Goal: Task Accomplishment & Management: Use online tool/utility

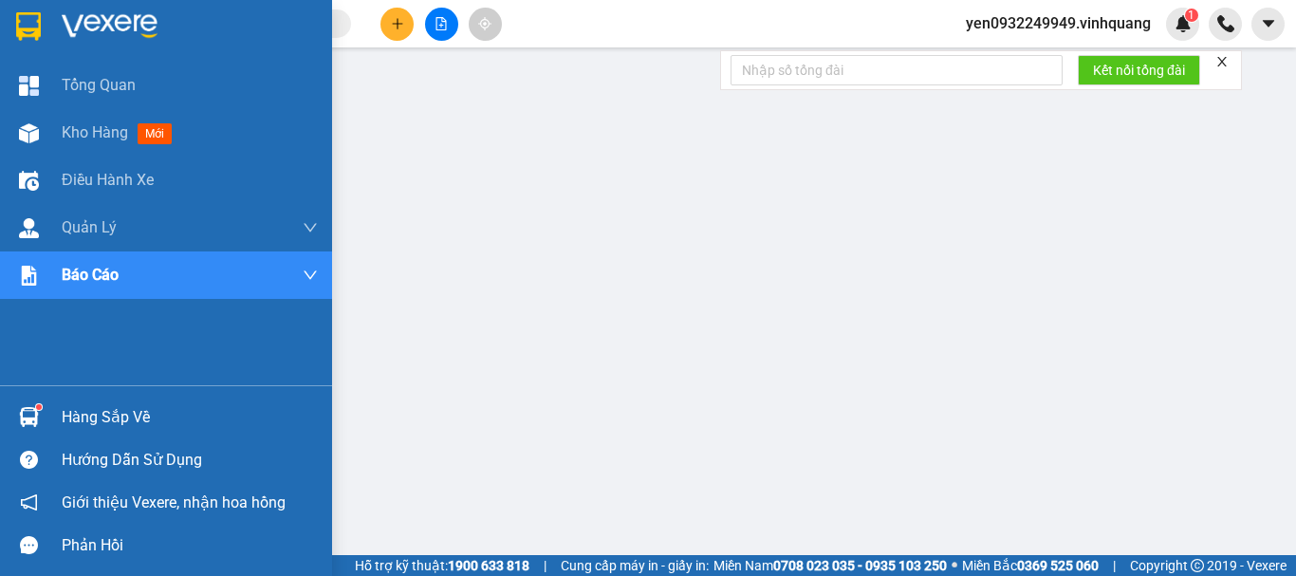
click at [117, 24] on img at bounding box center [110, 26] width 96 height 28
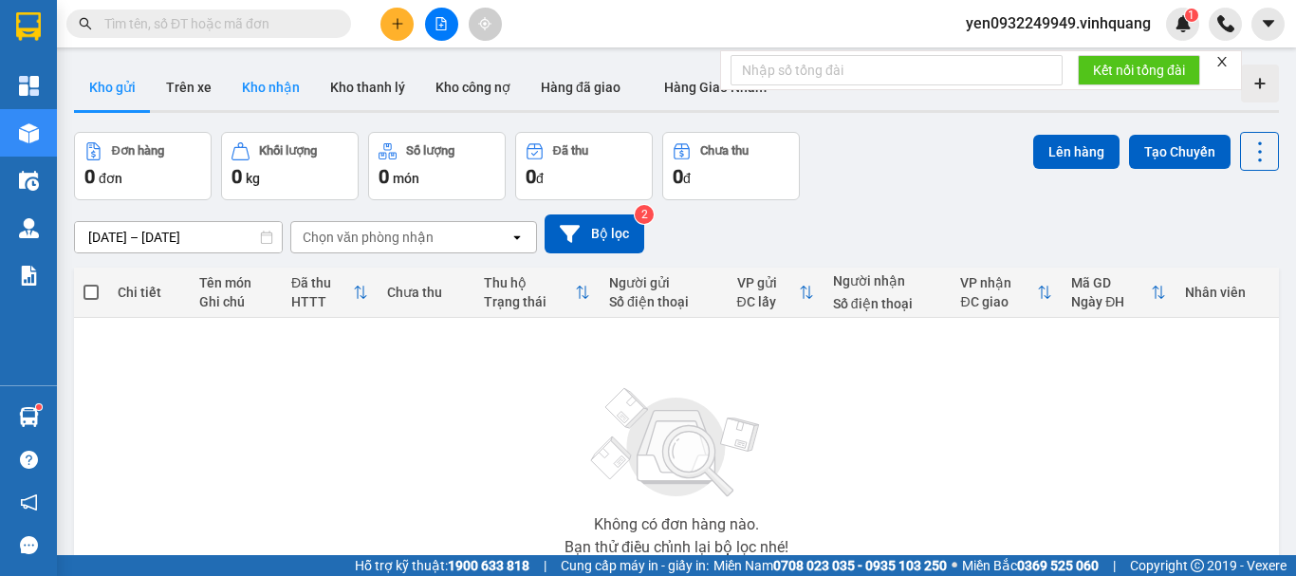
click at [266, 86] on button "Kho nhận" at bounding box center [271, 87] width 88 height 46
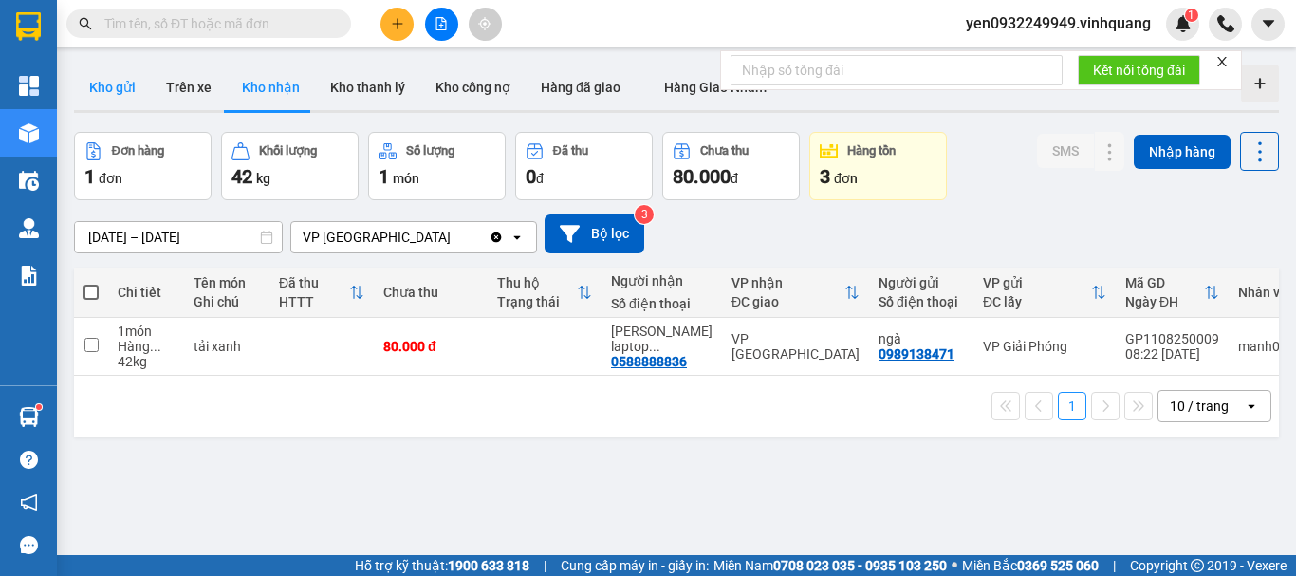
click at [103, 88] on button "Kho gửi" at bounding box center [112, 87] width 77 height 46
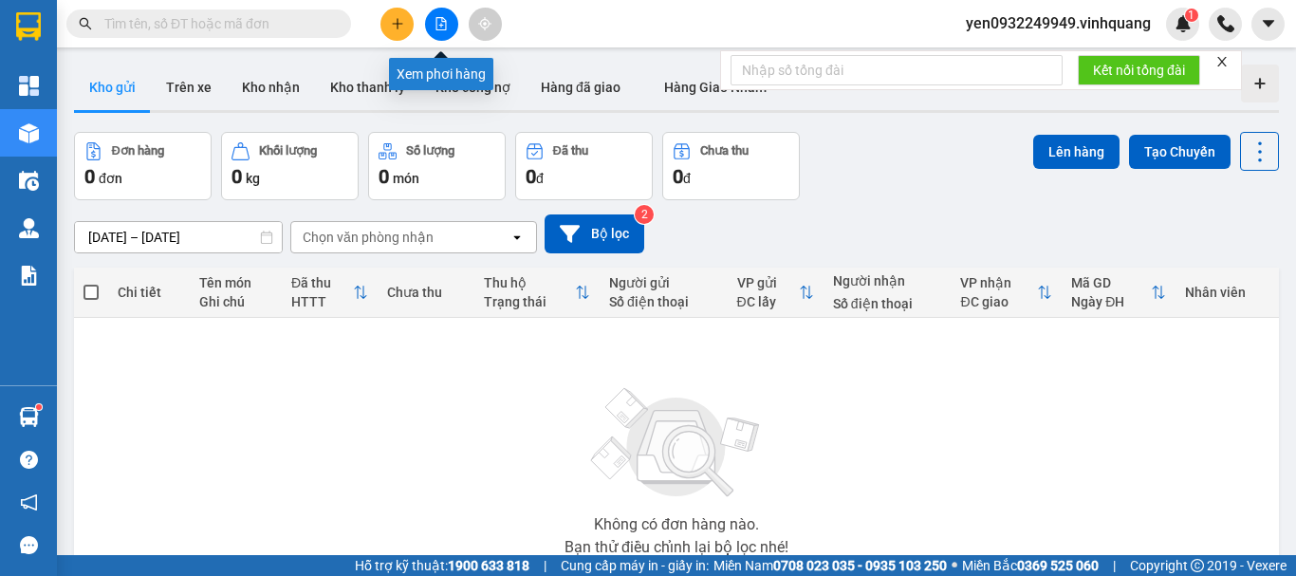
click at [442, 27] on icon "file-add" at bounding box center [440, 23] width 13 height 13
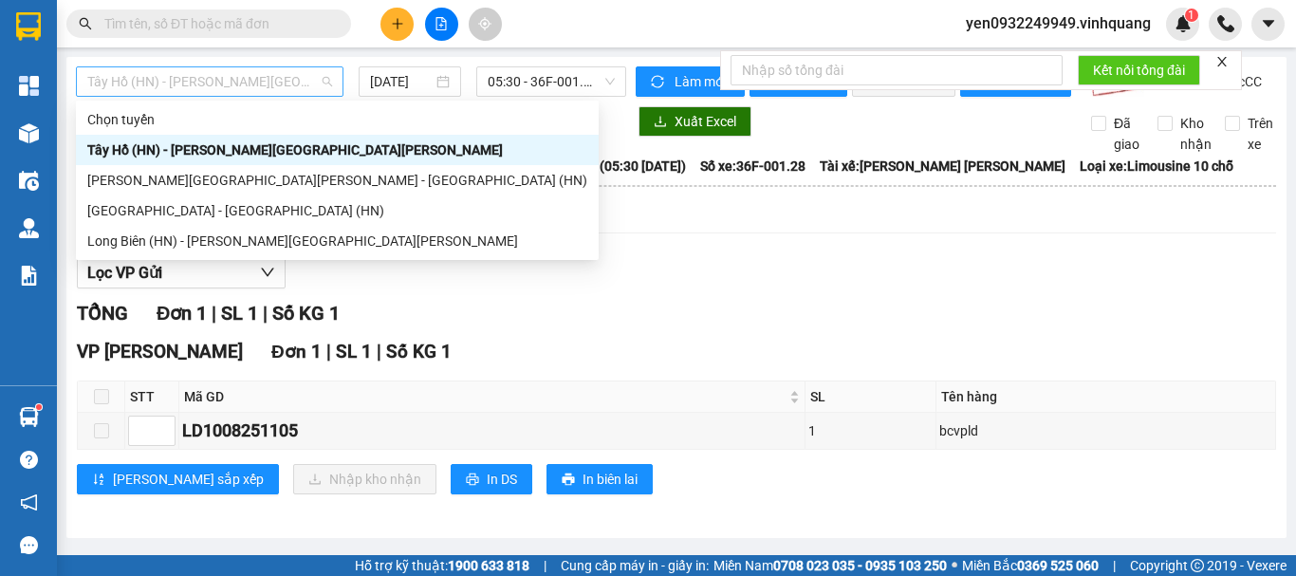
click at [120, 72] on span "Tây Hồ (HN) - [PERSON_NAME][GEOGRAPHIC_DATA][PERSON_NAME]" at bounding box center [209, 81] width 245 height 28
click at [122, 212] on div "[GEOGRAPHIC_DATA] - [GEOGRAPHIC_DATA] (HN)" at bounding box center [337, 210] width 500 height 21
type input "[DATE]"
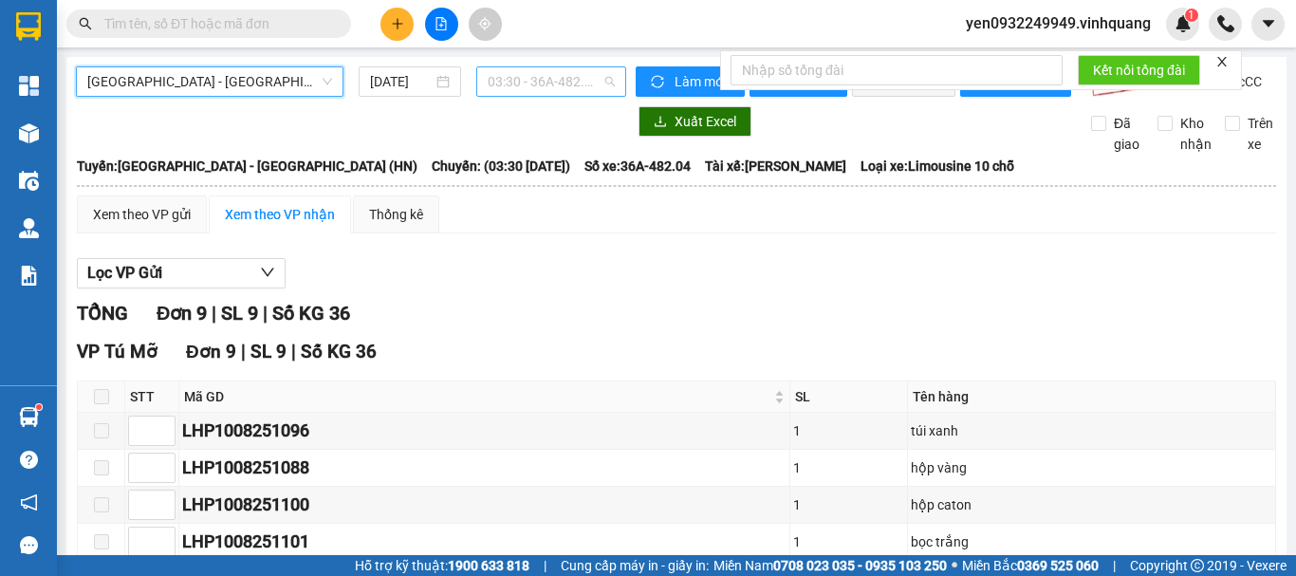
click at [559, 84] on span "03:30 - 36A-482.04" at bounding box center [551, 81] width 127 height 28
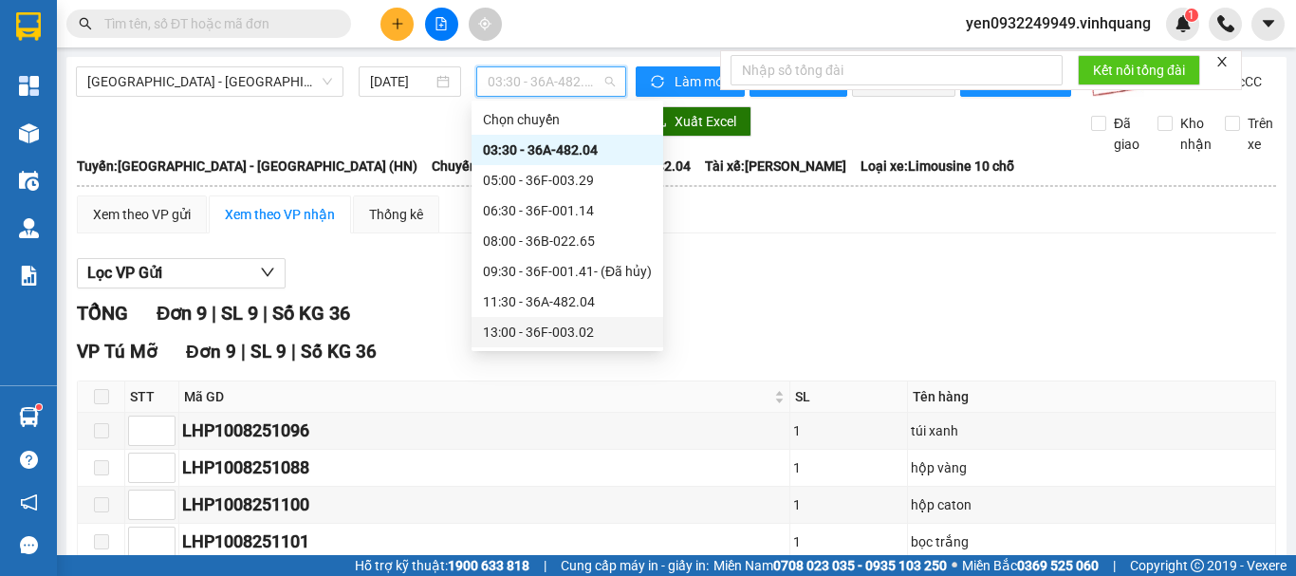
click at [587, 336] on div "13:00 - 36F-003.02" at bounding box center [567, 332] width 169 height 21
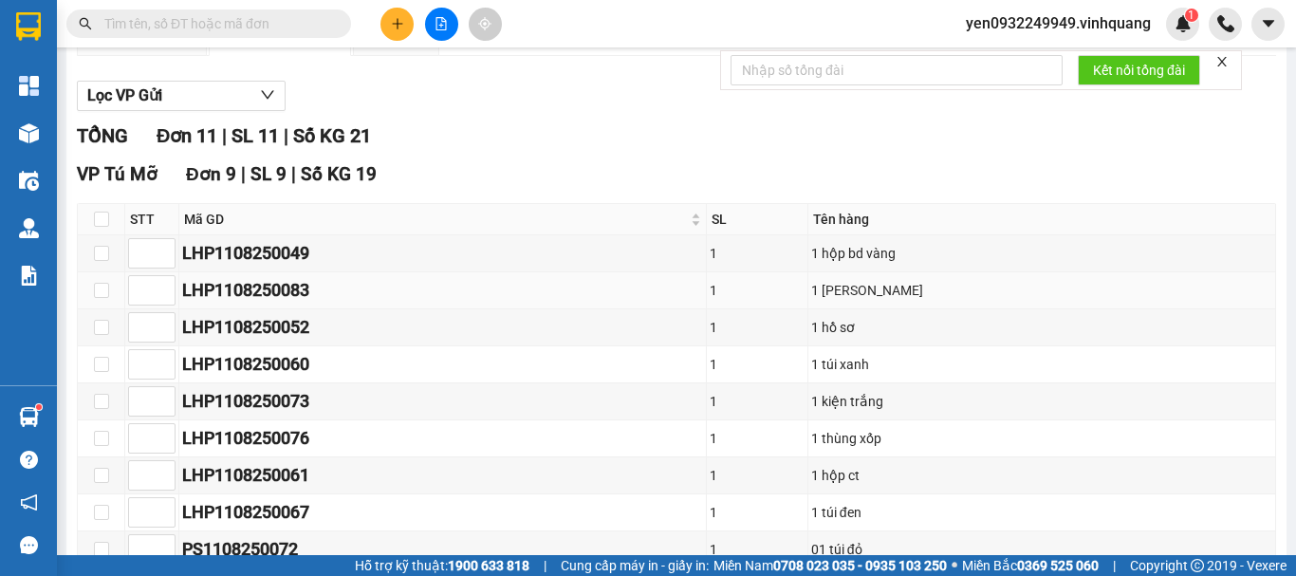
scroll to position [95, 0]
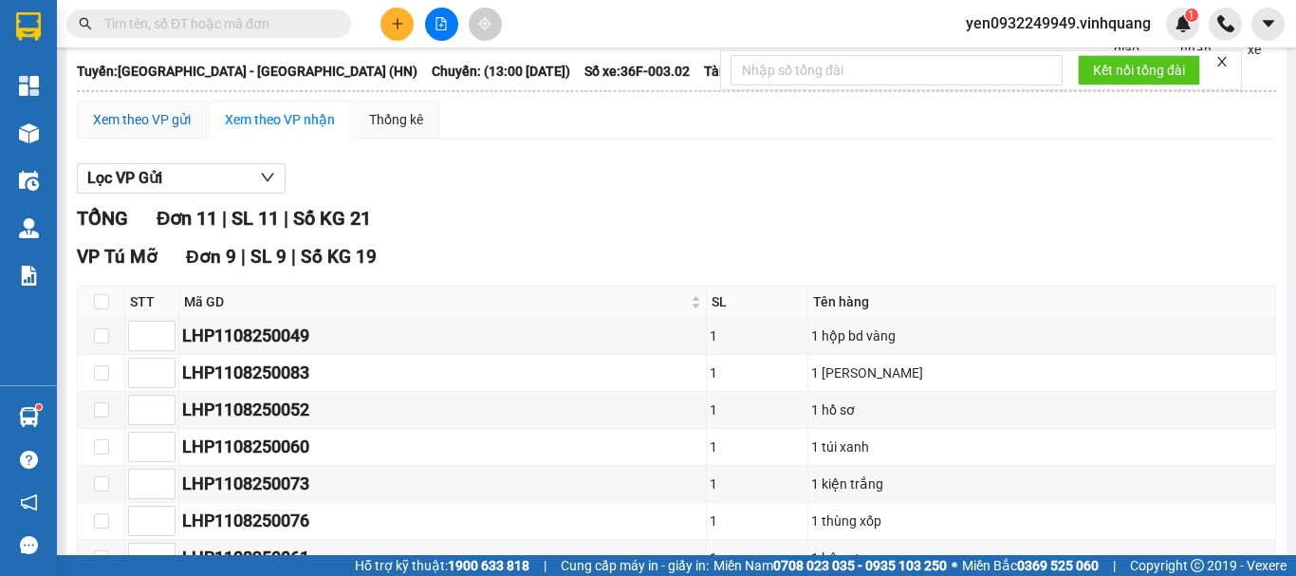
click at [119, 130] on div "Xem theo VP gửi" at bounding box center [142, 119] width 98 height 21
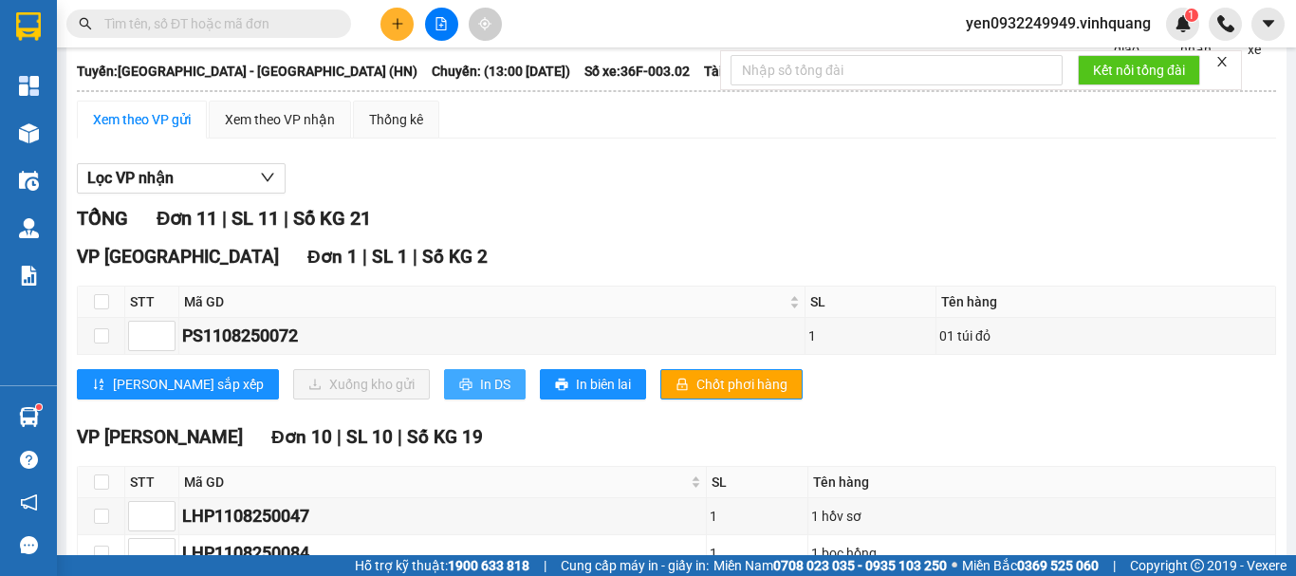
click at [480, 395] on span "In DS" at bounding box center [495, 384] width 30 height 21
click at [1095, 21] on span "yen0932249949.vinhquang" at bounding box center [1057, 23] width 215 height 24
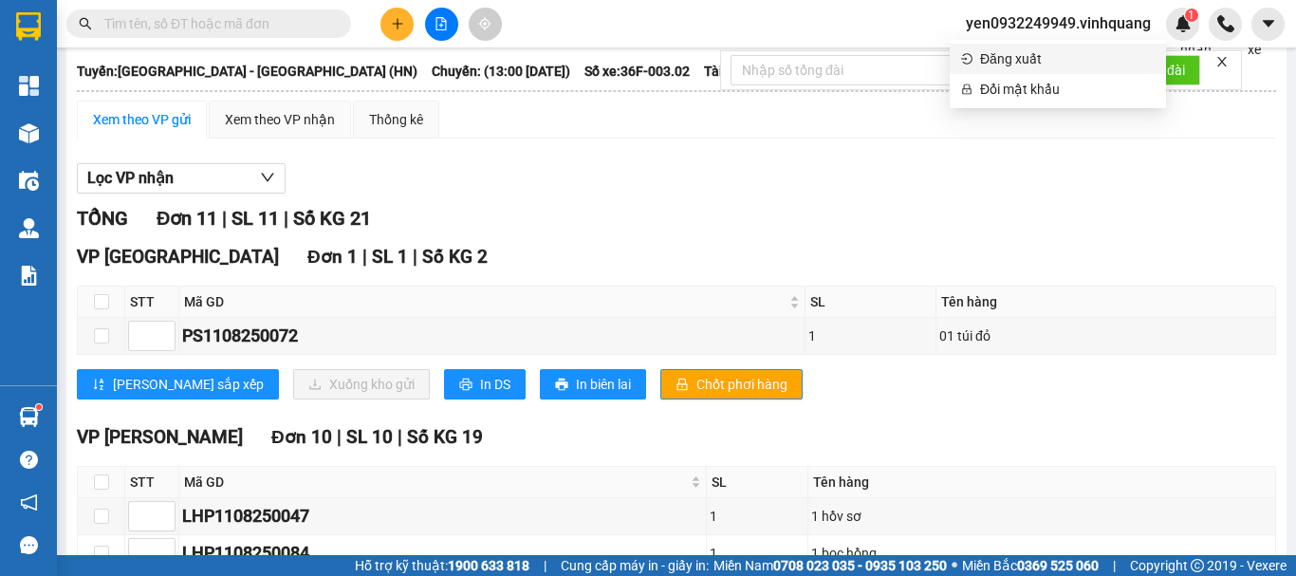
click at [1003, 60] on span "Đăng xuất" at bounding box center [1067, 58] width 175 height 21
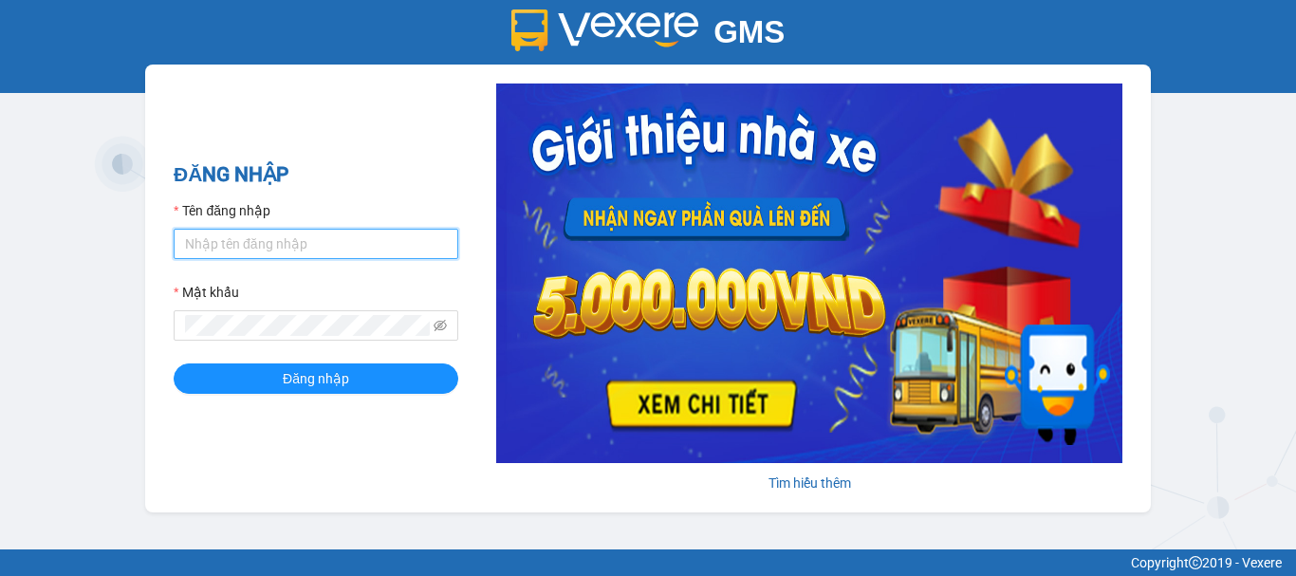
click at [273, 244] on input "Tên đăng nhập" at bounding box center [316, 244] width 285 height 30
type input "chi0346058058.vinhquang"
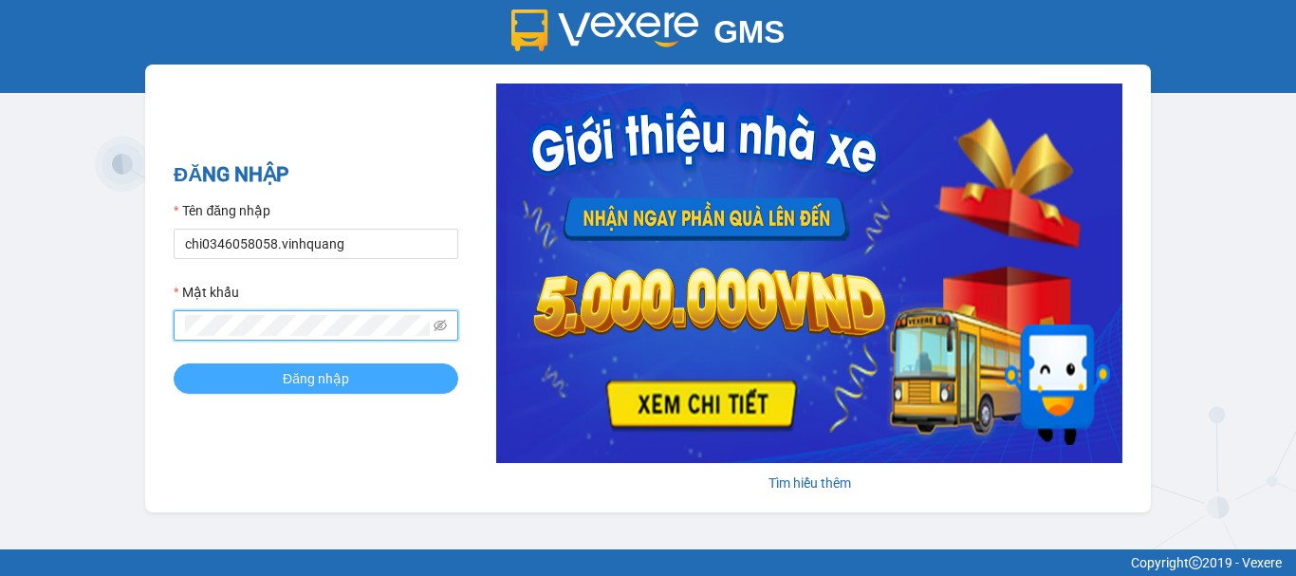
click at [277, 367] on button "Đăng nhập" at bounding box center [316, 378] width 285 height 30
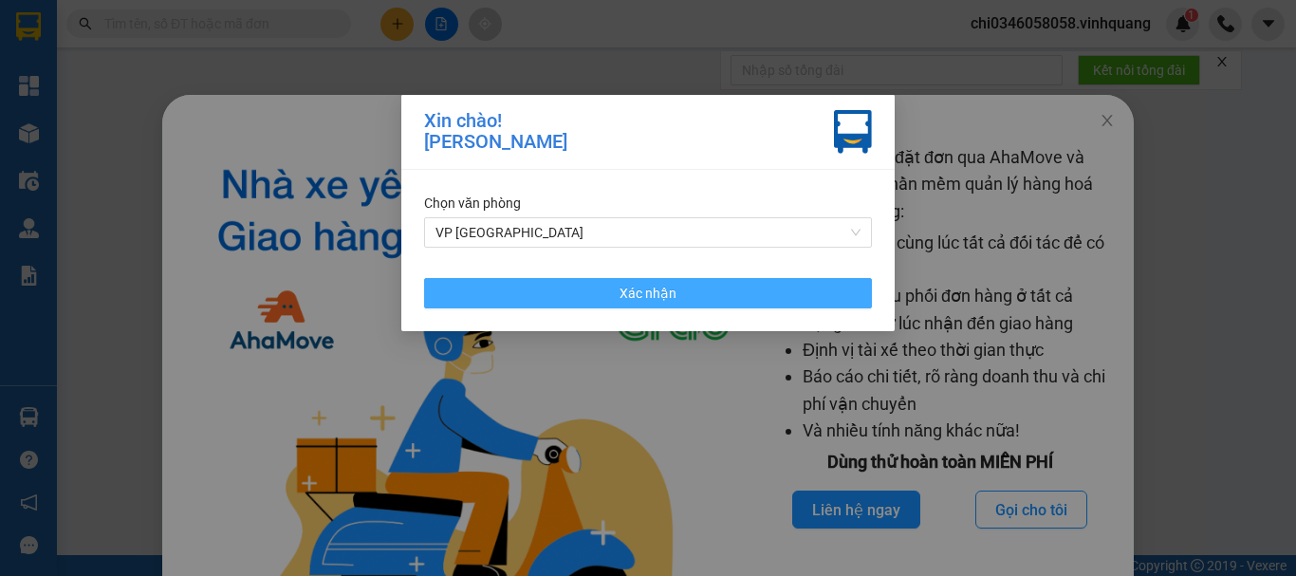
click at [640, 288] on span "Xác nhận" at bounding box center [647, 293] width 57 height 21
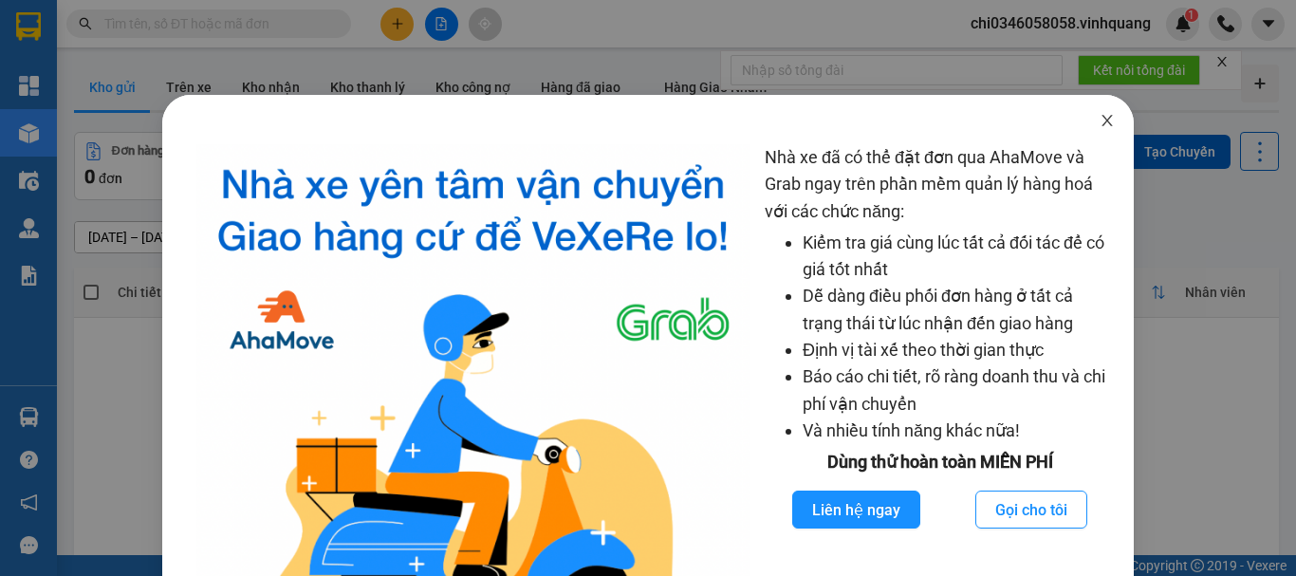
click at [1099, 117] on icon "close" at bounding box center [1106, 120] width 15 height 15
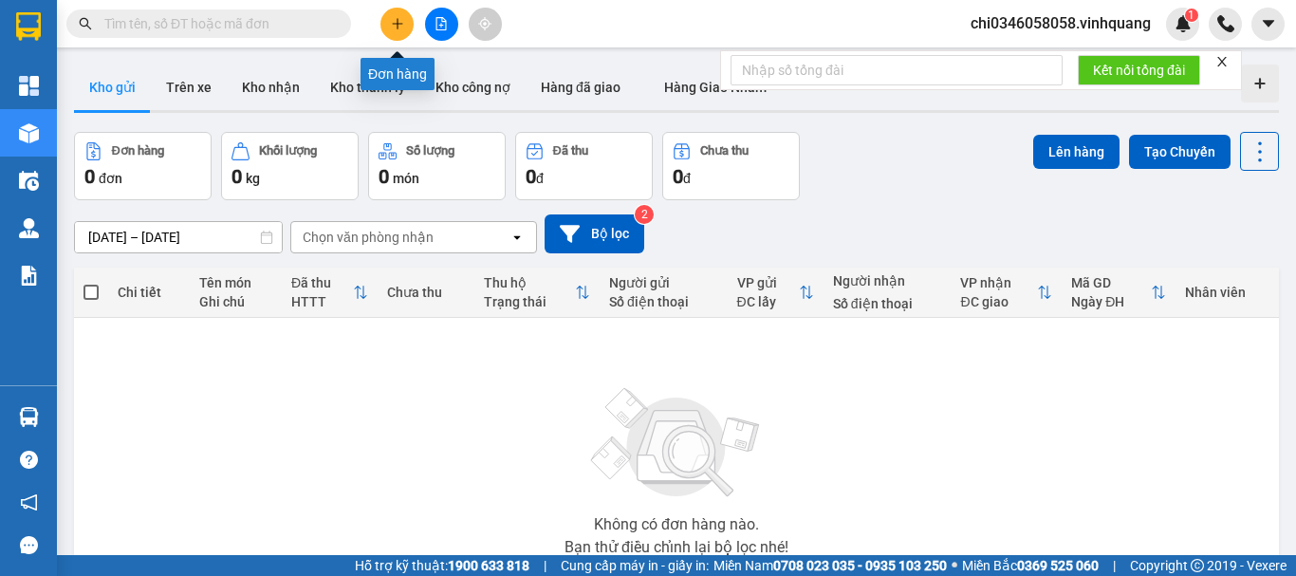
click at [399, 24] on icon "plus" at bounding box center [397, 23] width 10 height 1
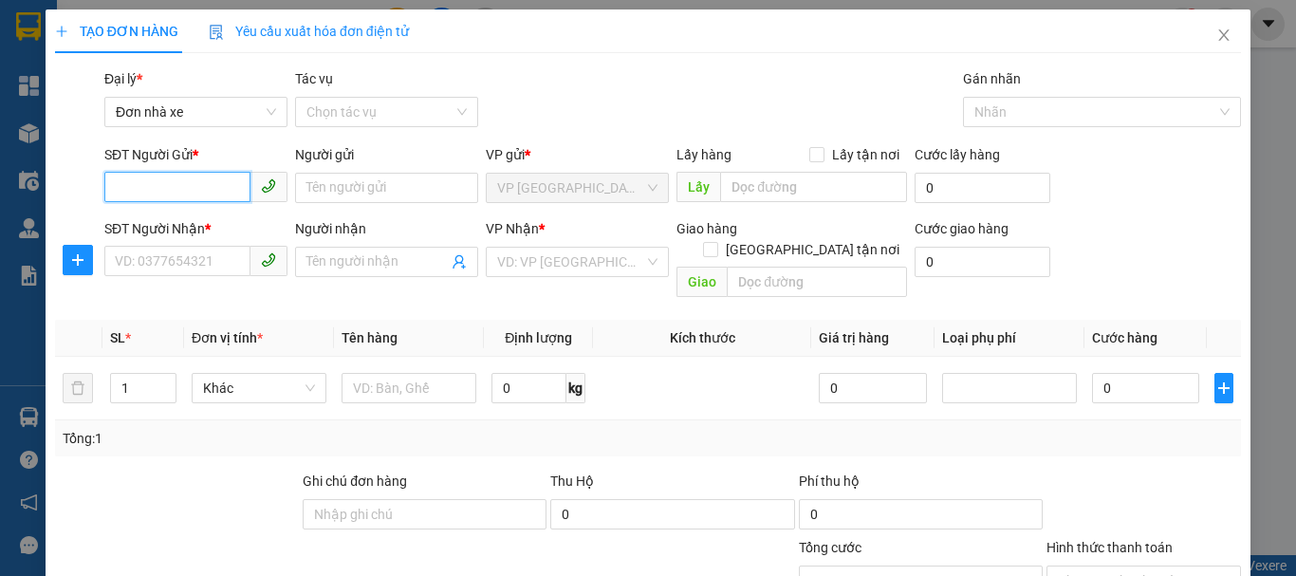
click at [126, 183] on input "SĐT Người Gửi *" at bounding box center [177, 187] width 146 height 30
type input "0385811993"
click at [185, 224] on div "0385811993 - Chất" at bounding box center [194, 225] width 158 height 21
type input "Chất"
type input "0981243662"
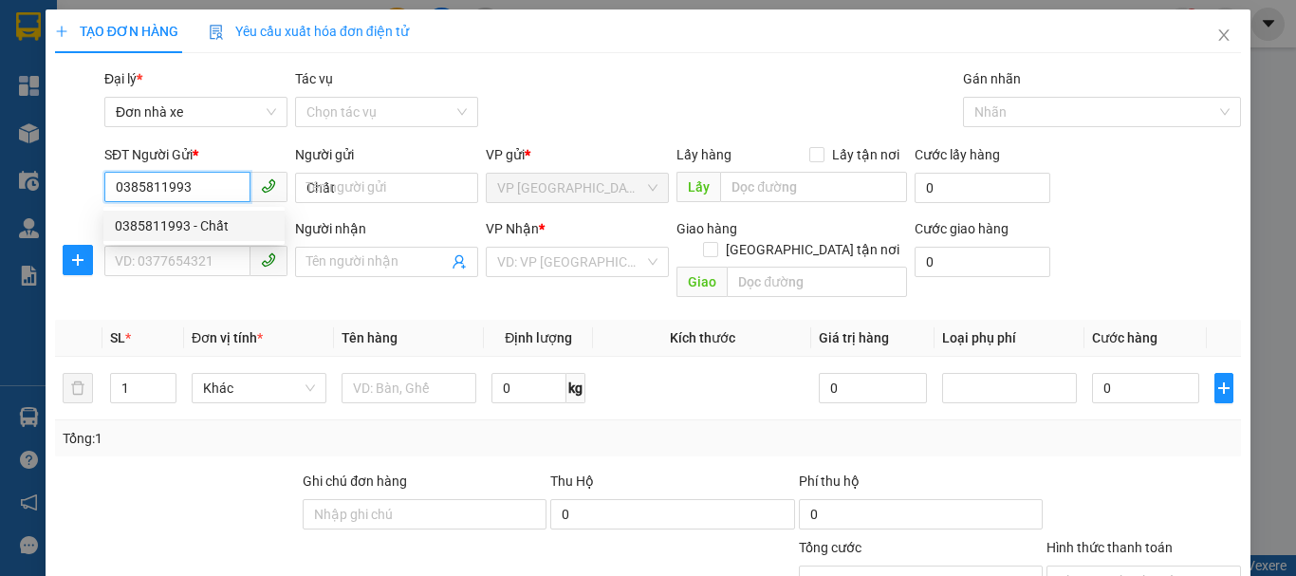
type input "Tùng"
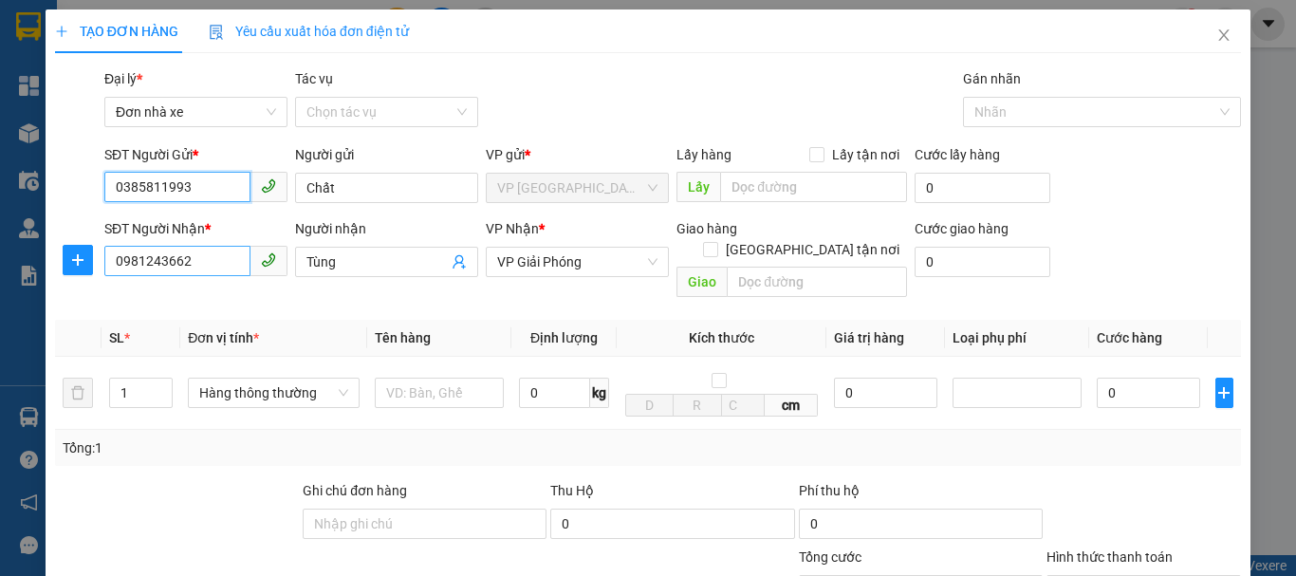
type input "0385811993"
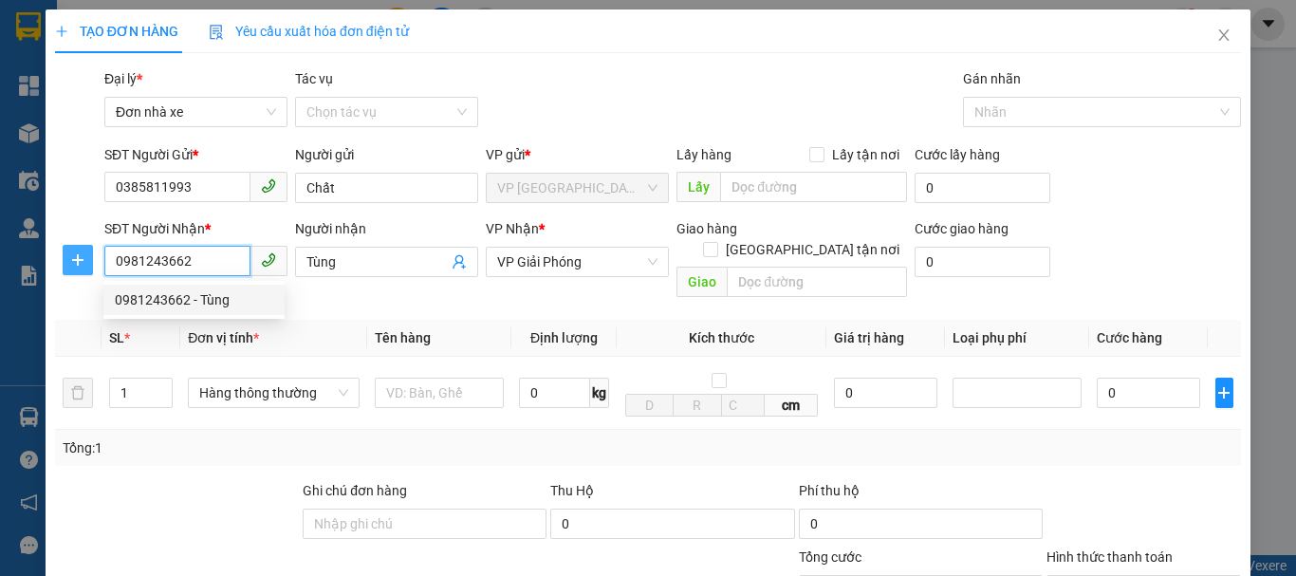
drag, startPoint x: 198, startPoint y: 262, endPoint x: 84, endPoint y: 253, distance: 114.1
click at [92, 257] on div "SĐT Người Nhận * 0981243662 Người nhận Tùng VP Nhận * VP Giải Phóng Giao hàng G…" at bounding box center [647, 261] width 1189 height 87
click at [149, 330] on div "0348793904 - Sơn" at bounding box center [194, 330] width 158 height 21
type input "0348793904"
type input "Sơn"
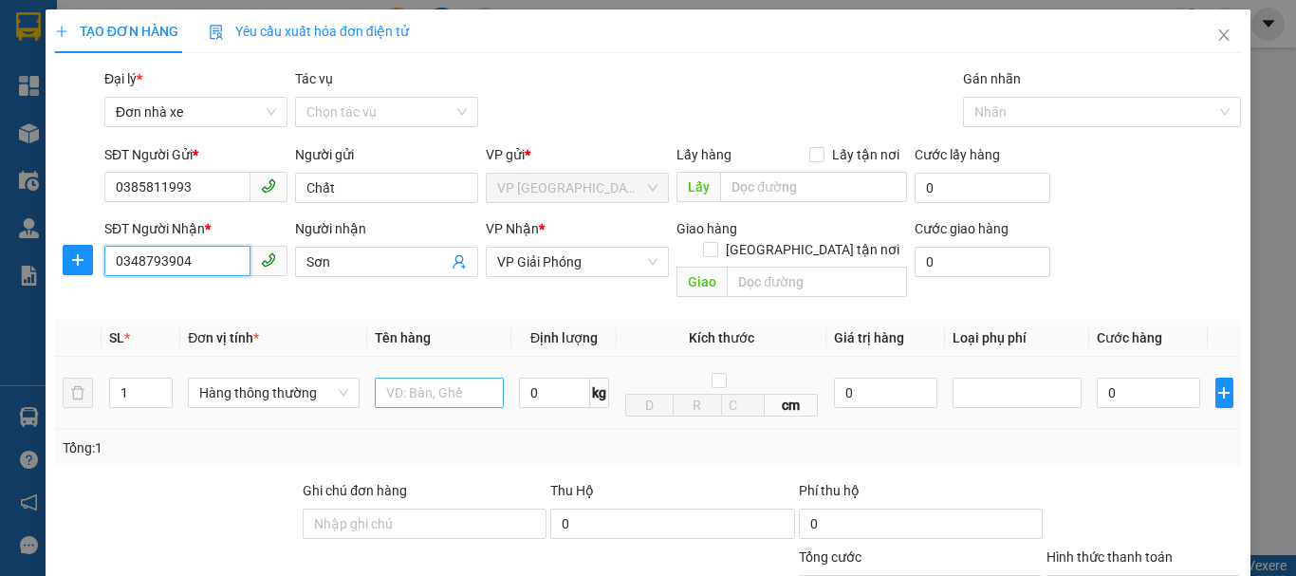
type input "0348793904"
click at [398, 377] on input "text" at bounding box center [439, 392] width 129 height 30
type input "1 túi giấy"
click at [531, 377] on input "0" at bounding box center [554, 392] width 71 height 30
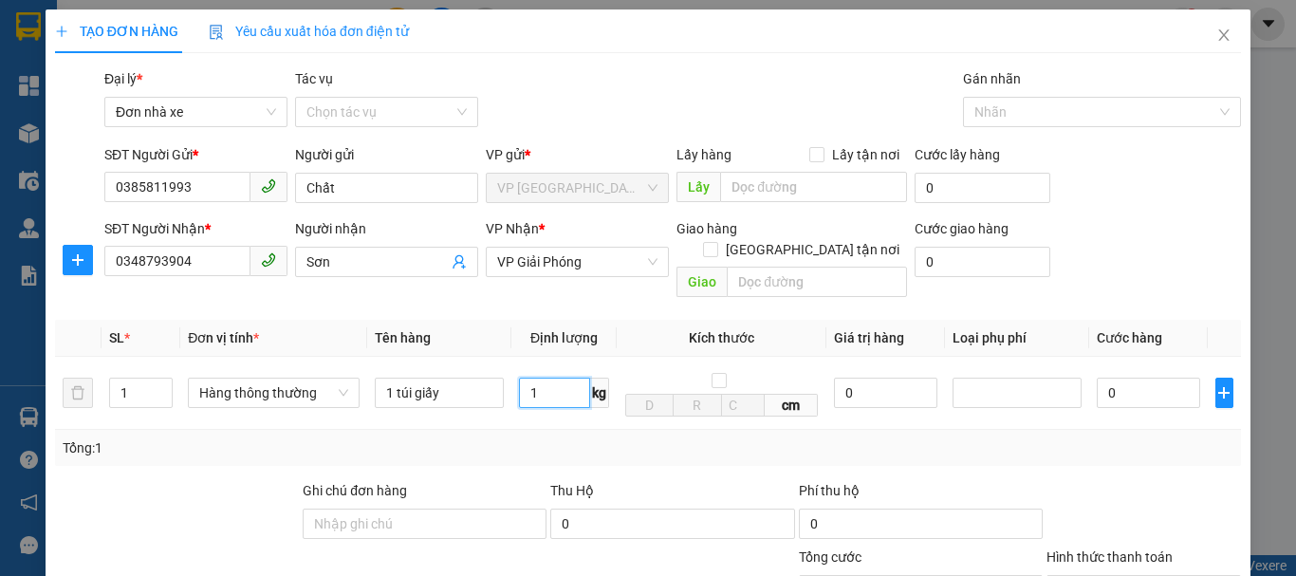
type input "1"
click at [1006, 480] on div "Phí thu hộ" at bounding box center [921, 494] width 244 height 28
type input "30.000"
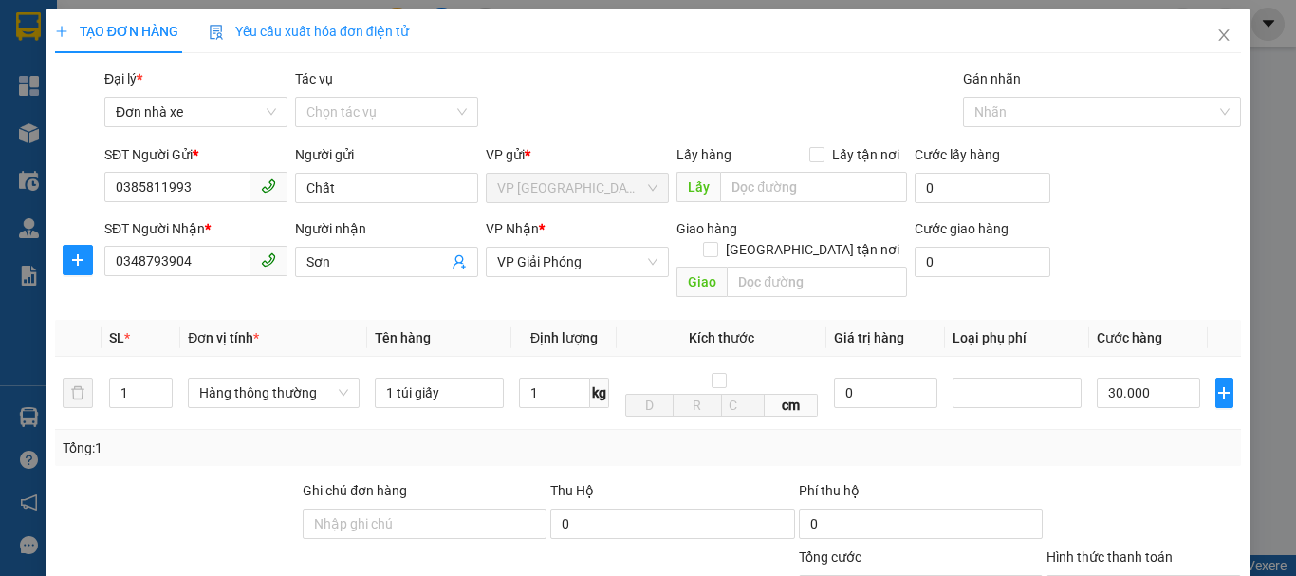
click at [1141, 437] on div "Tổng: 1" at bounding box center [648, 447] width 1170 height 21
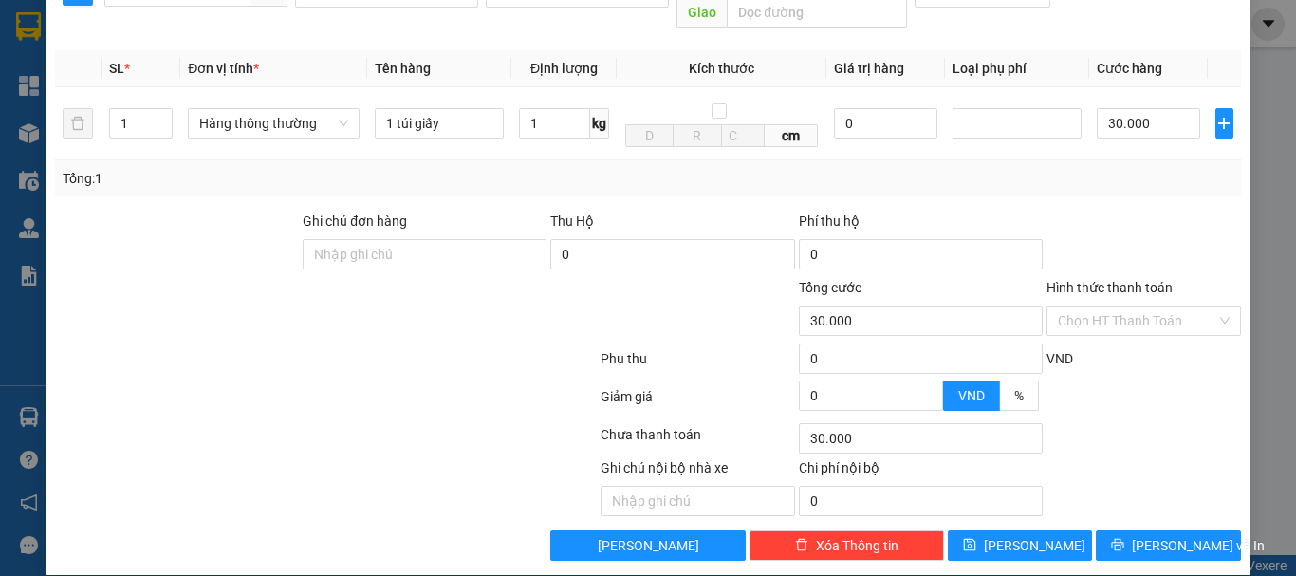
scroll to position [271, 0]
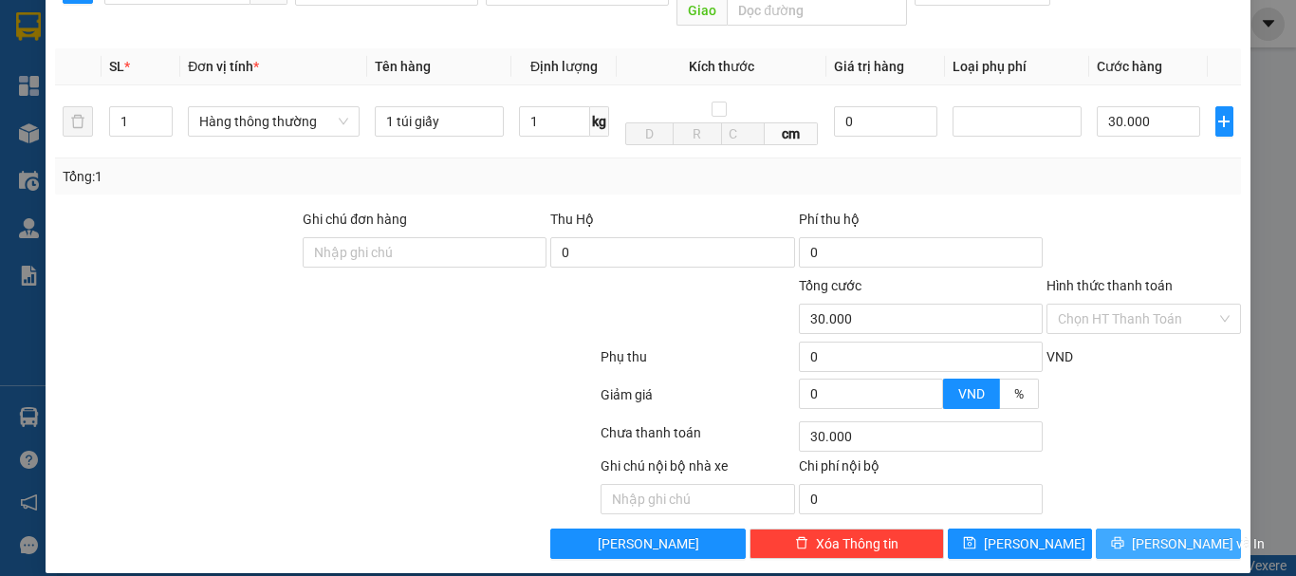
click at [1156, 533] on span "Lưu và In" at bounding box center [1198, 543] width 133 height 21
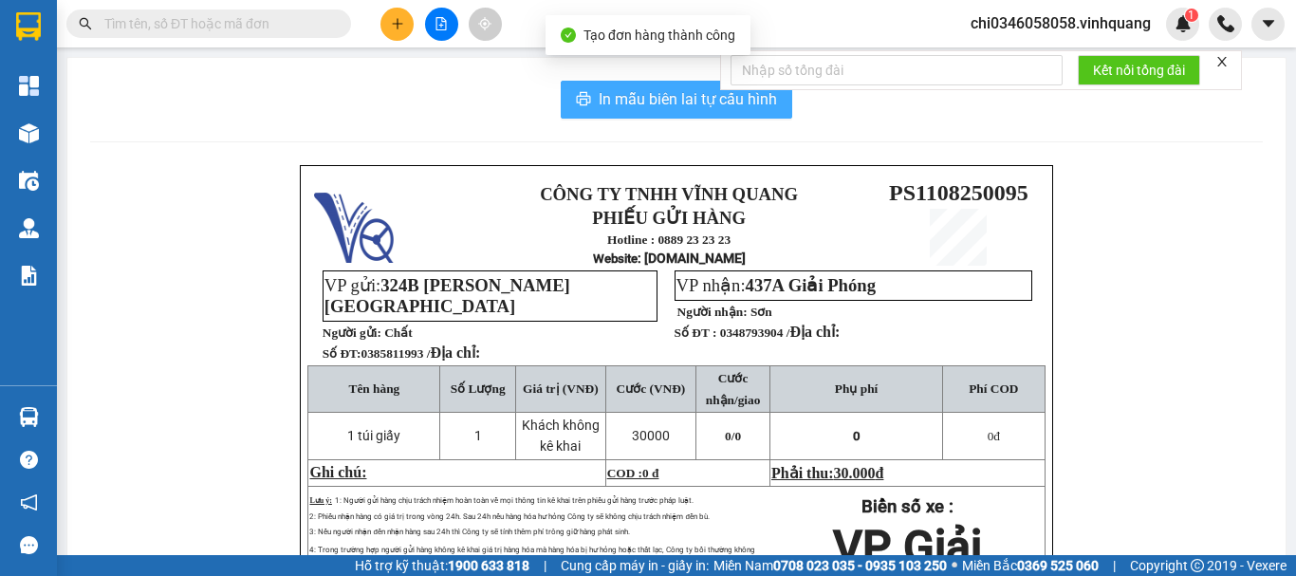
click at [626, 91] on span "In mẫu biên lai tự cấu hình" at bounding box center [687, 99] width 178 height 24
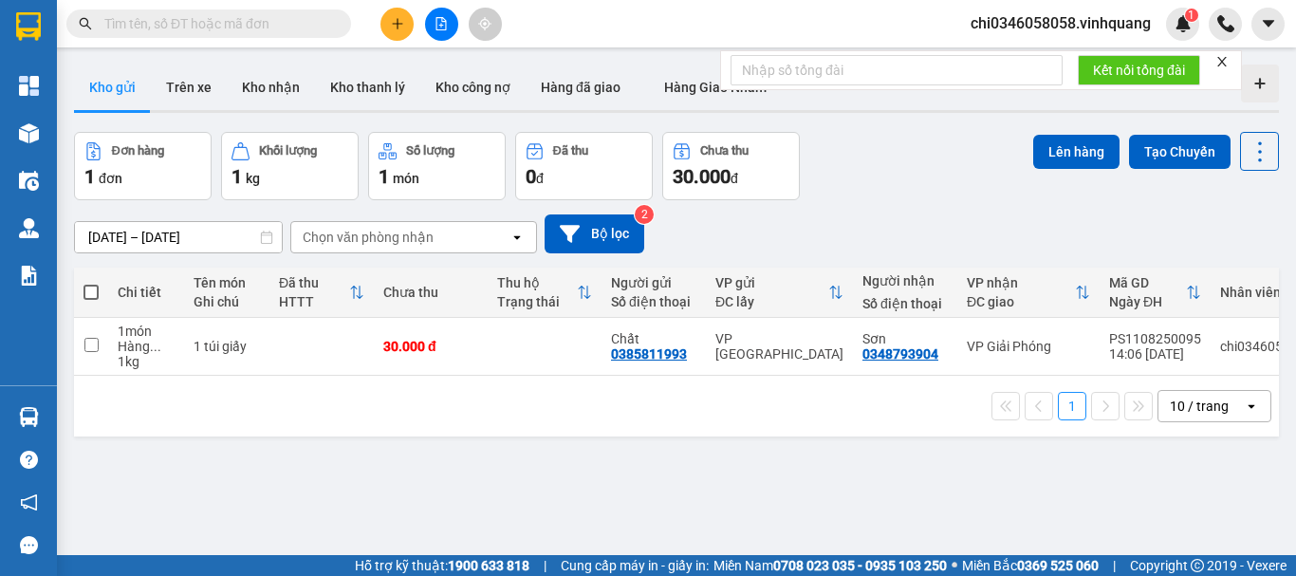
click at [157, 29] on input "text" at bounding box center [216, 23] width 224 height 21
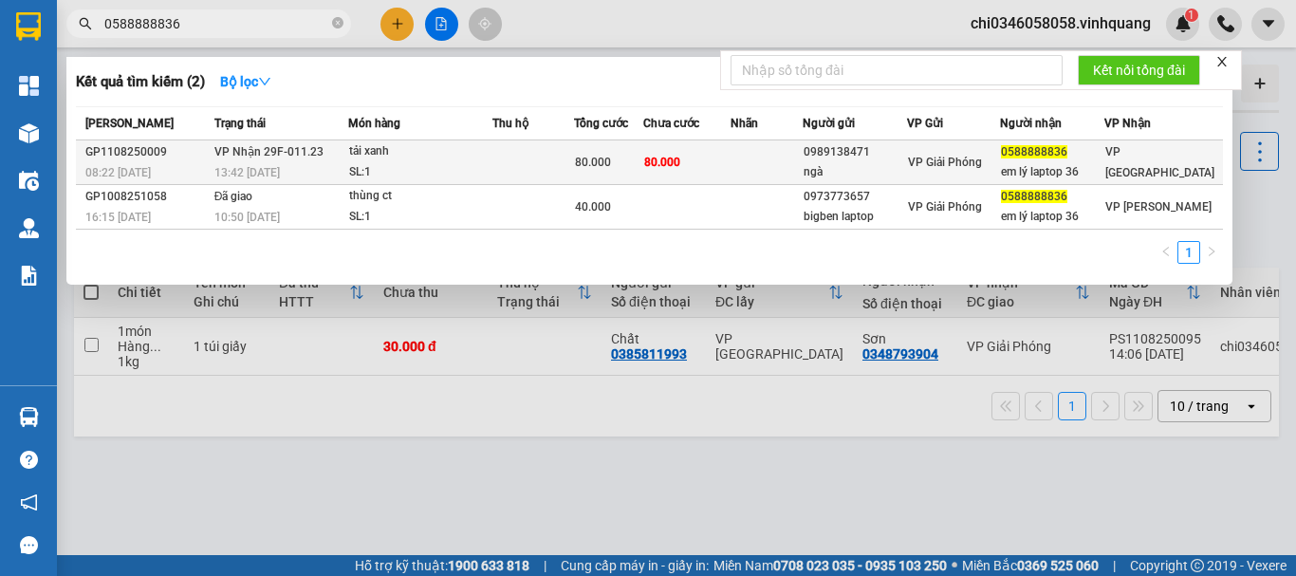
type input "0588888836"
click at [242, 157] on span "VP Nhận 29F-011.23" at bounding box center [268, 151] width 109 height 13
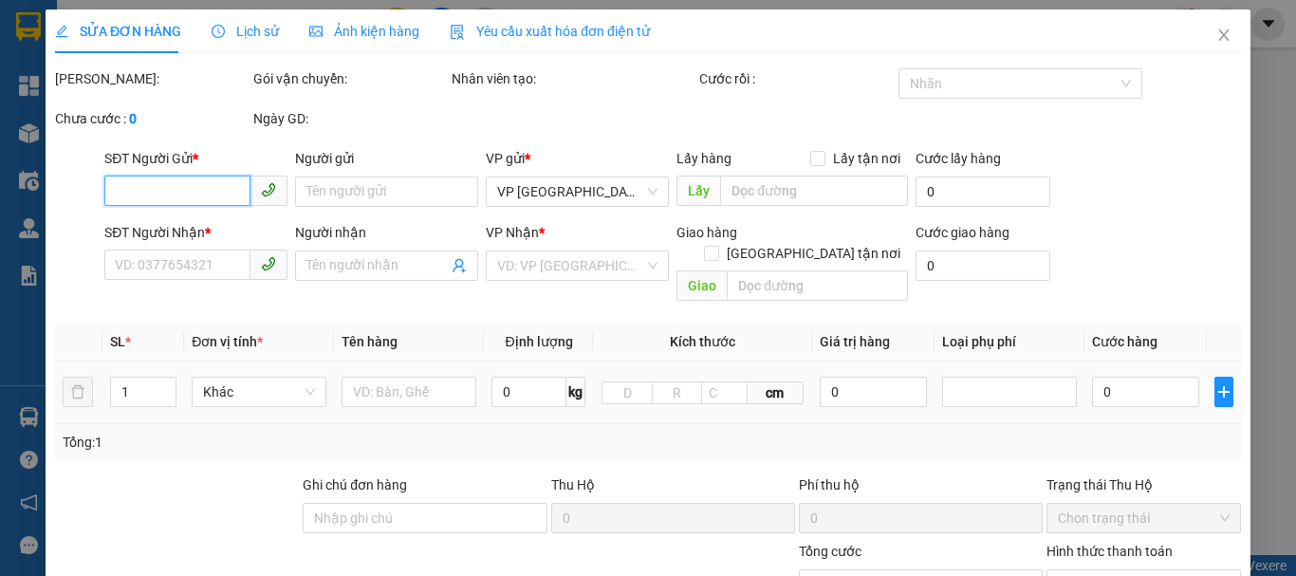
type input "0989138471"
type input "ngà"
type input "0588888836"
type input "em lý laptop 36"
type input "80.000"
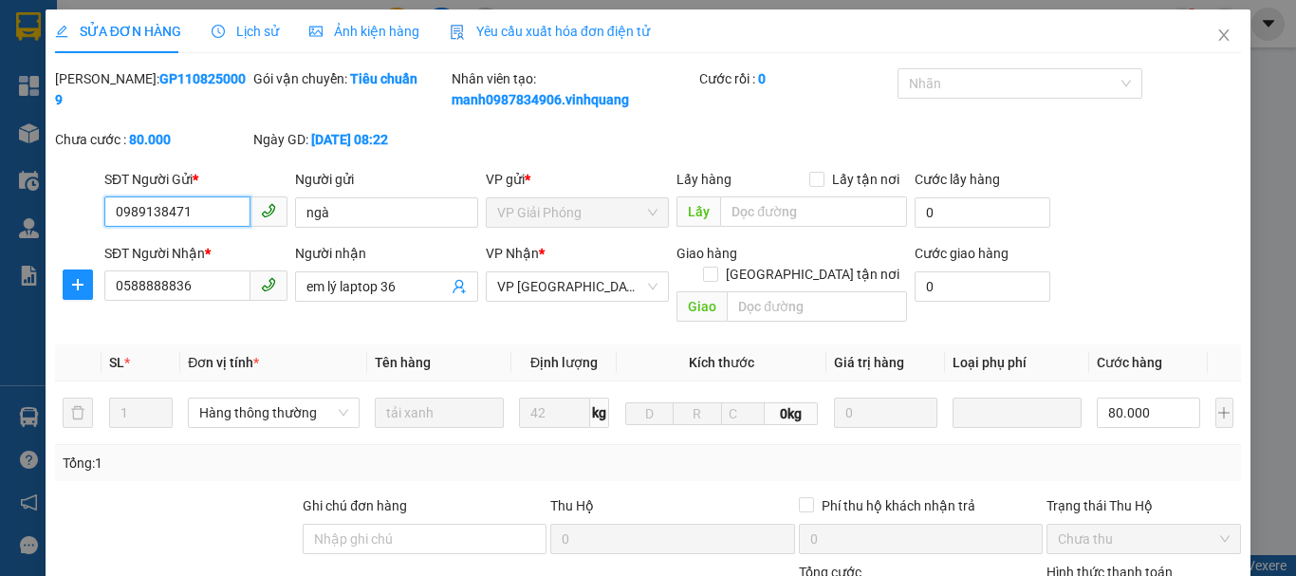
scroll to position [265, 0]
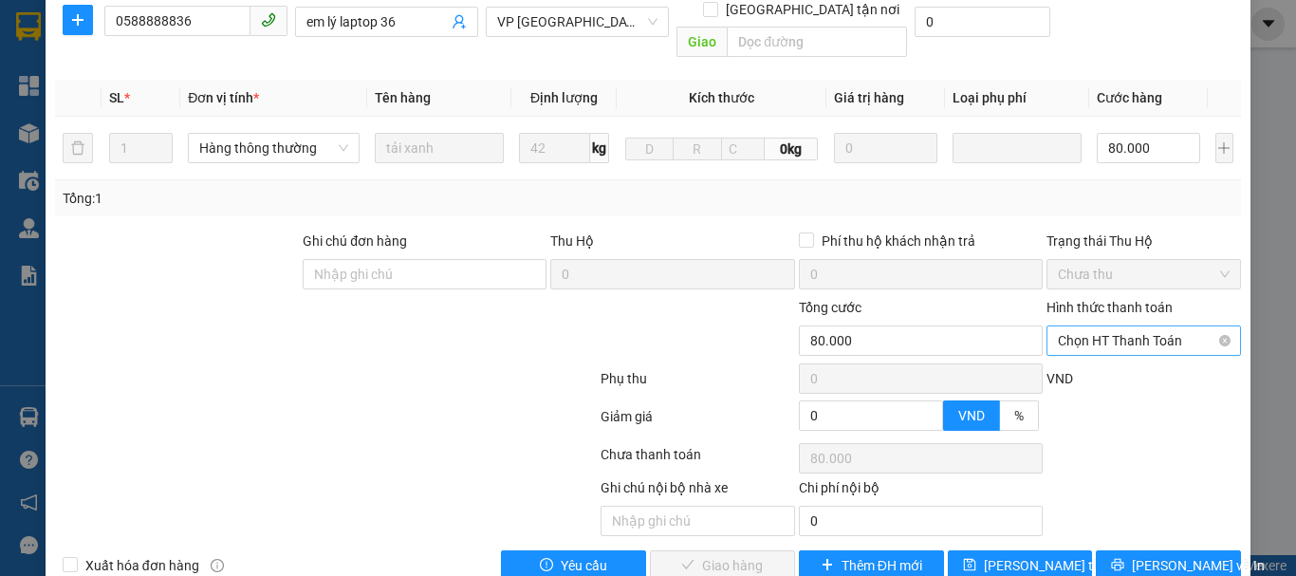
click at [1125, 326] on span "Chọn HT Thanh Toán" at bounding box center [1144, 340] width 172 height 28
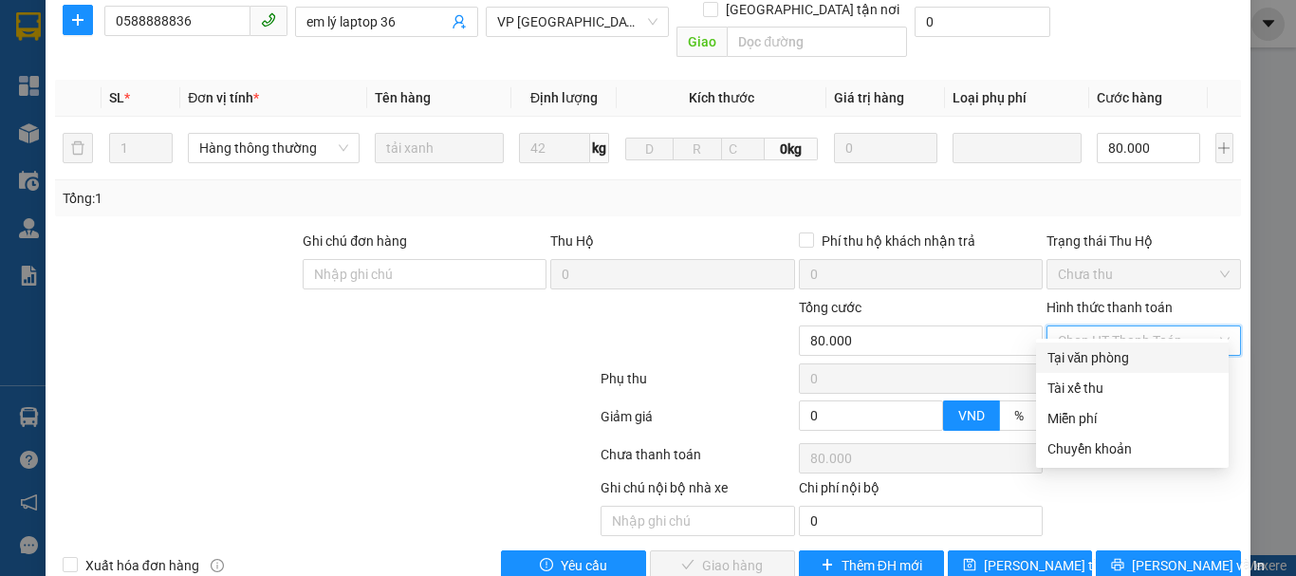
click at [1097, 354] on div "Tại văn phòng" at bounding box center [1132, 357] width 170 height 21
type input "0"
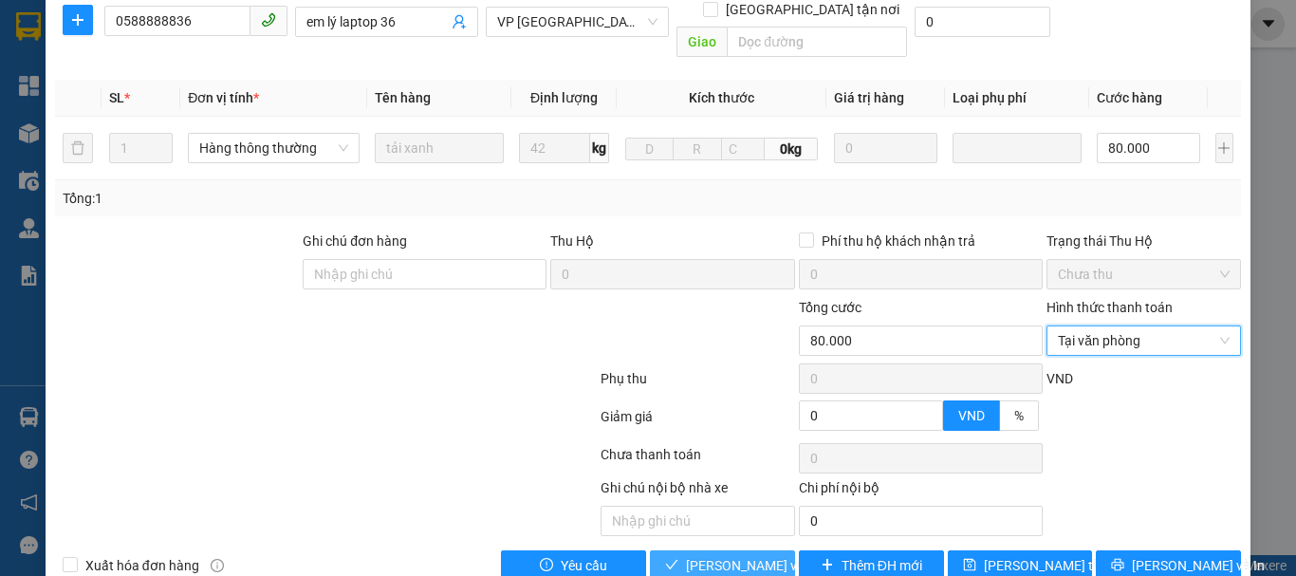
click at [734, 555] on span "Lưu và Giao hàng" at bounding box center [777, 565] width 182 height 21
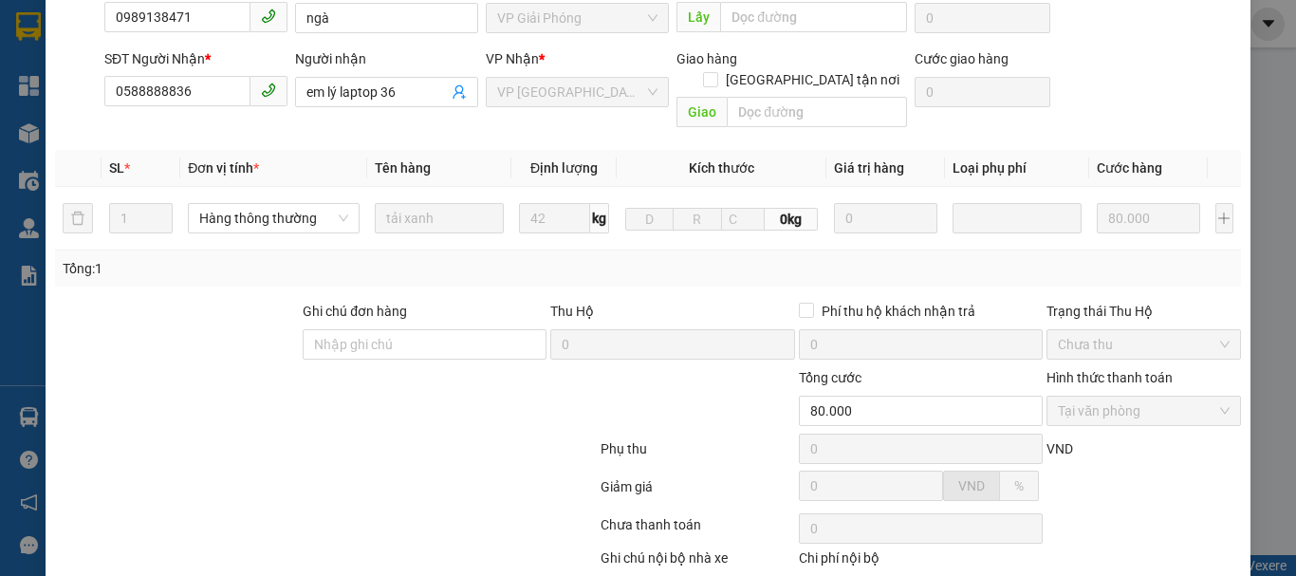
scroll to position [1, 0]
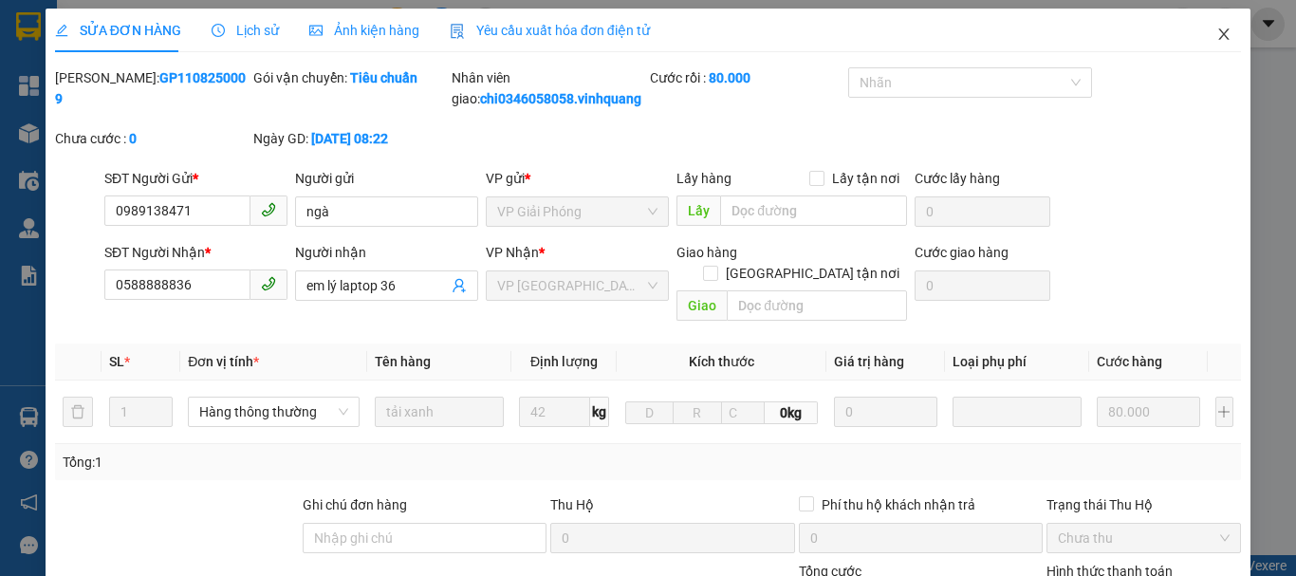
click at [1216, 31] on icon "close" at bounding box center [1223, 34] width 15 height 15
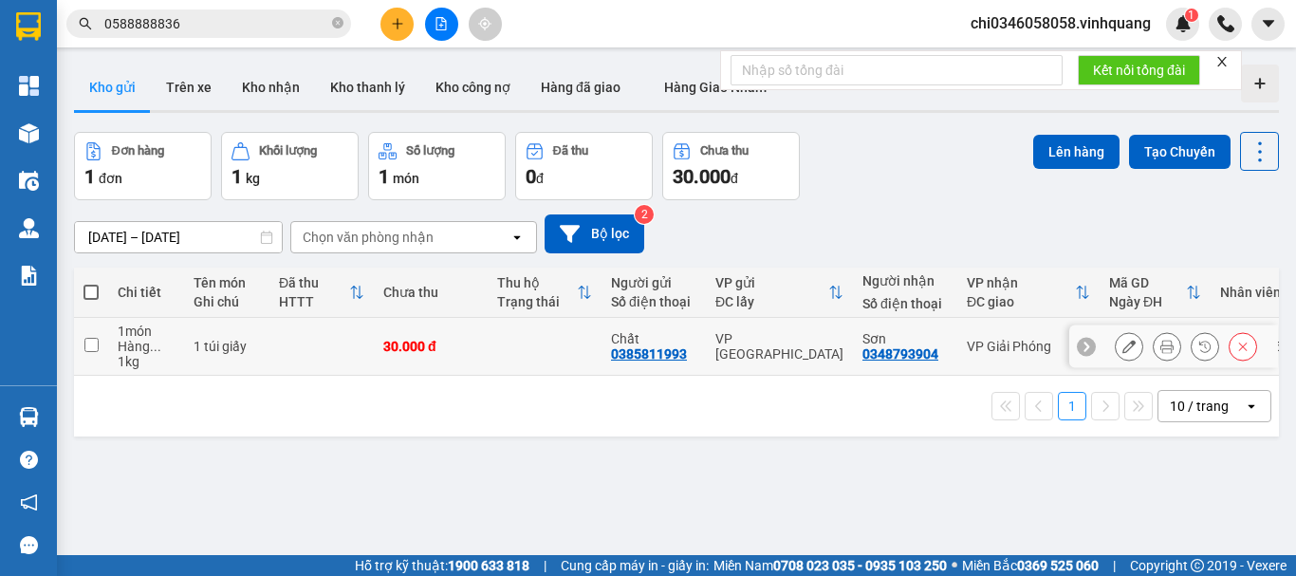
click at [91, 344] on input "checkbox" at bounding box center [91, 345] width 14 height 14
checkbox input "true"
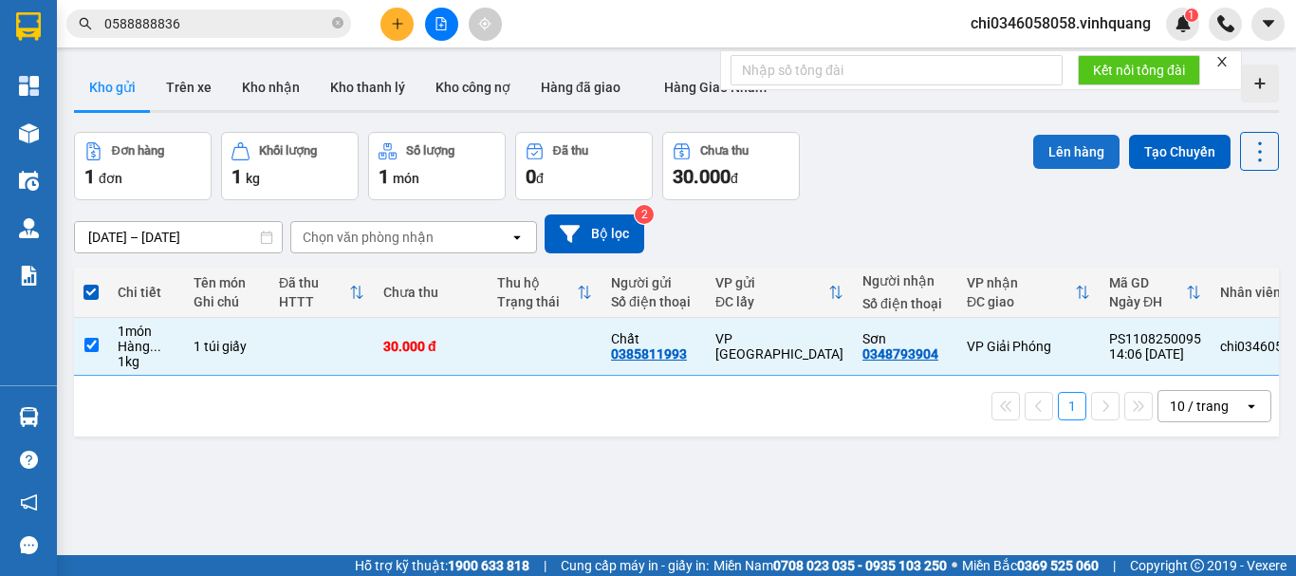
click at [1060, 148] on button "Lên hàng" at bounding box center [1076, 152] width 86 height 34
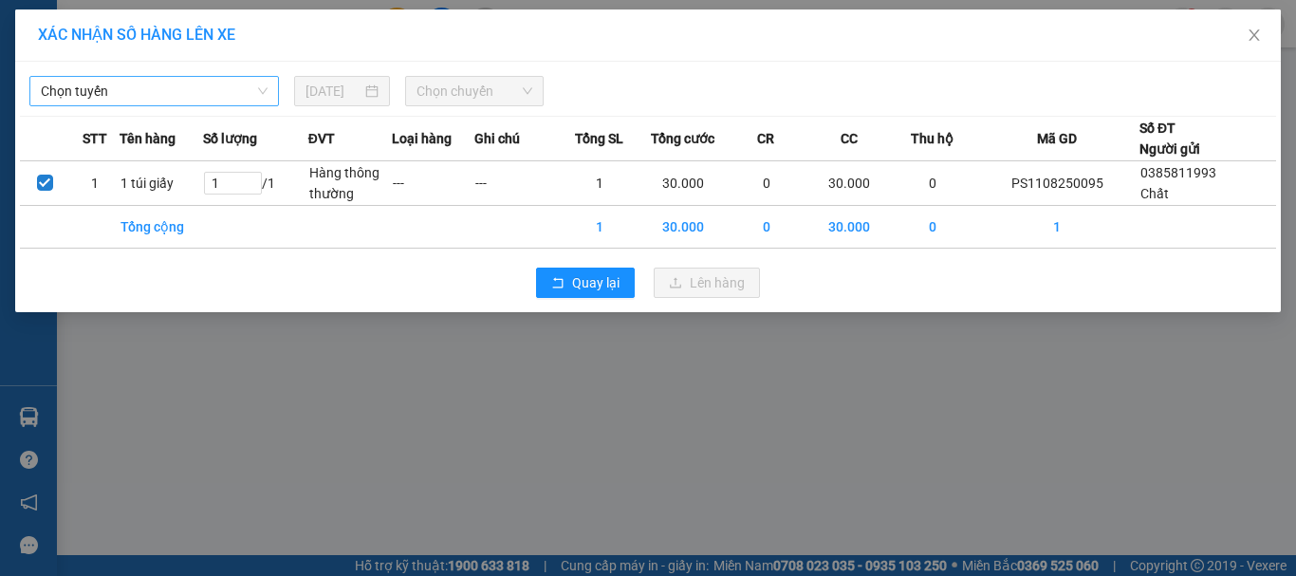
click at [141, 100] on span "Chọn tuyến" at bounding box center [154, 91] width 227 height 28
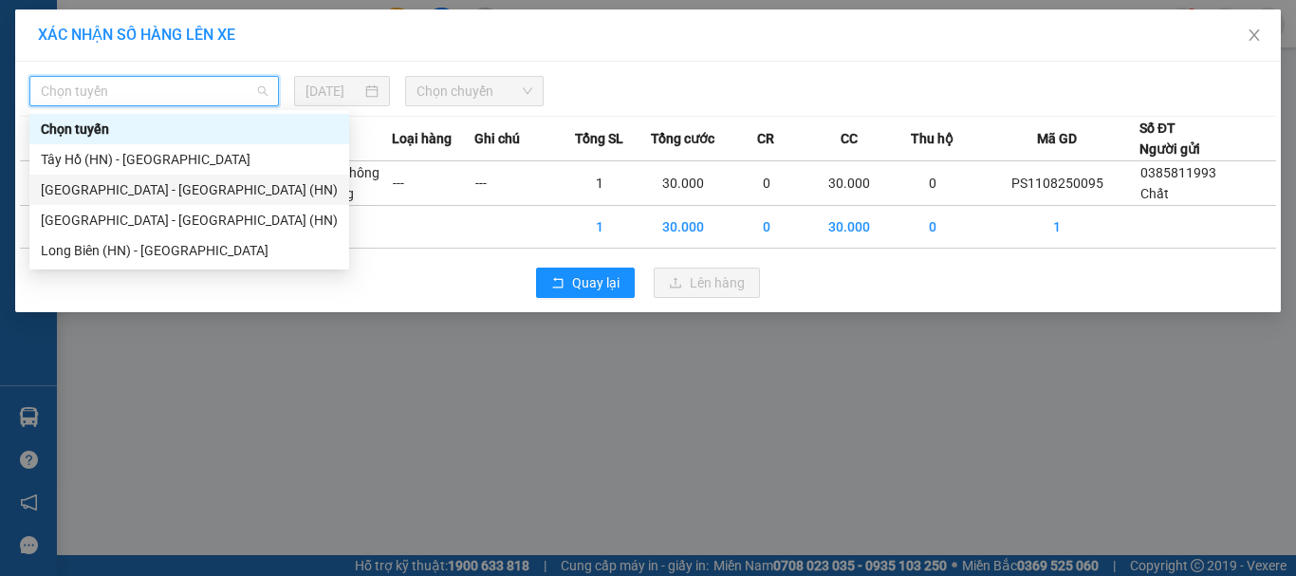
click at [146, 188] on div "[PERSON_NAME][GEOGRAPHIC_DATA][PERSON_NAME] - [GEOGRAPHIC_DATA] (HN)" at bounding box center [189, 189] width 297 height 21
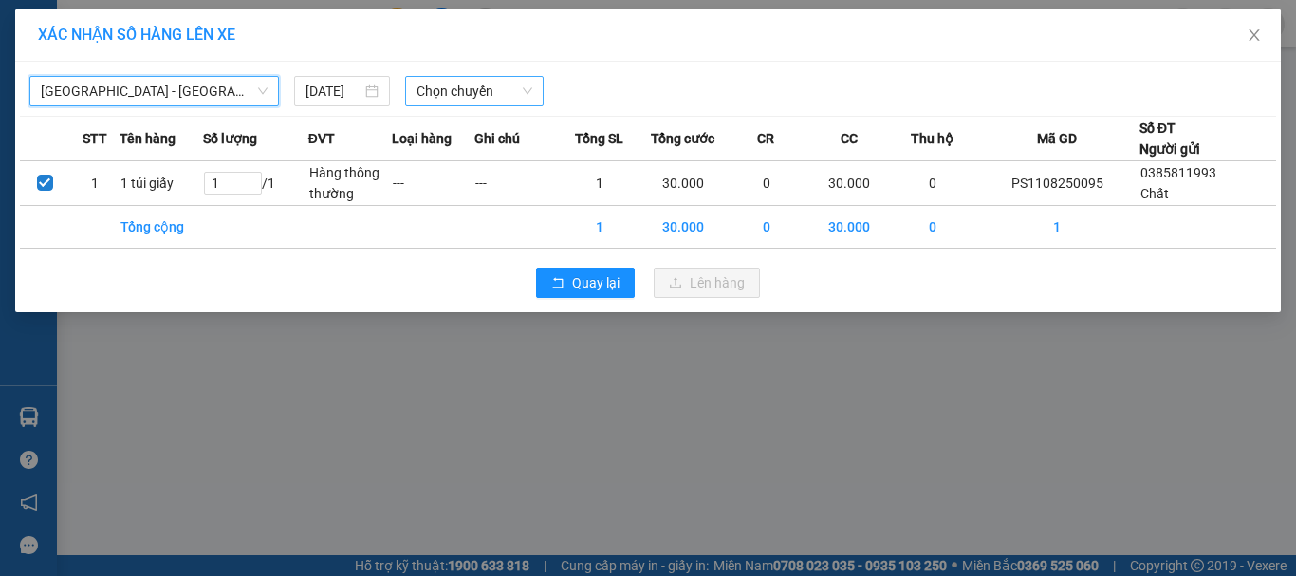
drag, startPoint x: 464, startPoint y: 90, endPoint x: 469, endPoint y: 99, distance: 9.8
click at [464, 89] on span "Chọn chuyến" at bounding box center [474, 91] width 117 height 28
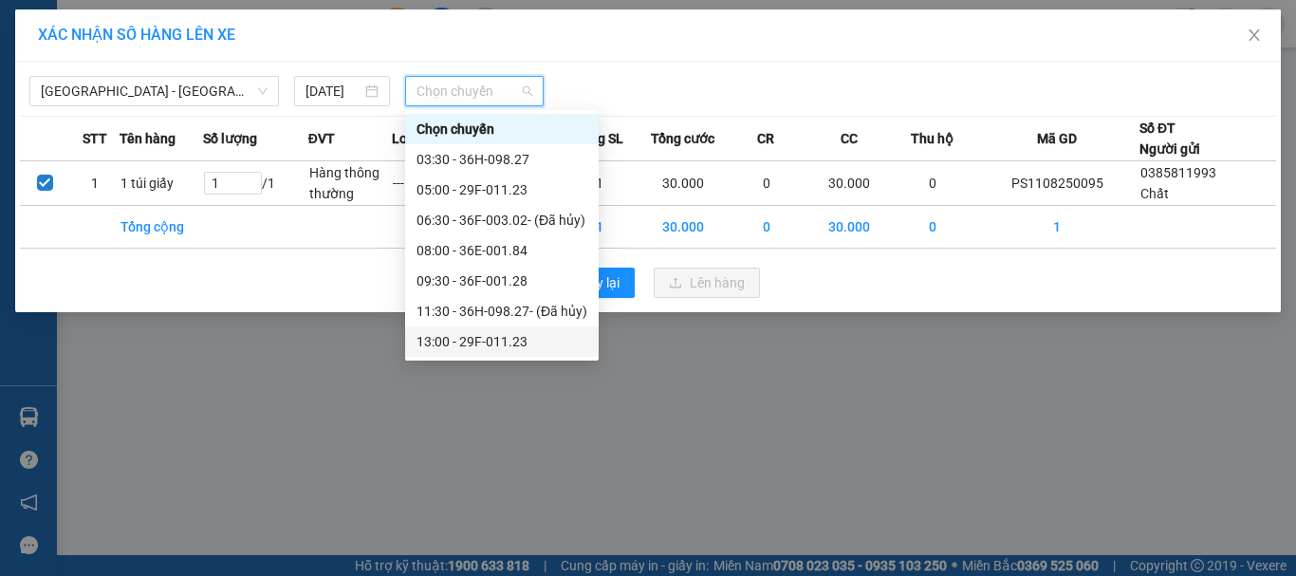
scroll to position [61, 0]
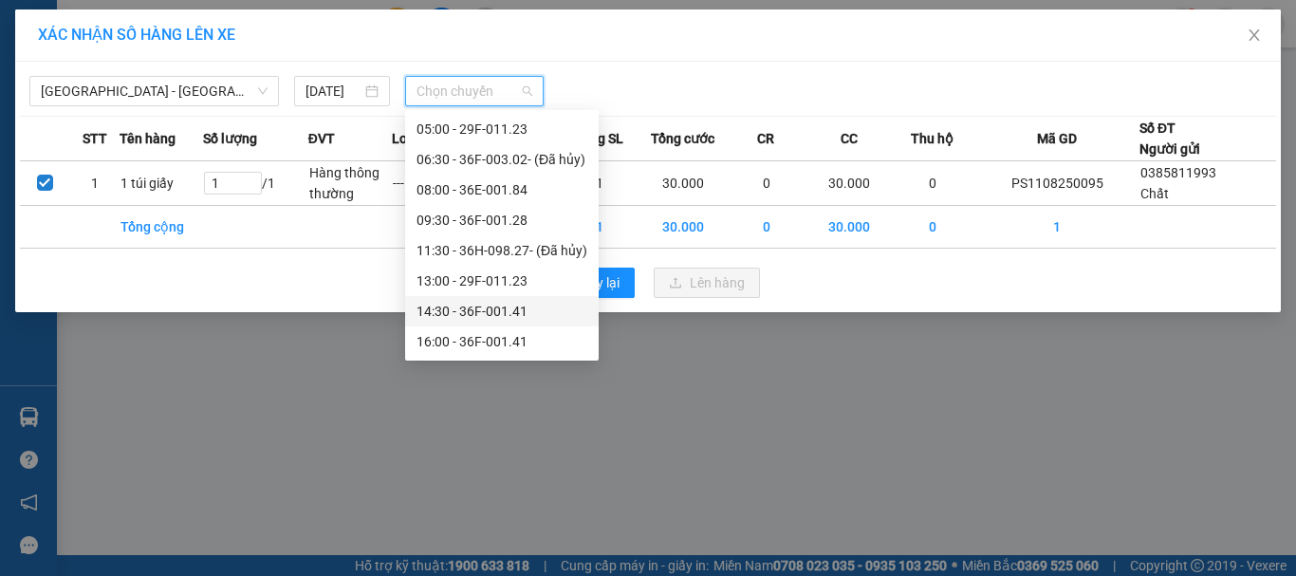
click at [482, 309] on div "14:30 - 36F-001.41" at bounding box center [501, 311] width 171 height 21
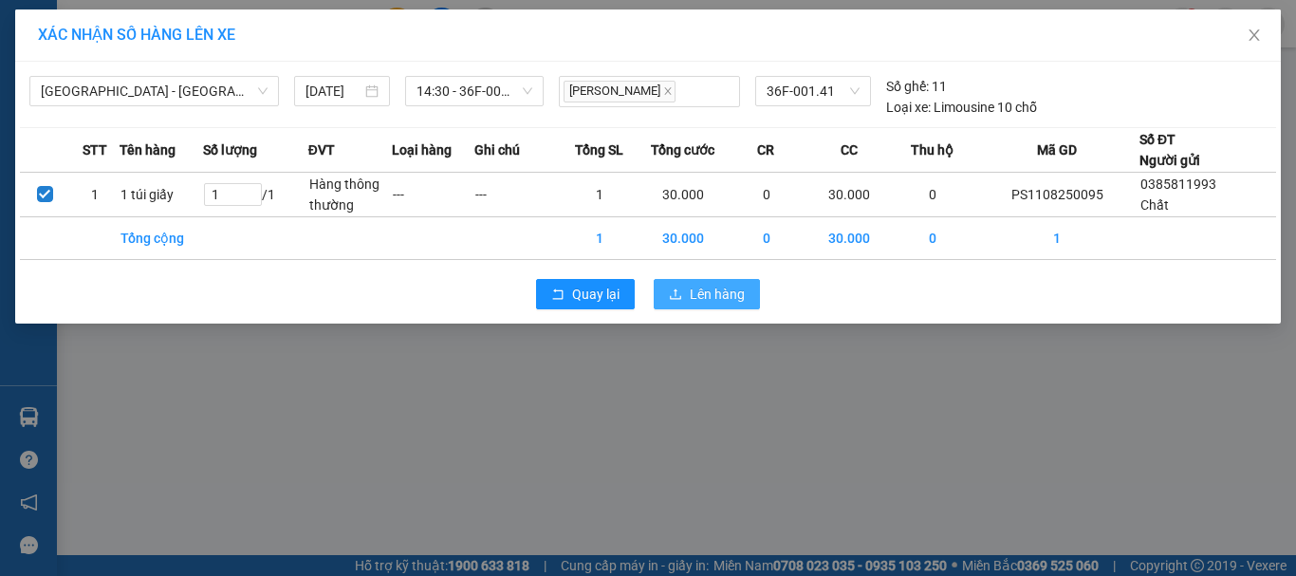
click at [716, 293] on span "Lên hàng" at bounding box center [717, 294] width 55 height 21
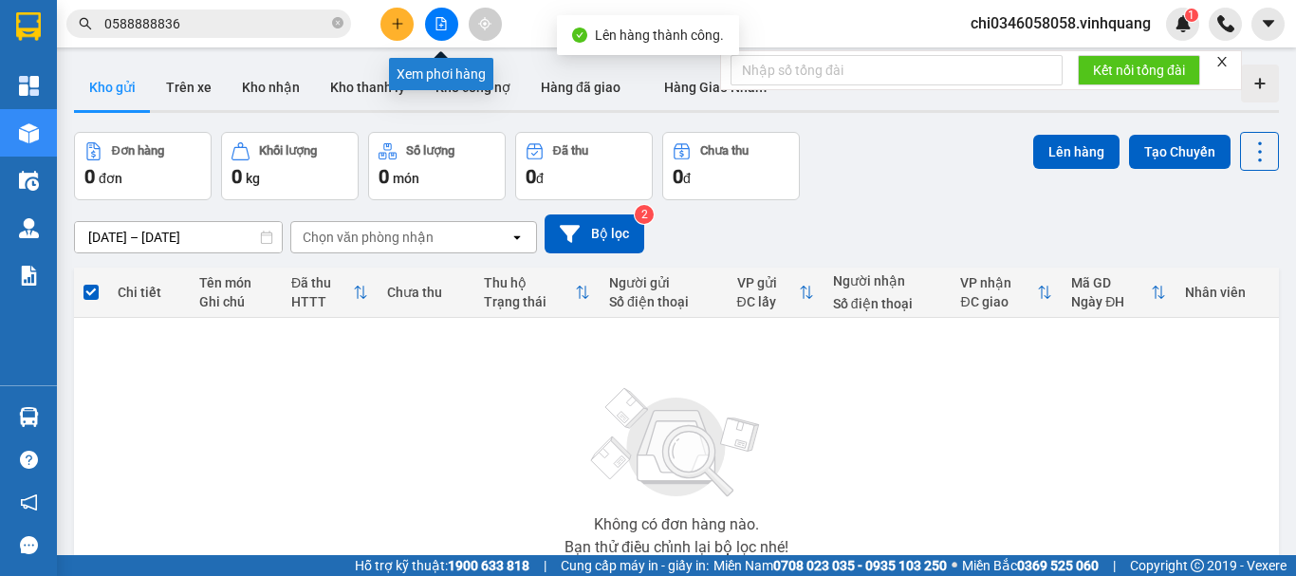
click at [441, 18] on icon "file-add" at bounding box center [441, 23] width 10 height 13
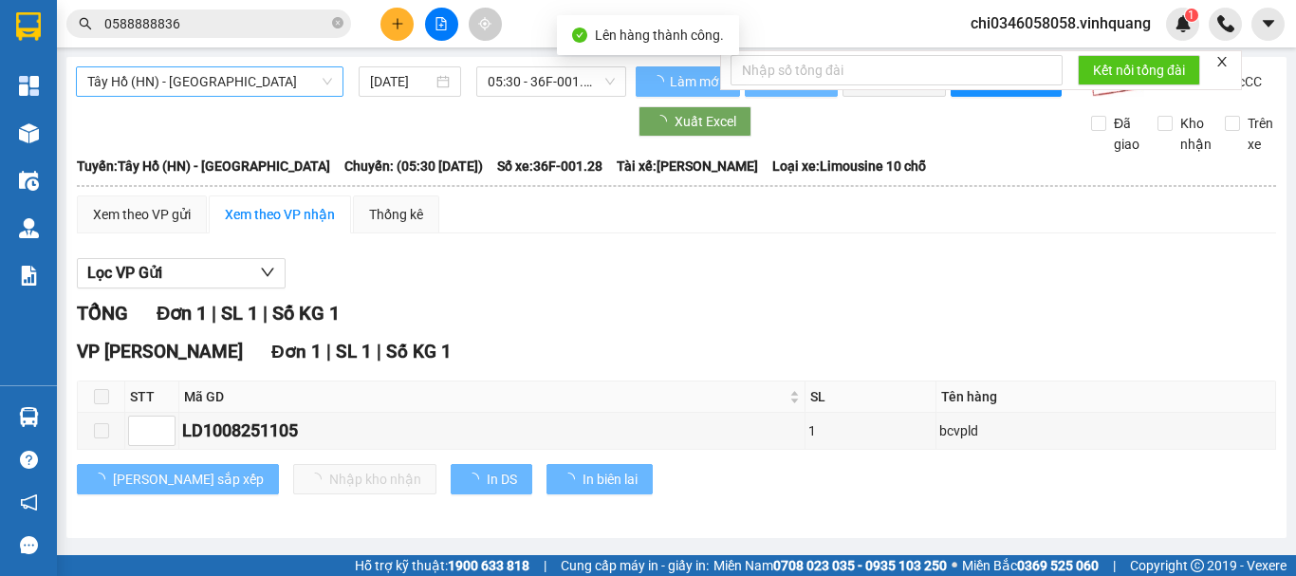
click at [177, 83] on span "Tây Hồ (HN) - [PERSON_NAME][GEOGRAPHIC_DATA][PERSON_NAME]" at bounding box center [209, 81] width 245 height 28
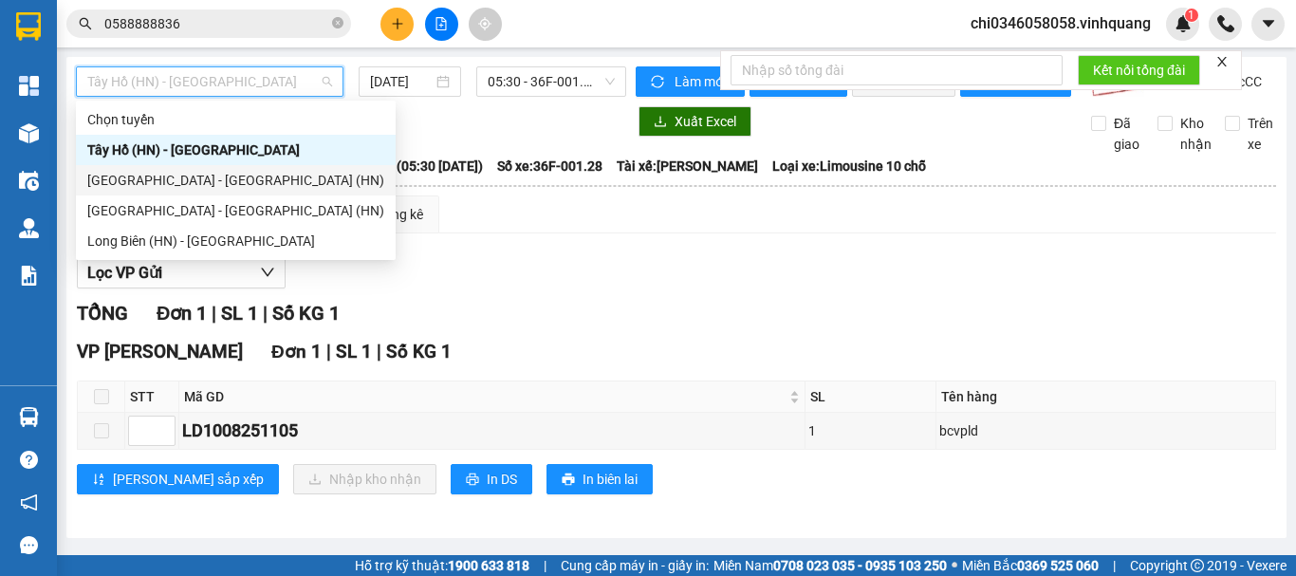
click at [179, 185] on div "[PERSON_NAME][GEOGRAPHIC_DATA][PERSON_NAME] - [GEOGRAPHIC_DATA] (HN)" at bounding box center [235, 180] width 297 height 21
type input "[DATE]"
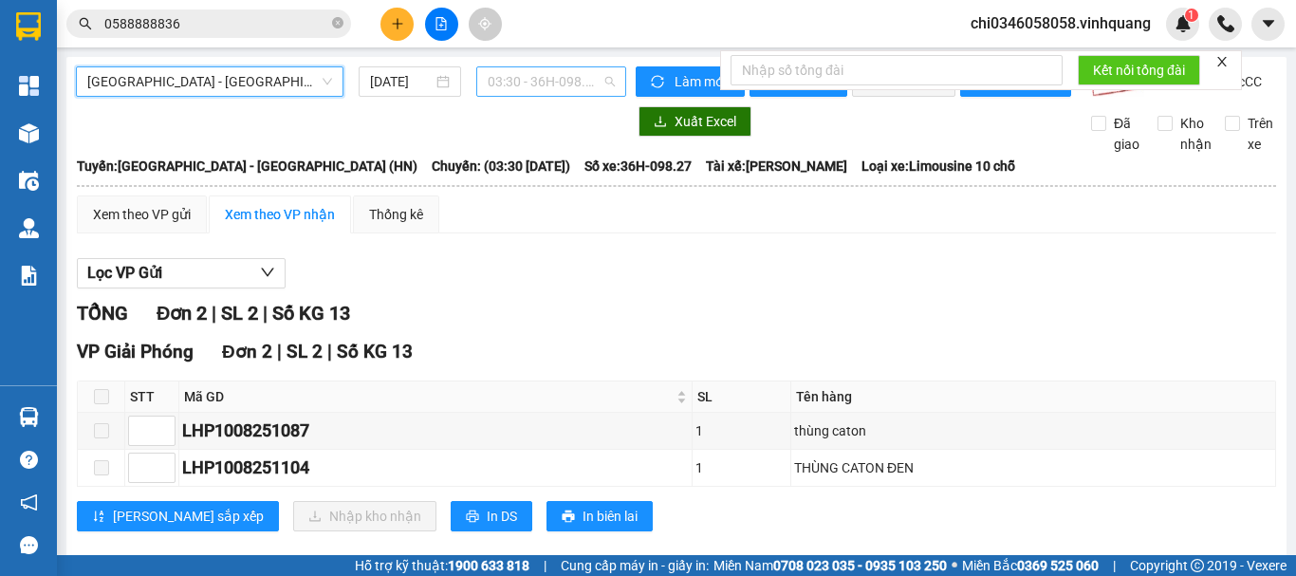
click at [557, 80] on span "03:30 - 36H-098.27" at bounding box center [551, 81] width 127 height 28
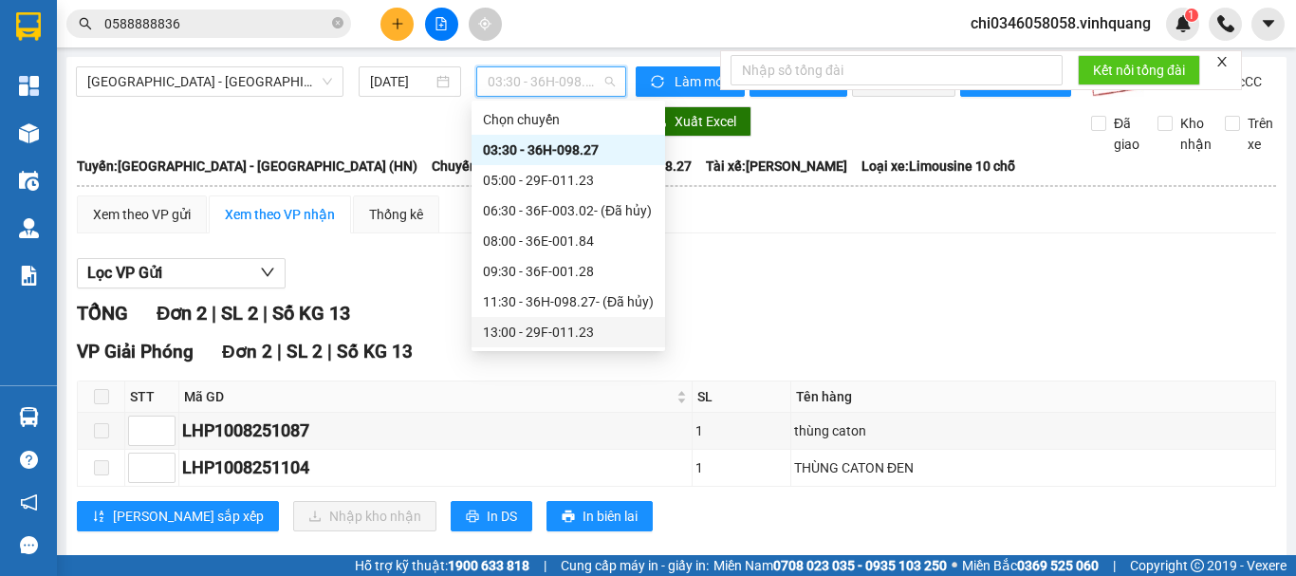
scroll to position [61, 0]
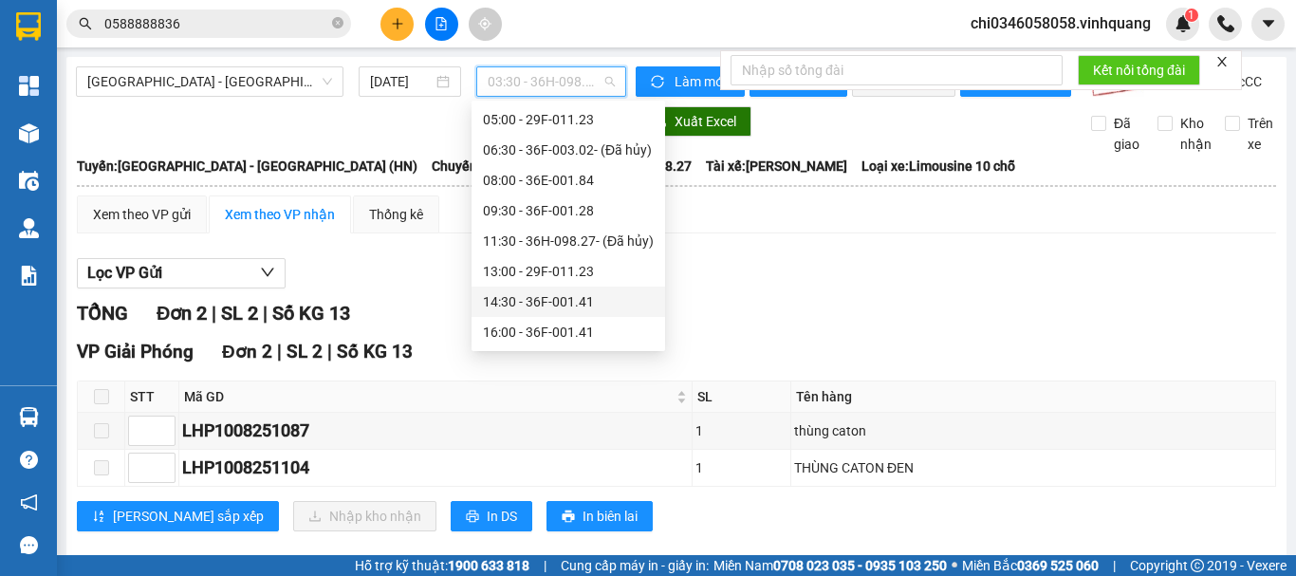
click at [559, 306] on div "14:30 - 36F-001.41" at bounding box center [568, 301] width 171 height 21
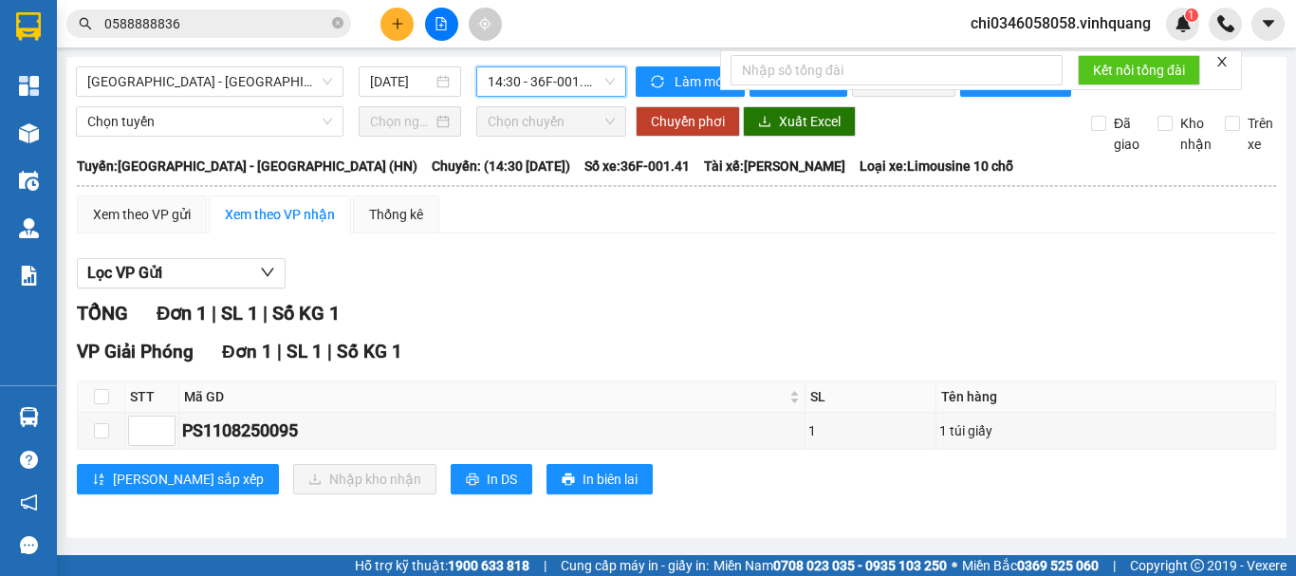
scroll to position [9, 0]
click at [487, 485] on span "In DS" at bounding box center [502, 479] width 30 height 21
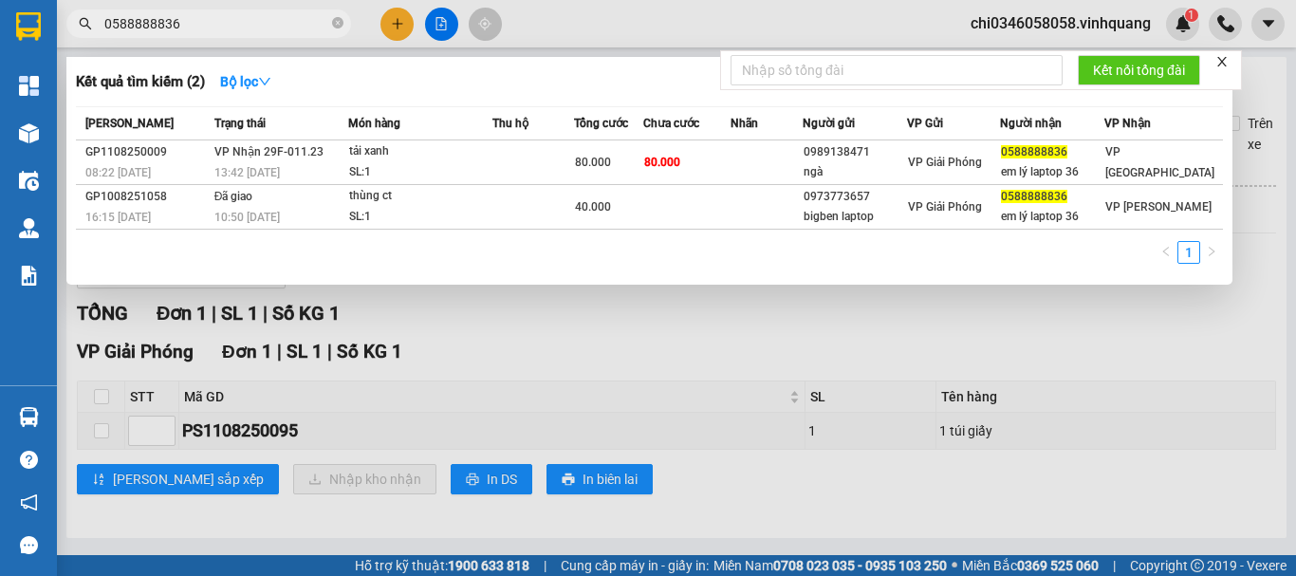
drag, startPoint x: 197, startPoint y: 24, endPoint x: 58, endPoint y: 24, distance: 139.4
click at [62, 24] on div "0588888836" at bounding box center [185, 23] width 370 height 28
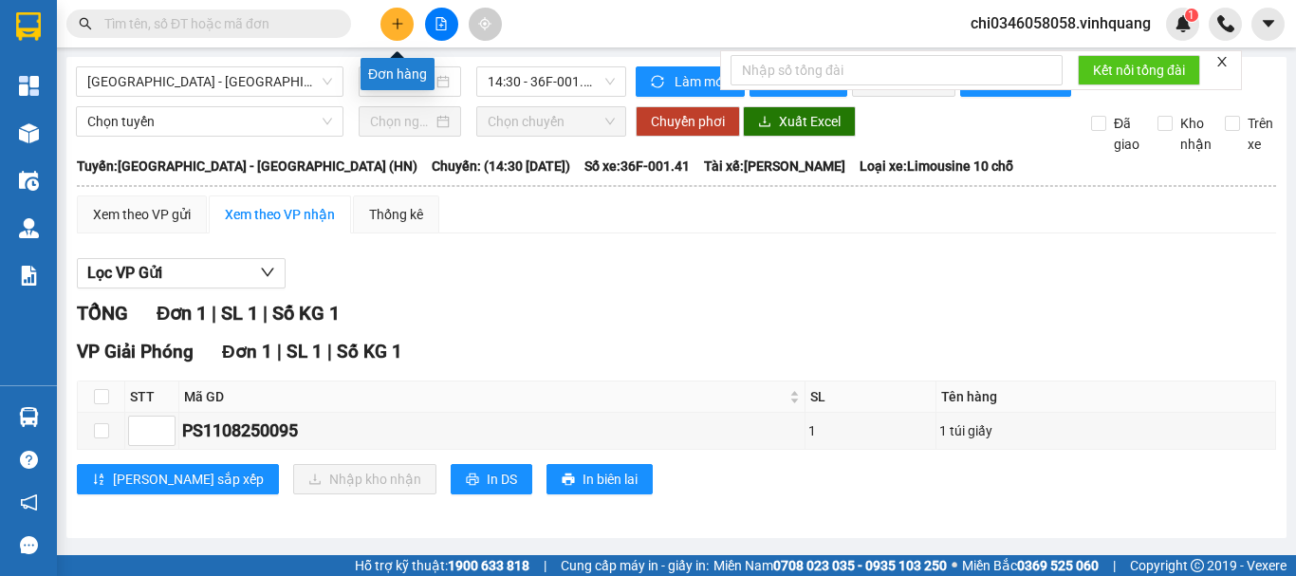
click at [397, 21] on icon "plus" at bounding box center [397, 23] width 13 height 13
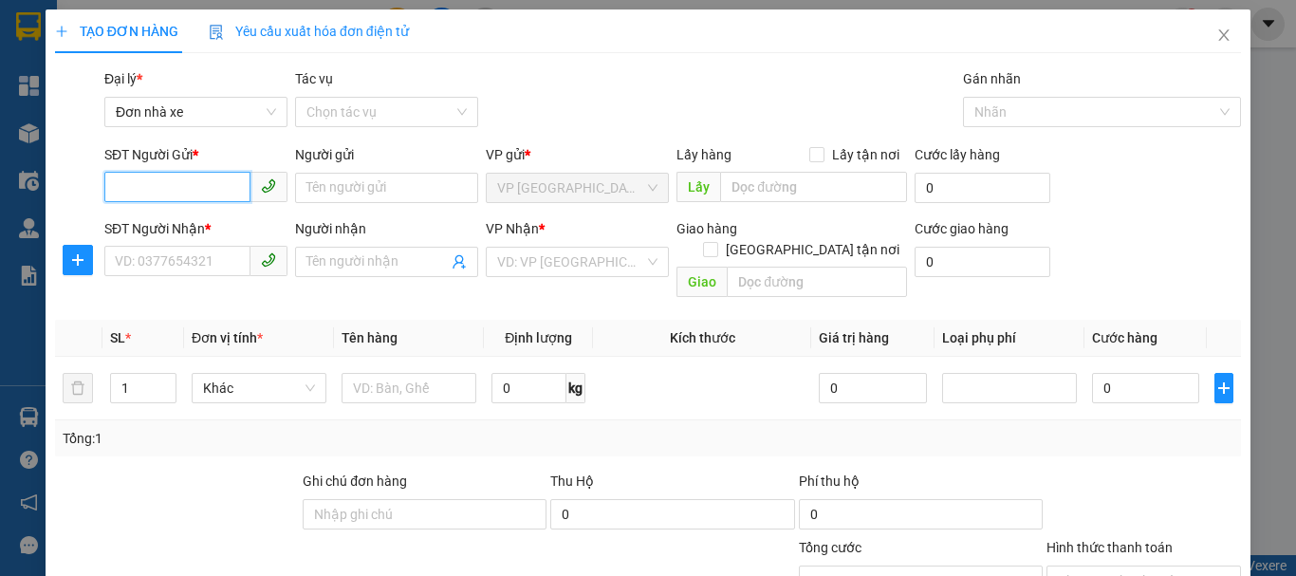
click at [136, 185] on input "SĐT Người Gửi *" at bounding box center [177, 187] width 146 height 30
type input "0913293489"
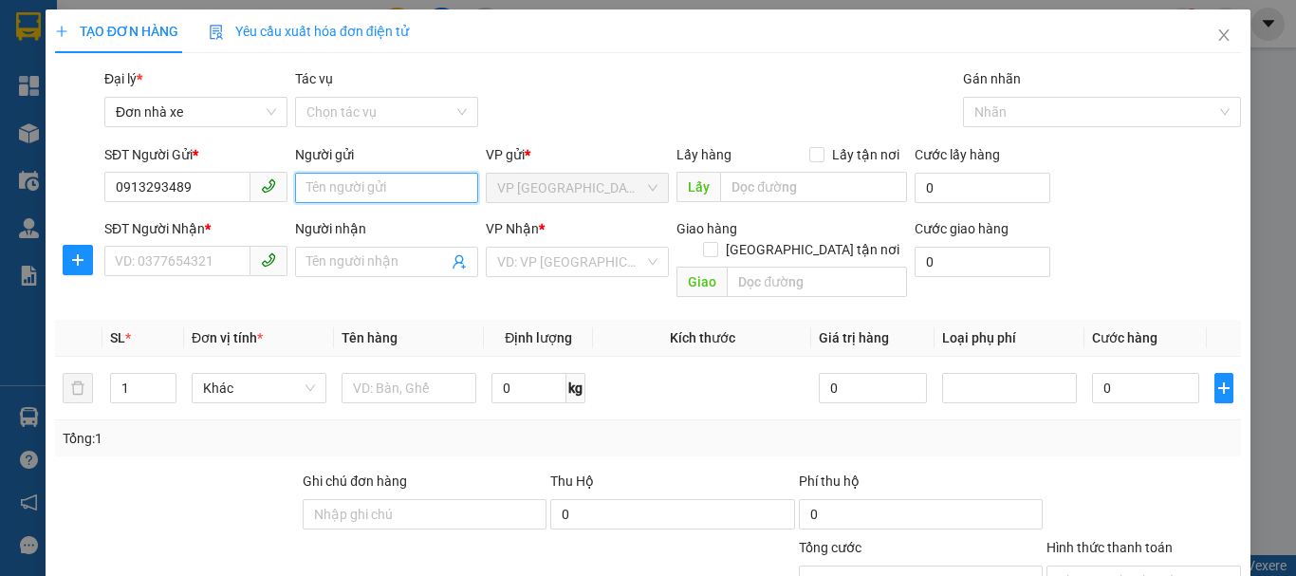
click at [341, 187] on input "Người gửi" at bounding box center [386, 188] width 183 height 30
type input "GĐ Huy"
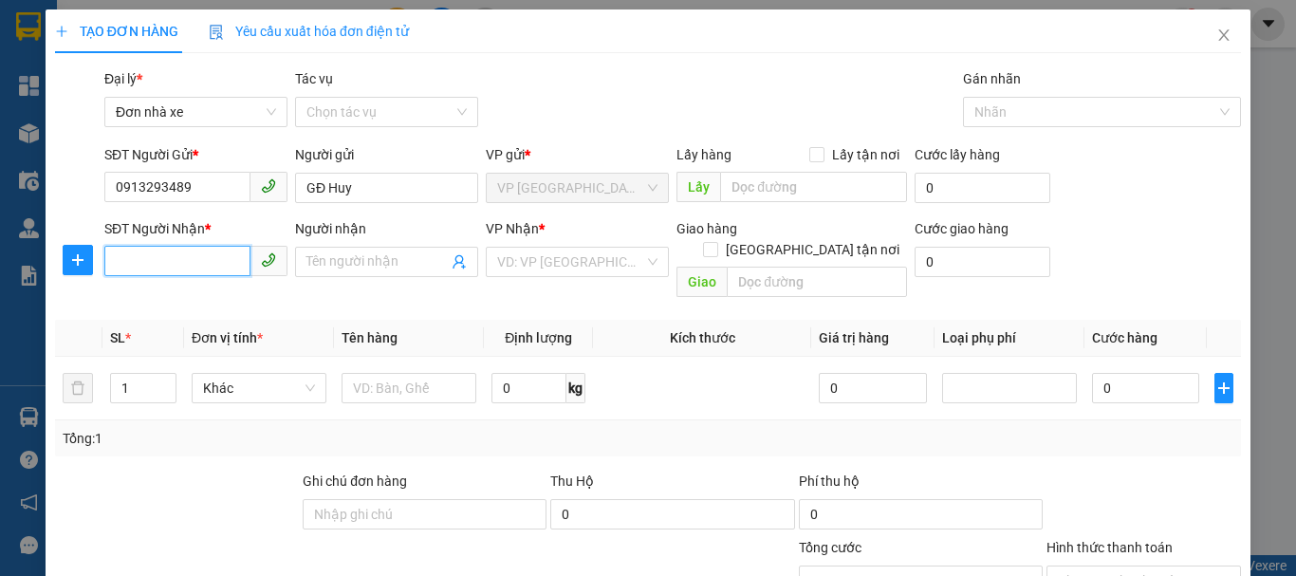
click at [139, 267] on input "SĐT Người Nhận *" at bounding box center [177, 261] width 146 height 30
type input "0762515906"
click at [341, 254] on input "Người nhận" at bounding box center [376, 261] width 141 height 21
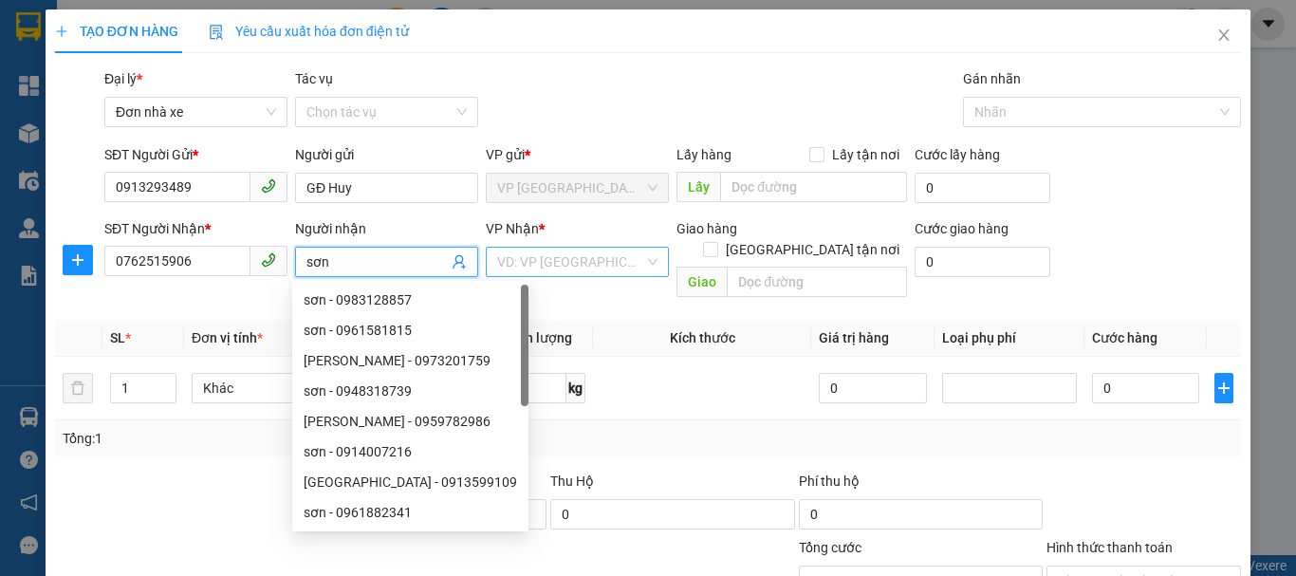
type input "sơn"
click at [528, 261] on input "search" at bounding box center [570, 262] width 147 height 28
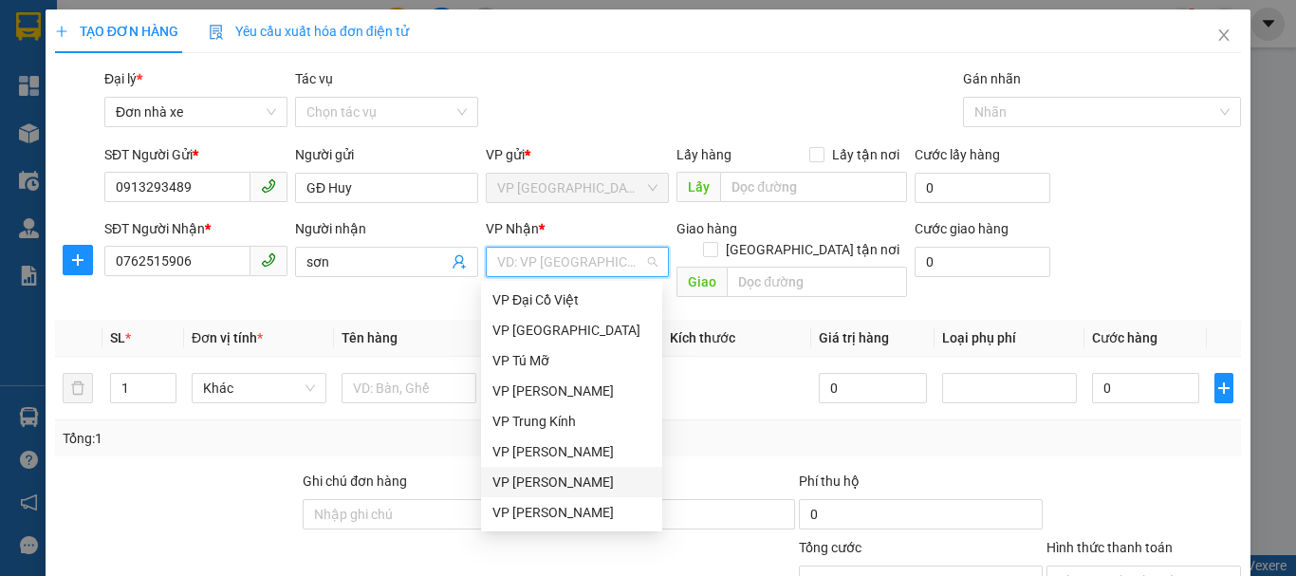
click at [571, 480] on div "[PERSON_NAME]" at bounding box center [571, 481] width 158 height 21
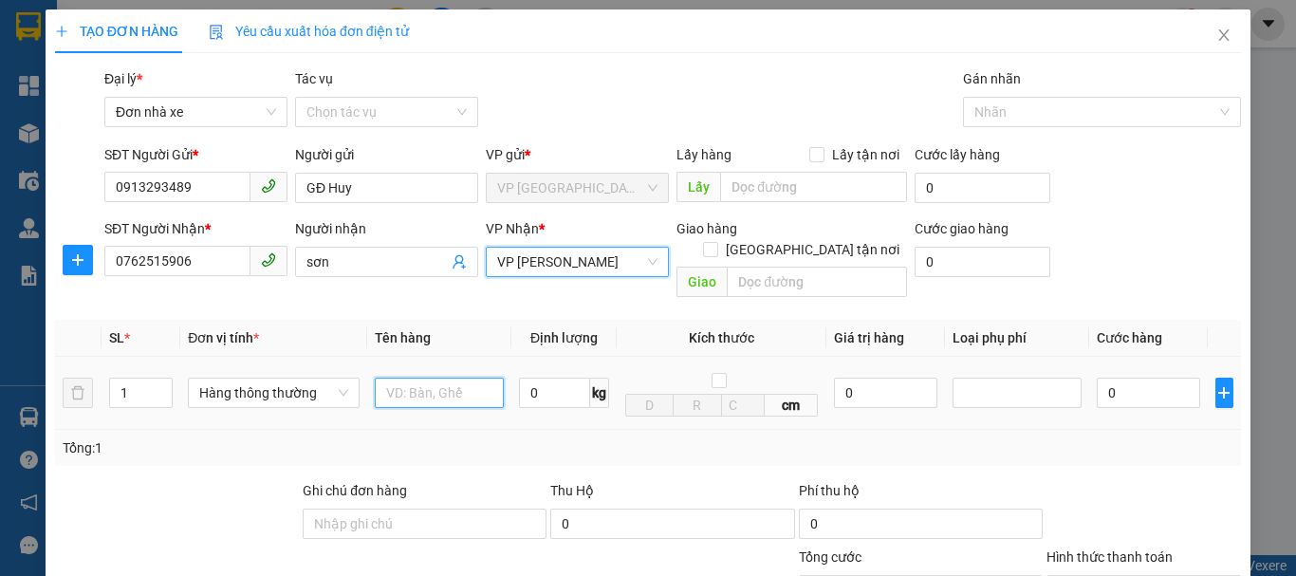
click at [420, 377] on input "text" at bounding box center [439, 392] width 129 height 30
type input "1 túi đỏ nhỏ"
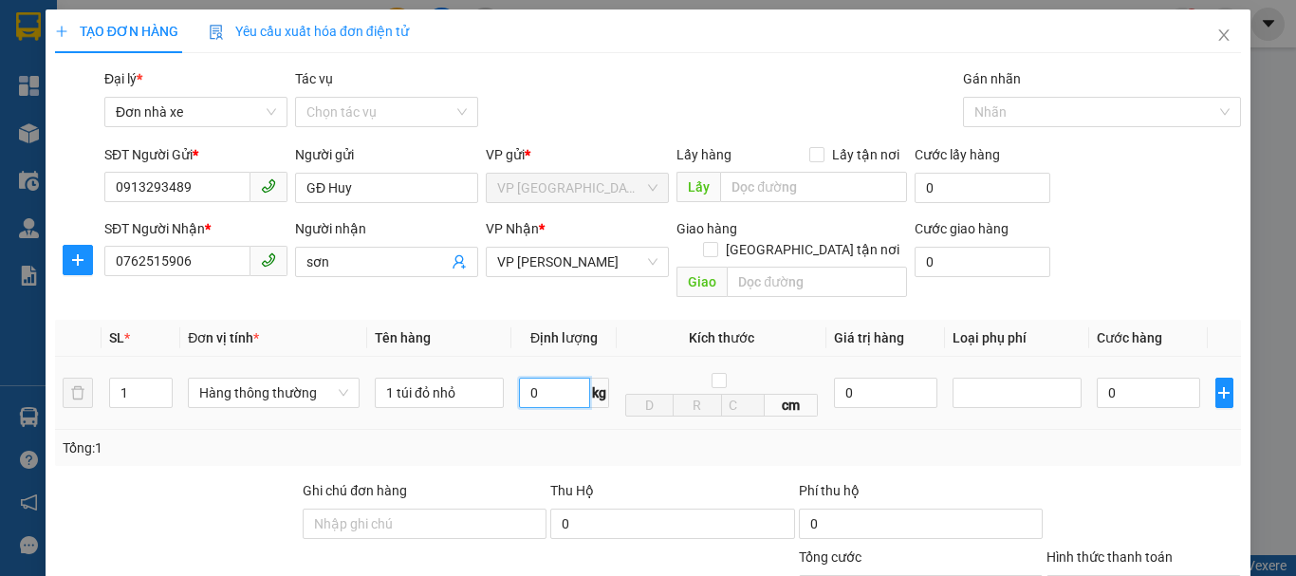
click at [522, 377] on input "0" at bounding box center [554, 392] width 71 height 30
type input "1"
click at [1084, 437] on div "Tổng: 1" at bounding box center [648, 447] width 1170 height 21
type input "30.000"
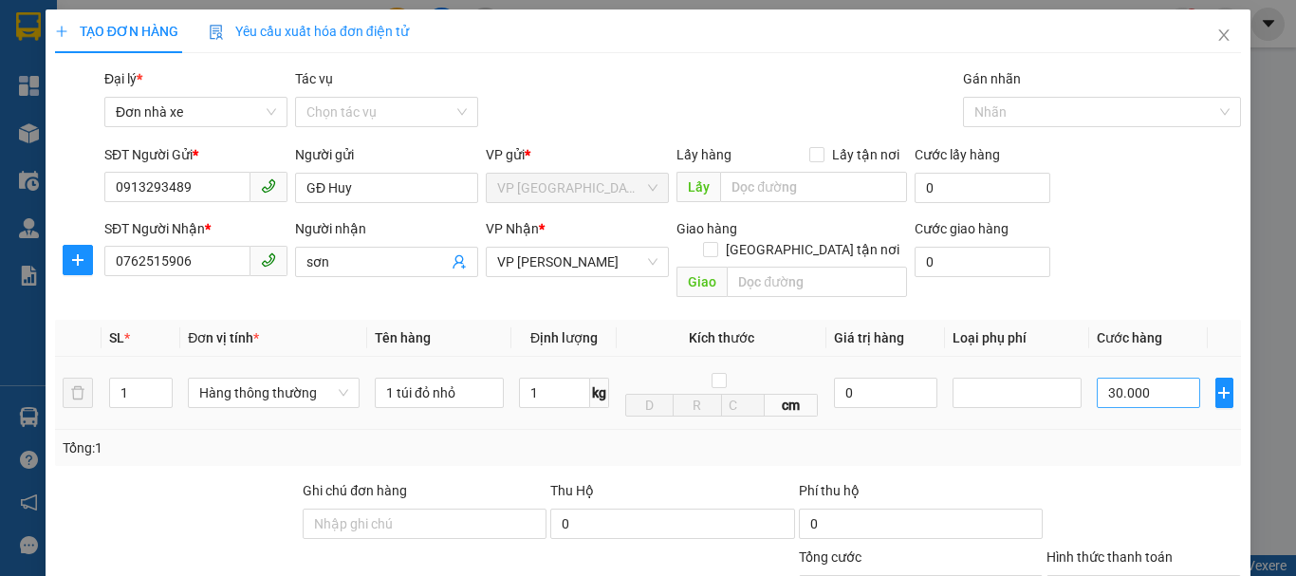
type input "30.000"
click at [1131, 377] on input "30.000" at bounding box center [1147, 392] width 103 height 30
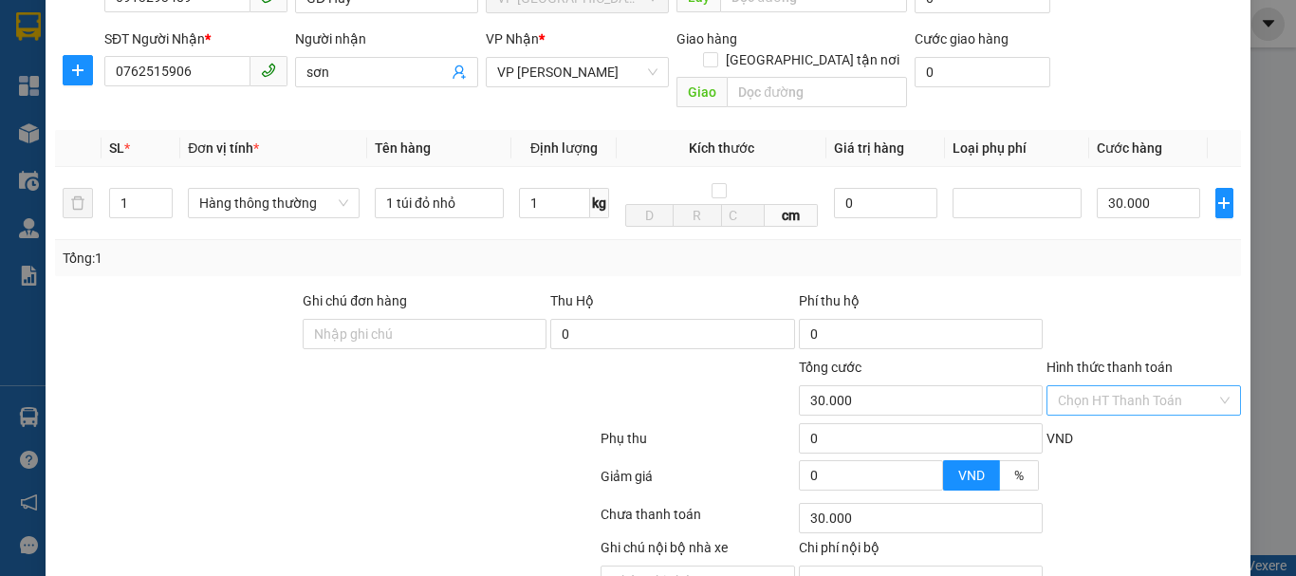
click at [1086, 386] on input "Hình thức thanh toán" at bounding box center [1137, 400] width 158 height 28
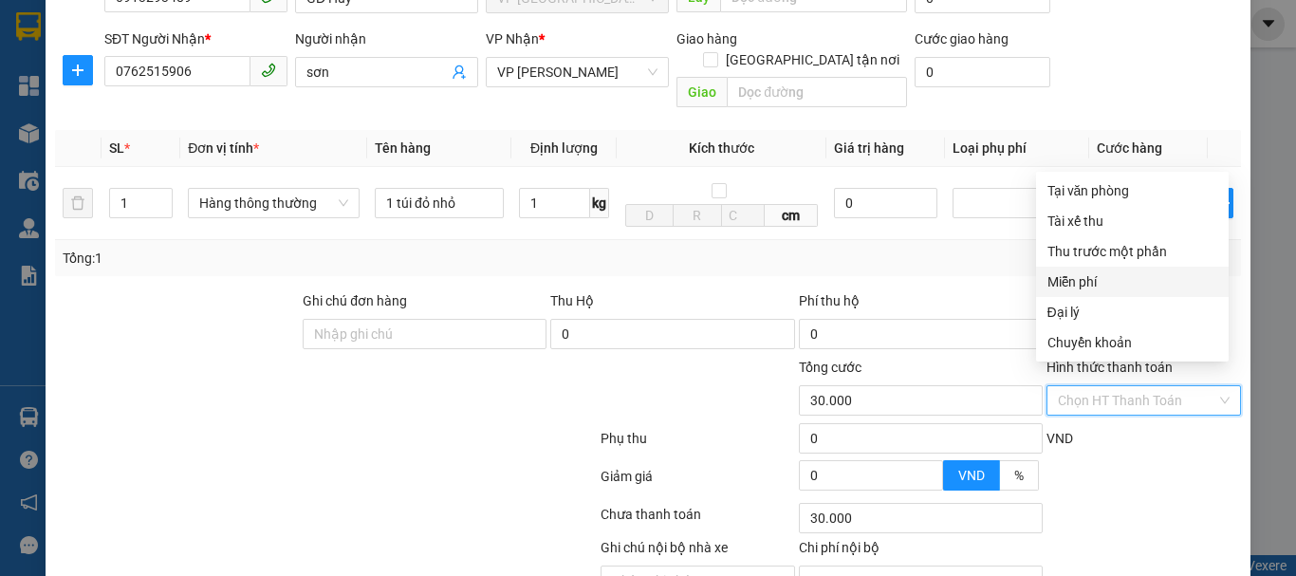
click at [1110, 279] on div "Miễn phí" at bounding box center [1132, 281] width 170 height 21
type input "0"
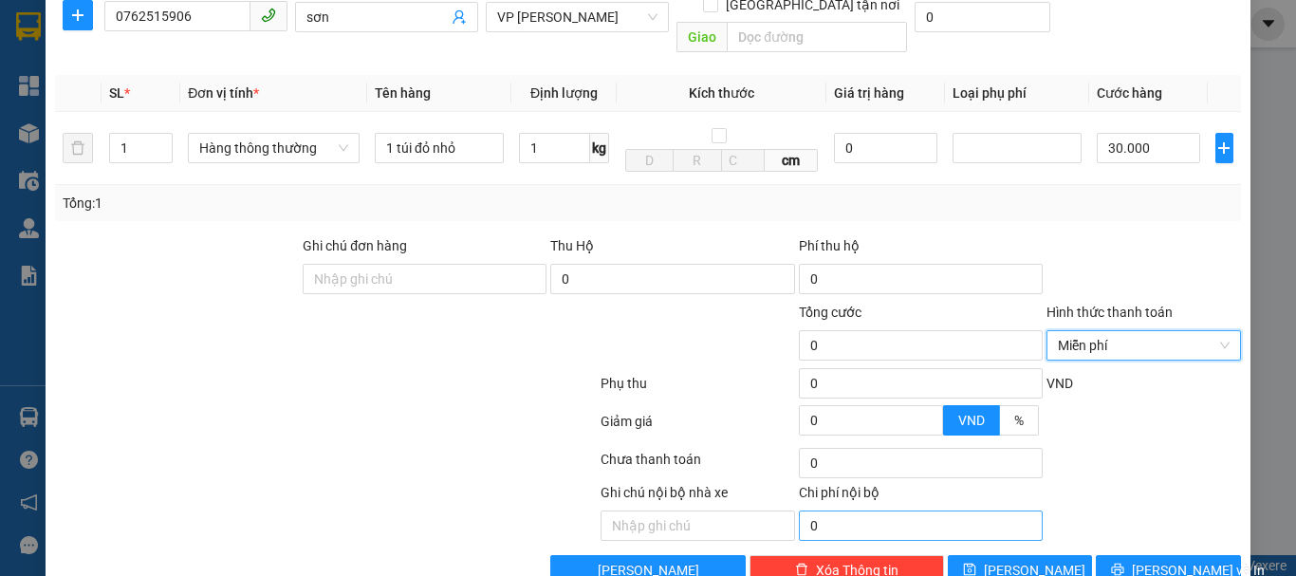
scroll to position [271, 0]
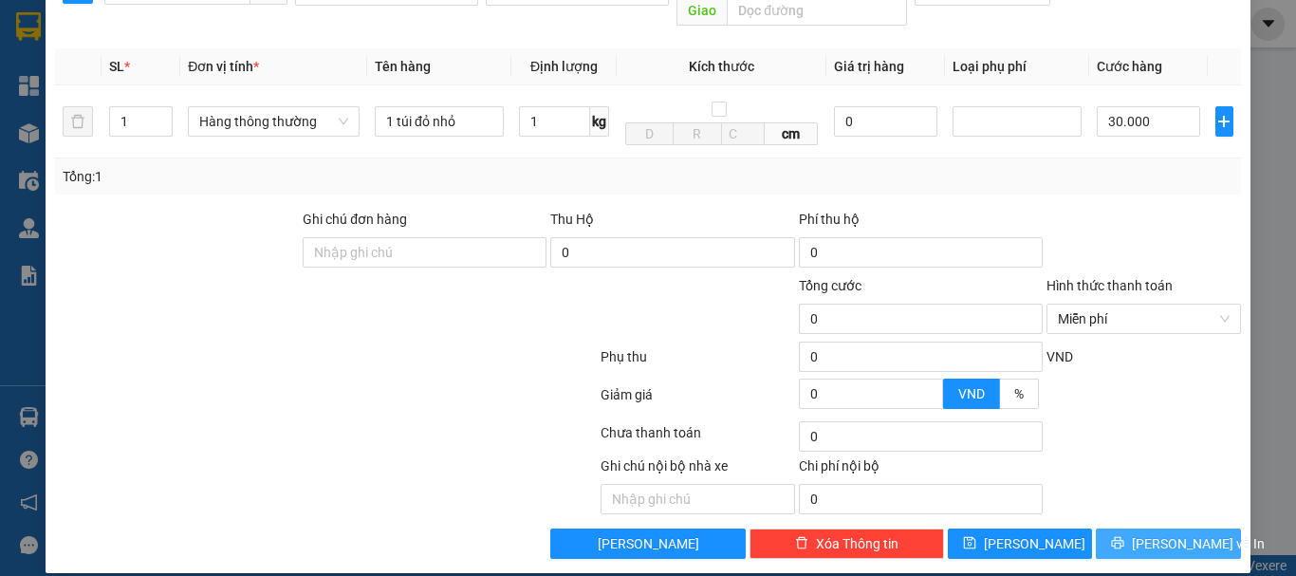
click at [1150, 533] on span "Lưu và In" at bounding box center [1198, 543] width 133 height 21
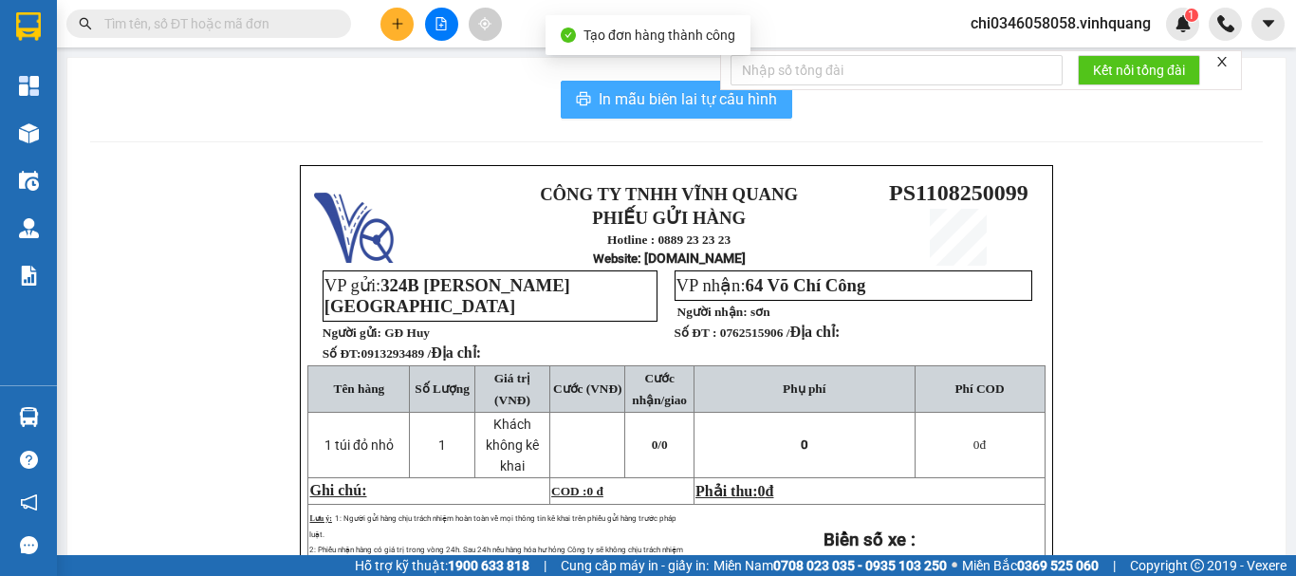
click at [633, 95] on span "In mẫu biên lai tự cấu hình" at bounding box center [687, 99] width 178 height 24
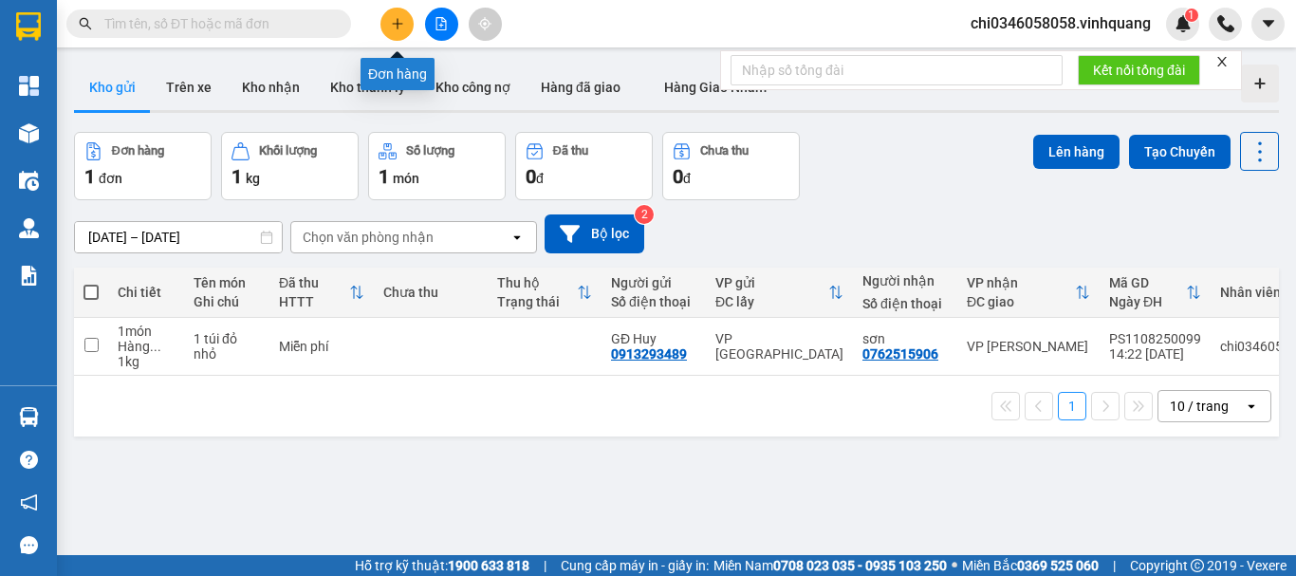
click at [402, 13] on button at bounding box center [396, 24] width 33 height 33
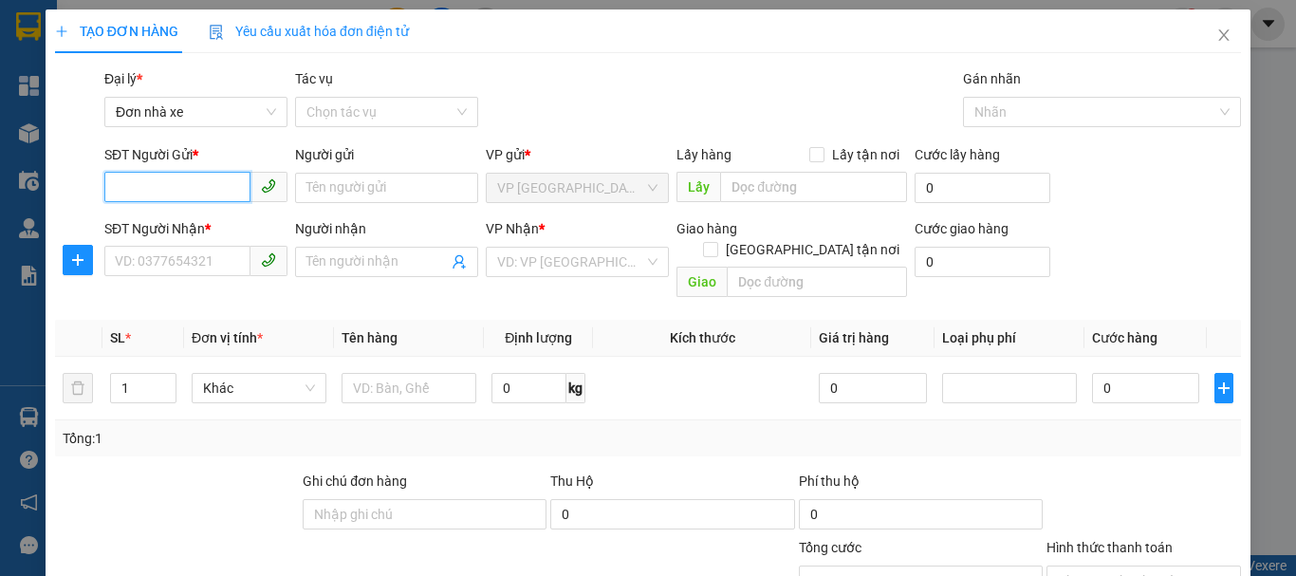
click at [122, 183] on input "SĐT Người Gửi *" at bounding box center [177, 187] width 146 height 30
type input "0913293744"
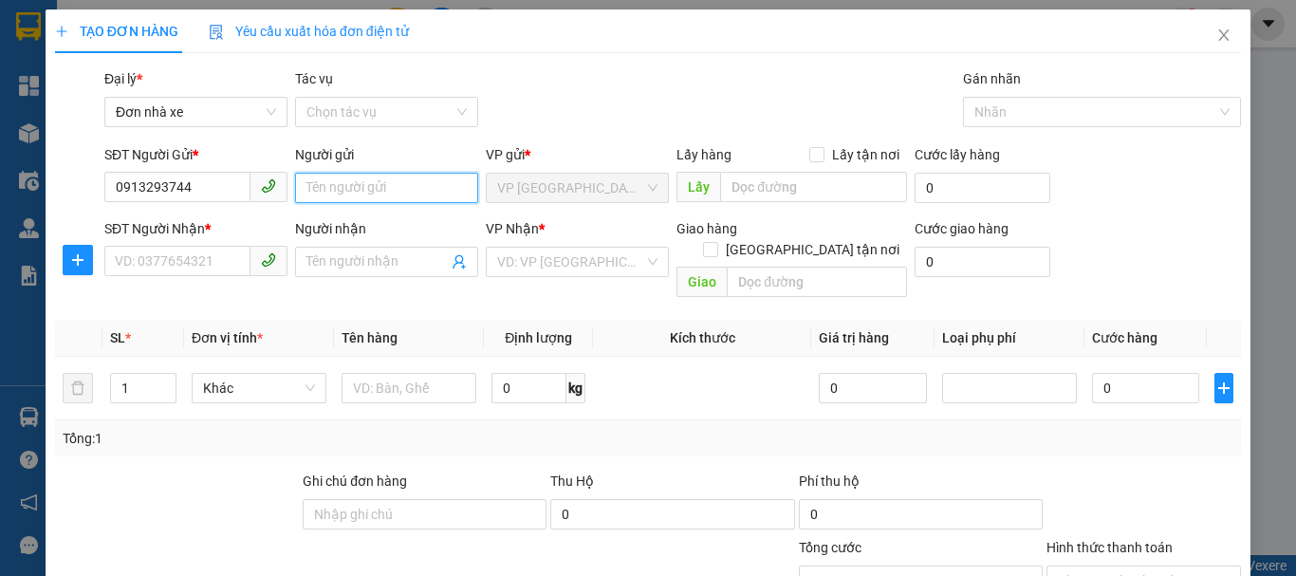
click at [334, 187] on input "Người gửi" at bounding box center [386, 188] width 183 height 30
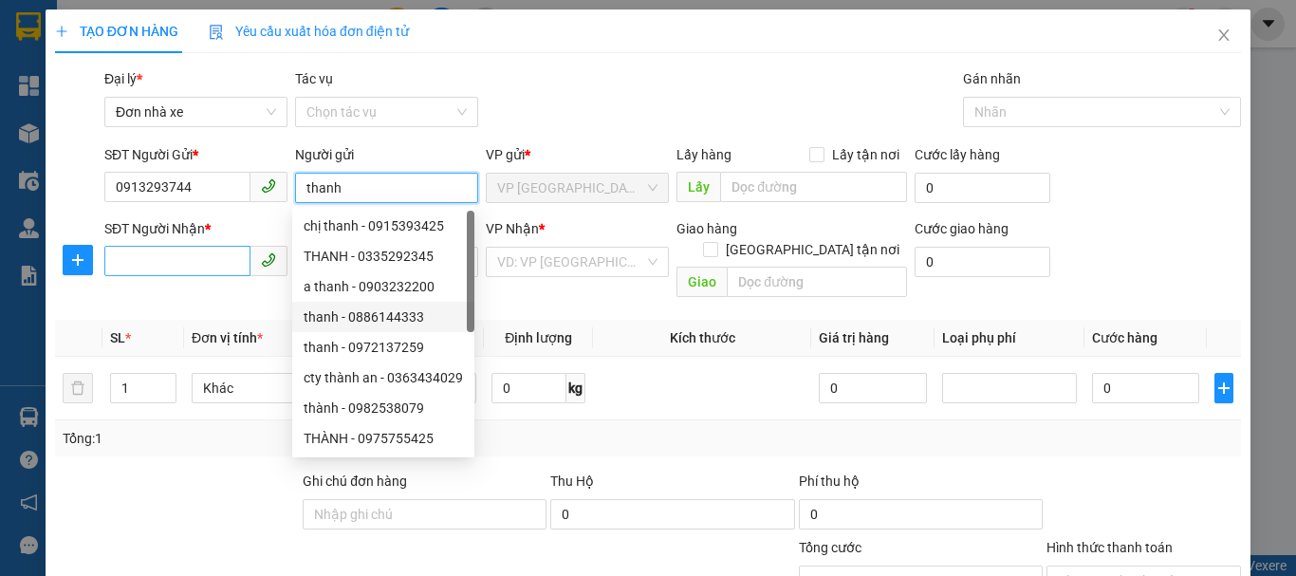
type input "thanh"
click at [136, 259] on input "SĐT Người Nhận *" at bounding box center [177, 261] width 146 height 30
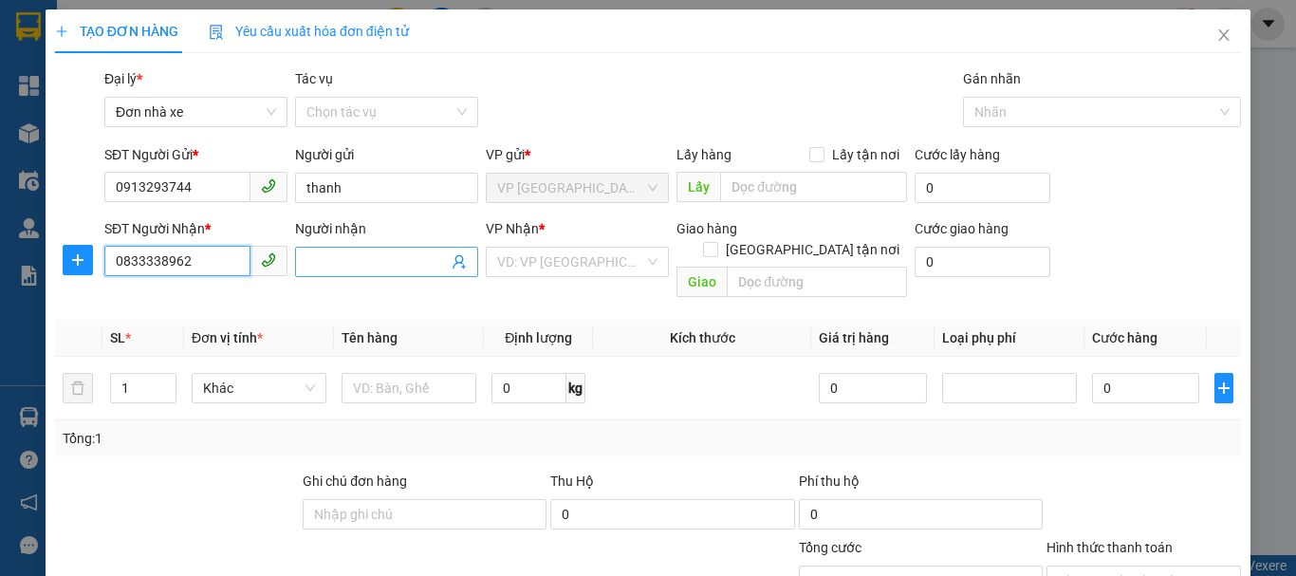
type input "0833338962"
click at [357, 257] on input "Người nhận" at bounding box center [376, 261] width 141 height 21
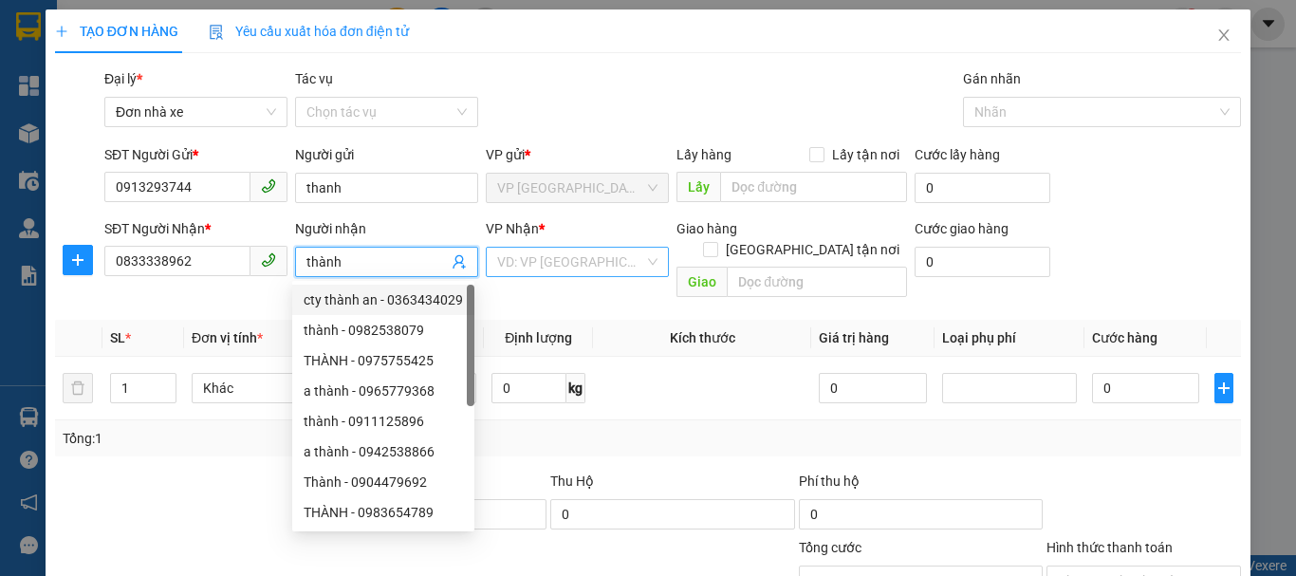
type input "thành"
click at [544, 263] on input "search" at bounding box center [570, 262] width 147 height 28
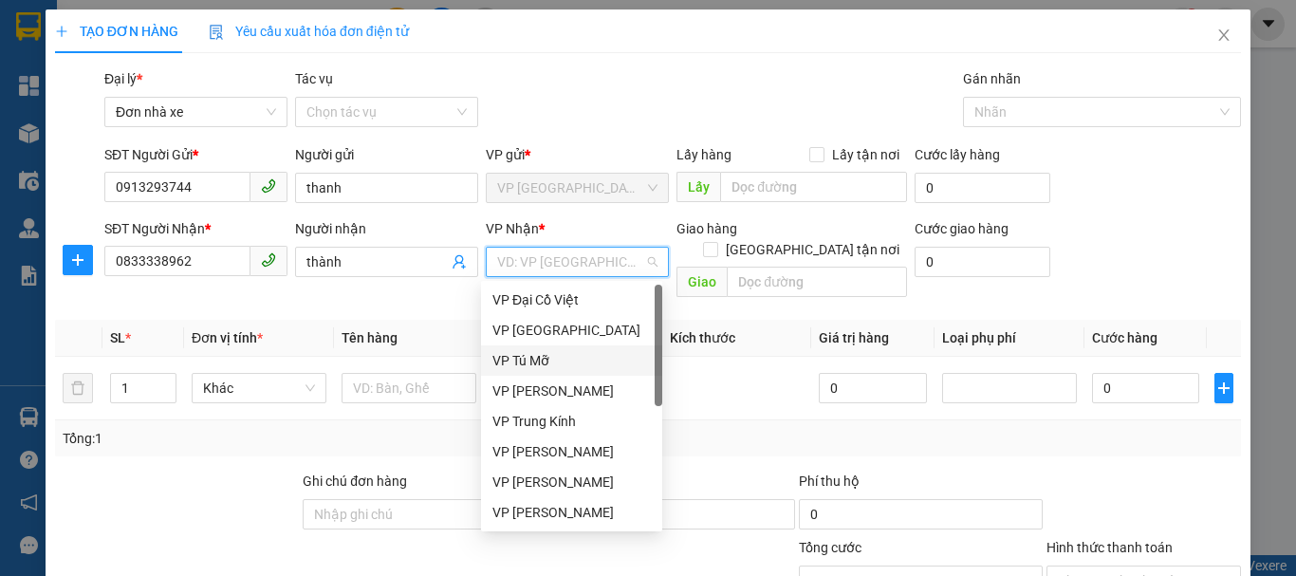
click at [541, 363] on div "VP Tú Mỡ" at bounding box center [571, 360] width 158 height 21
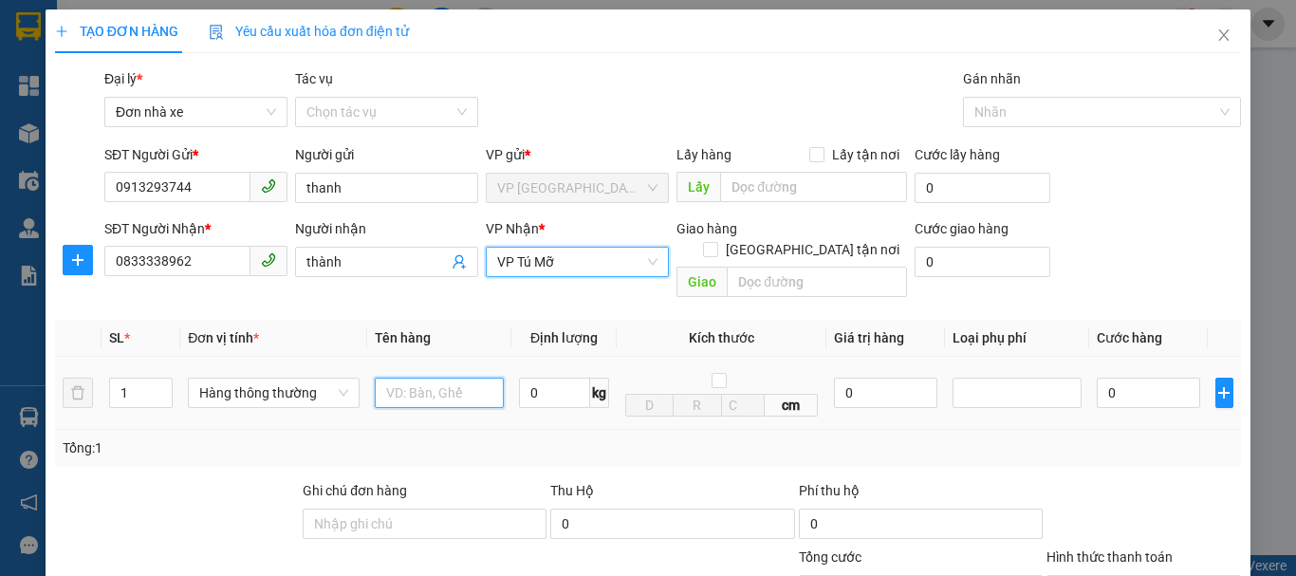
click at [436, 377] on input "text" at bounding box center [439, 392] width 129 height 30
type input "1 thùng cactong"
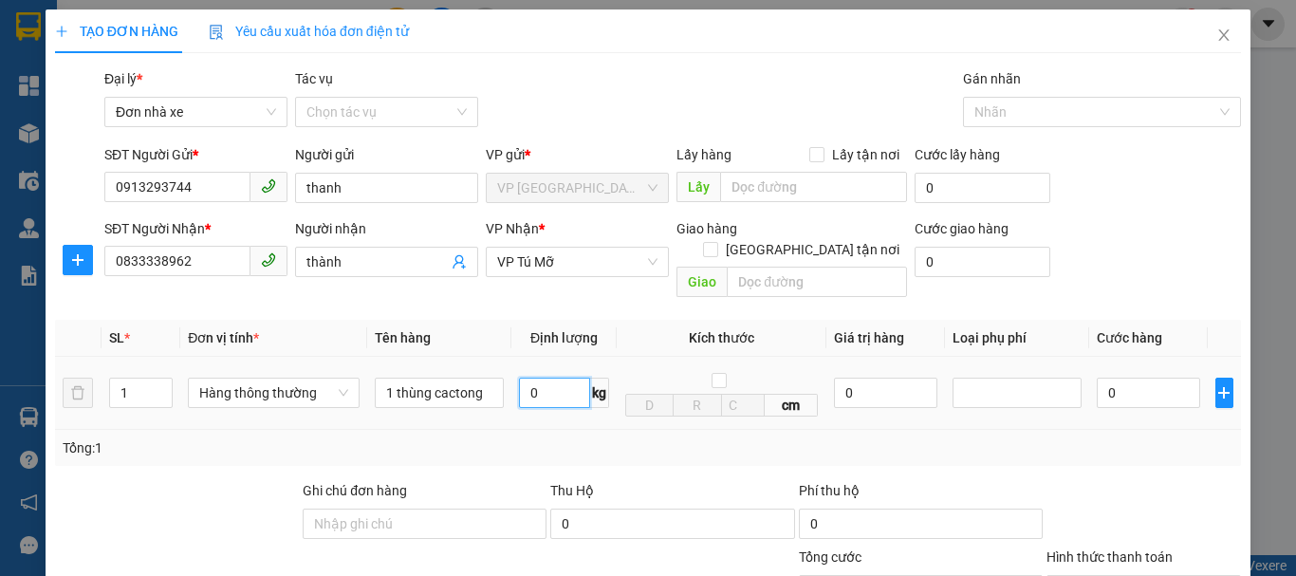
click at [531, 377] on input "0" at bounding box center [554, 392] width 71 height 30
type input "10"
click at [997, 437] on div "Tổng: 1" at bounding box center [648, 447] width 1170 height 21
type input "40.000"
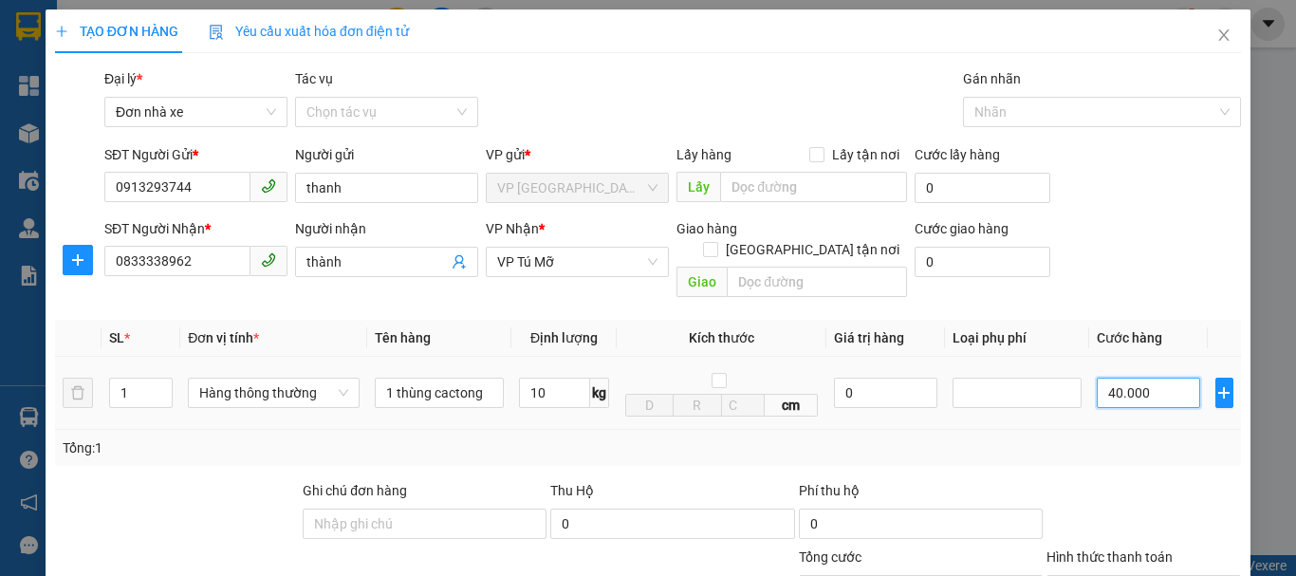
click at [1143, 377] on input "40.000" at bounding box center [1147, 392] width 103 height 30
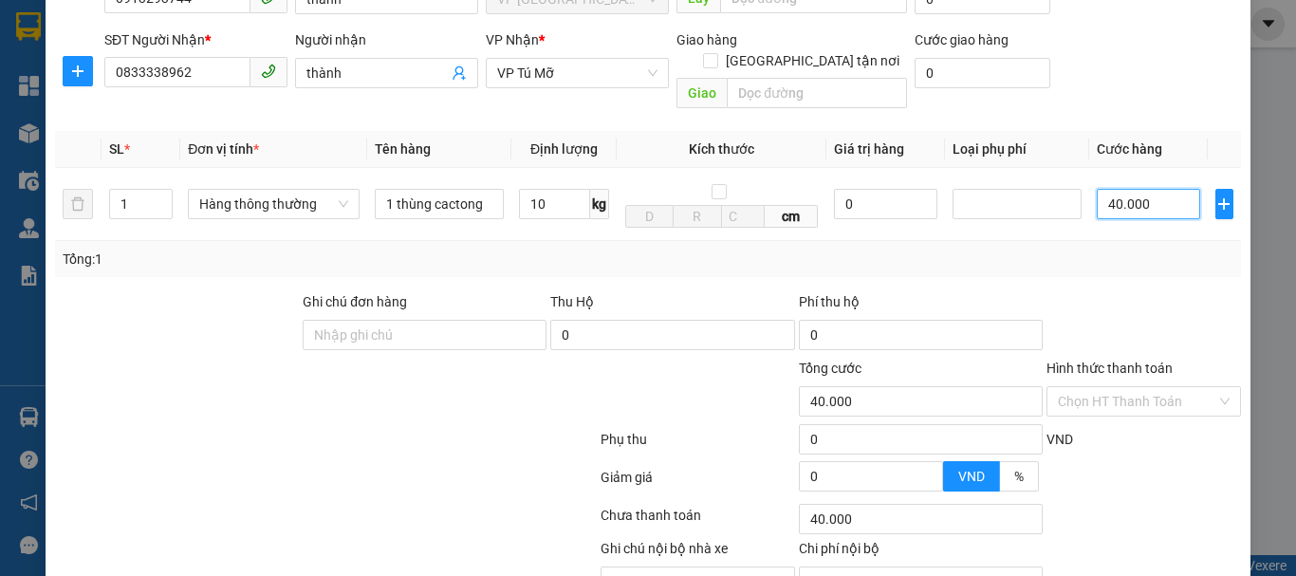
scroll to position [190, 0]
click at [1121, 386] on input "Hình thức thanh toán" at bounding box center [1137, 400] width 158 height 28
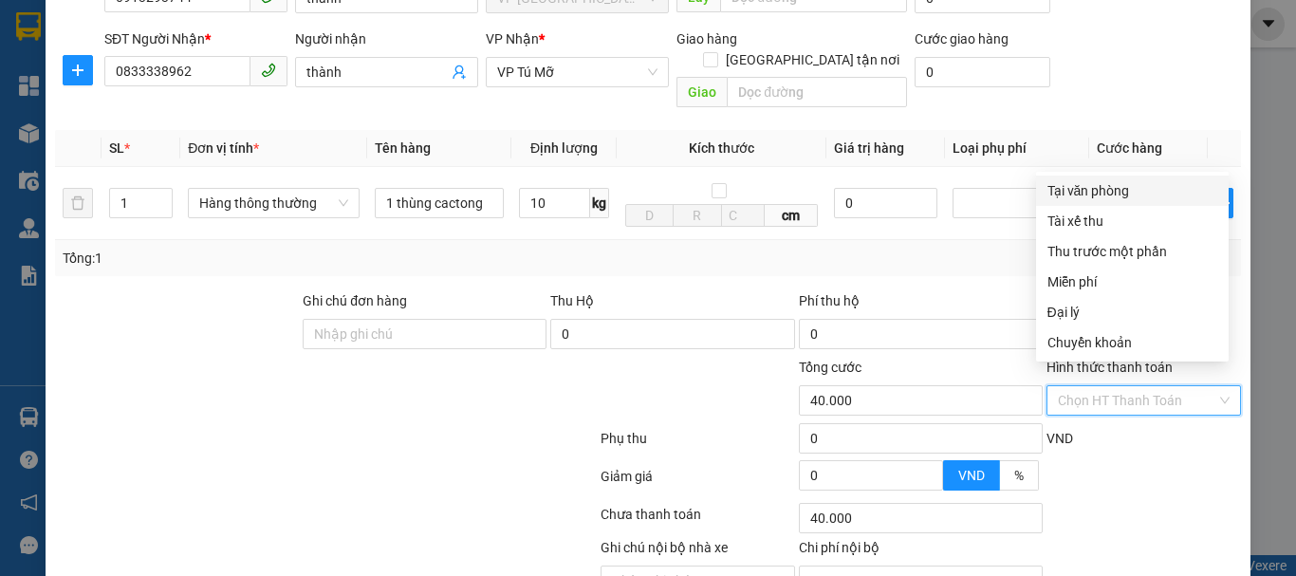
click at [1089, 190] on div "Tại văn phòng" at bounding box center [1132, 190] width 170 height 21
type input "0"
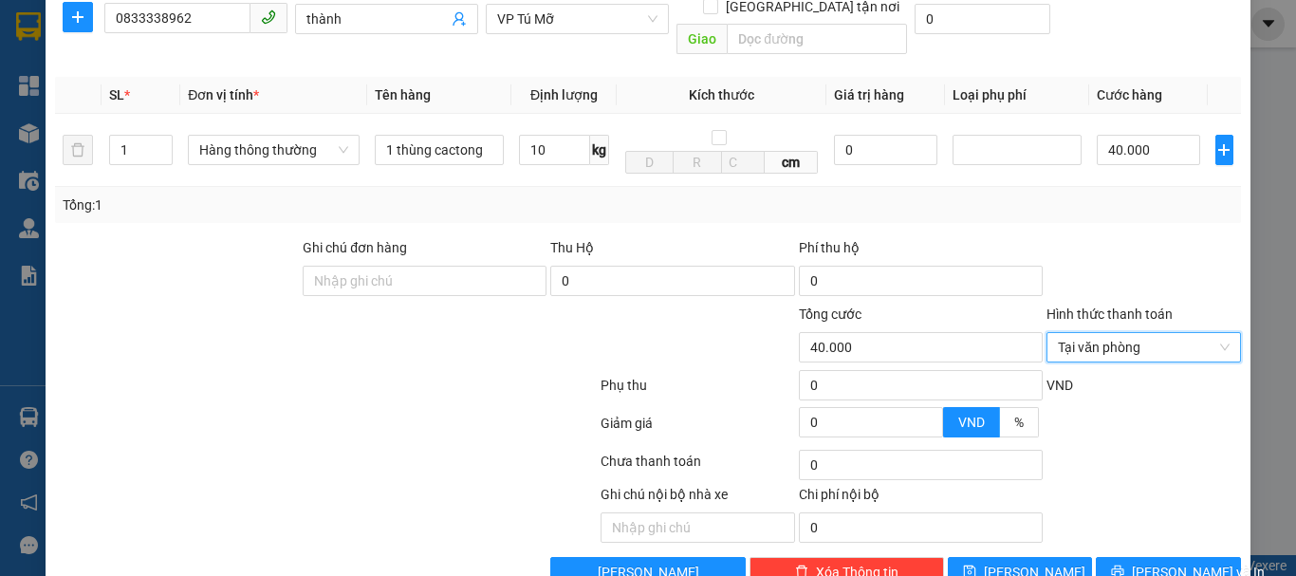
scroll to position [271, 0]
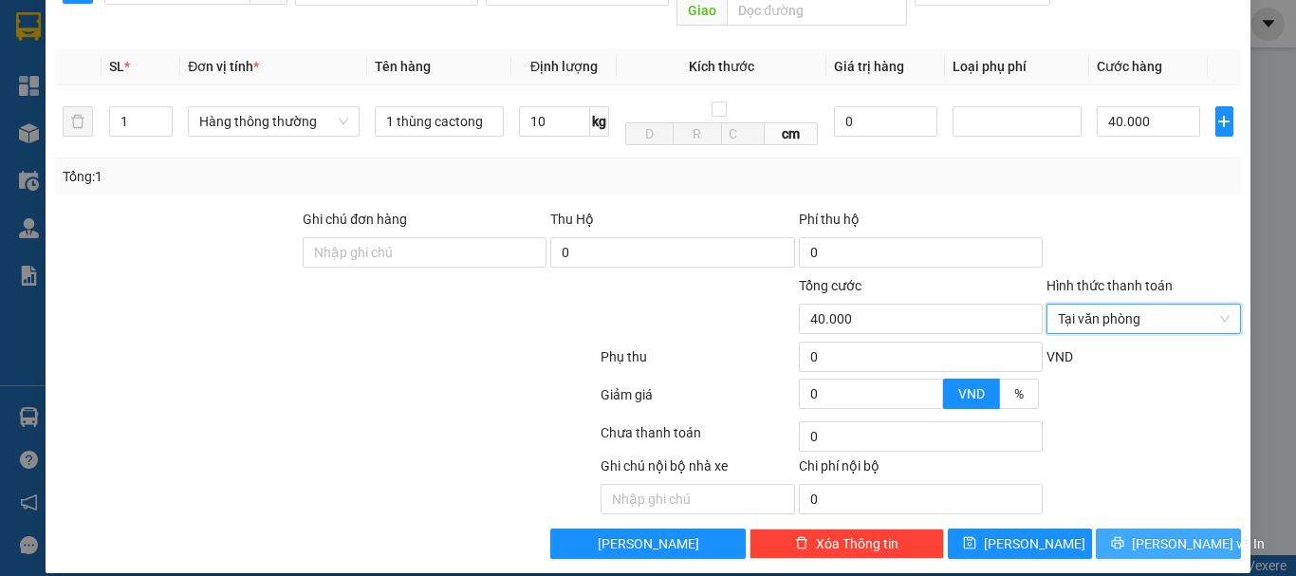
click at [1139, 533] on span "Lưu và In" at bounding box center [1198, 543] width 133 height 21
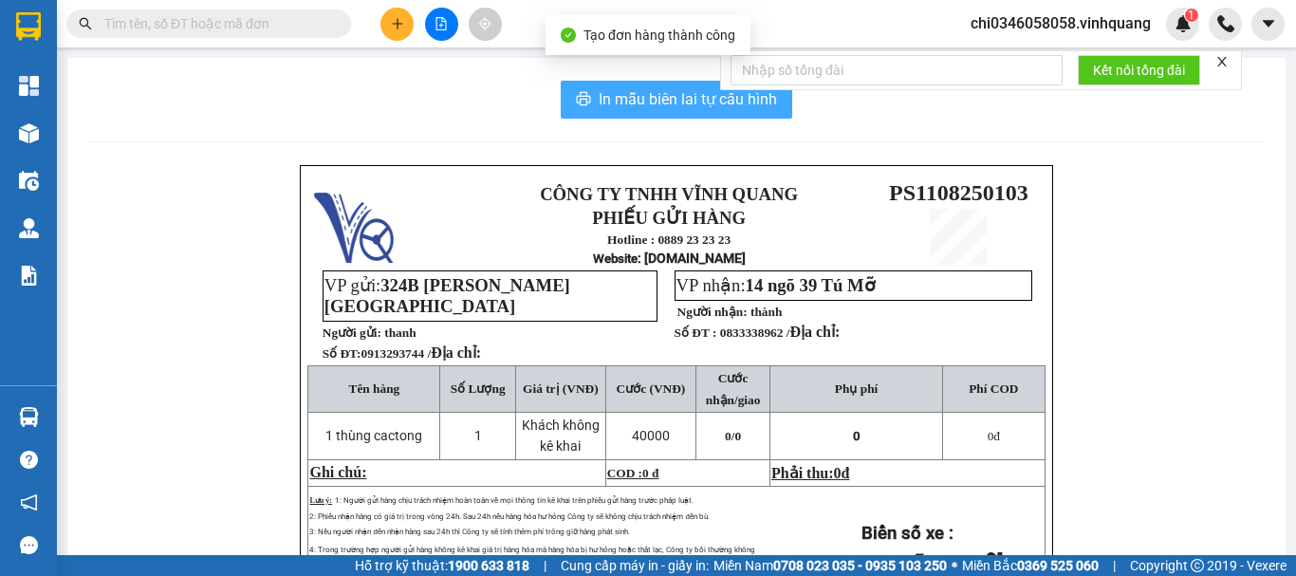
drag, startPoint x: 626, startPoint y: 86, endPoint x: 724, endPoint y: 166, distance: 126.1
click at [625, 86] on button "In mẫu biên lai tự cấu hình" at bounding box center [676, 100] width 231 height 38
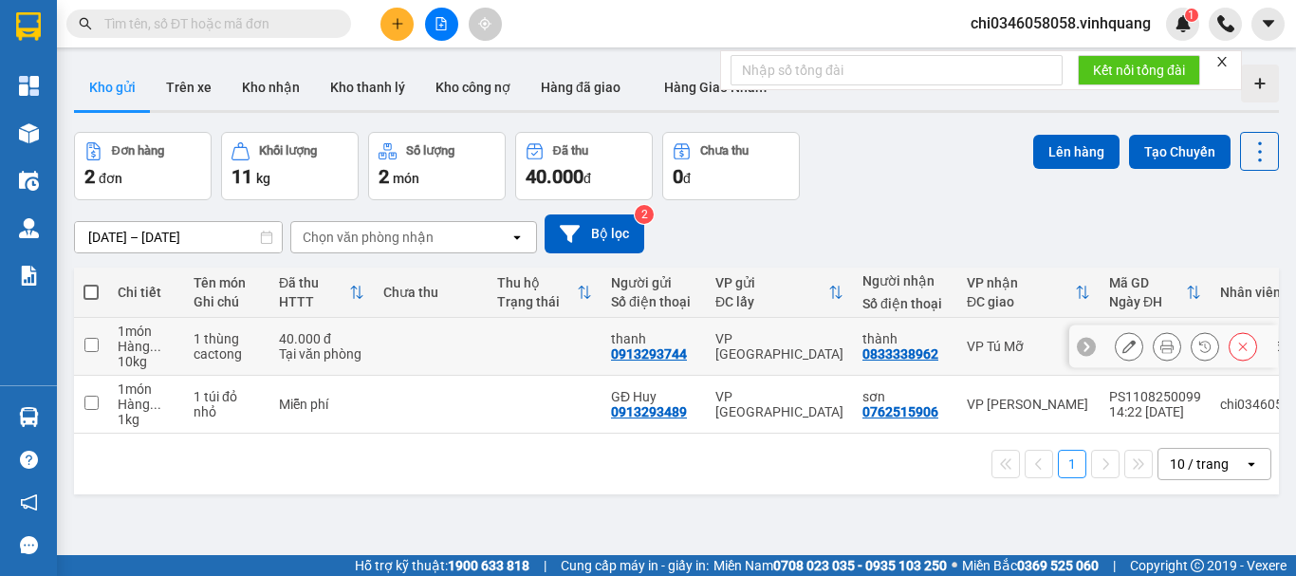
click at [90, 341] on input "checkbox" at bounding box center [91, 345] width 14 height 14
checkbox input "true"
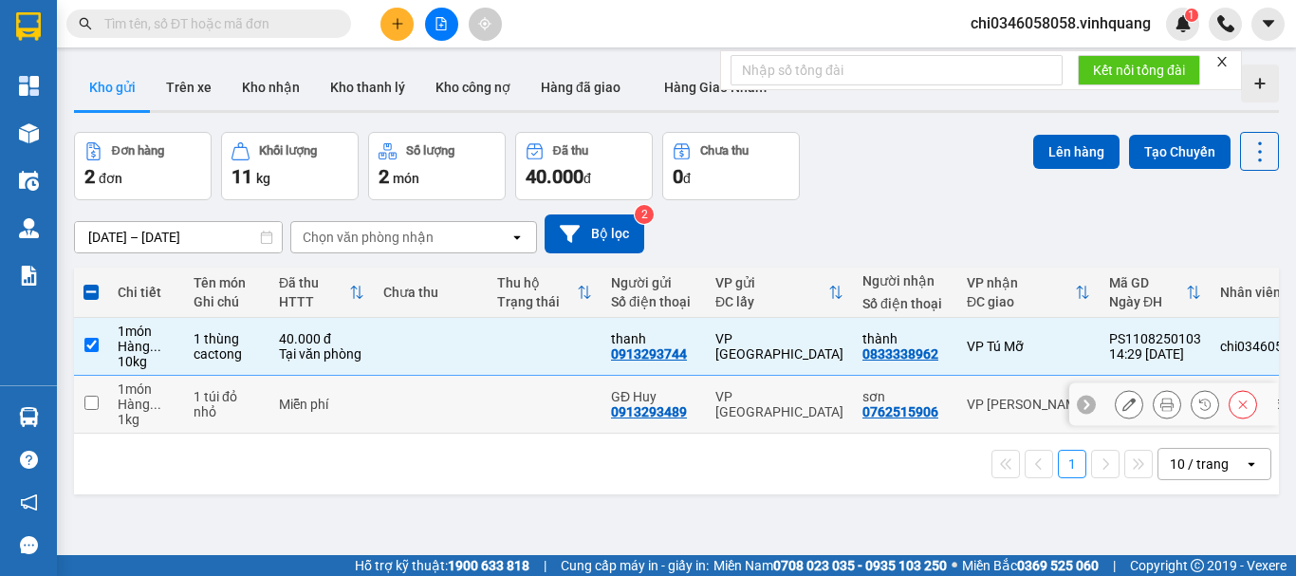
click at [85, 401] on input "checkbox" at bounding box center [91, 403] width 14 height 14
checkbox input "true"
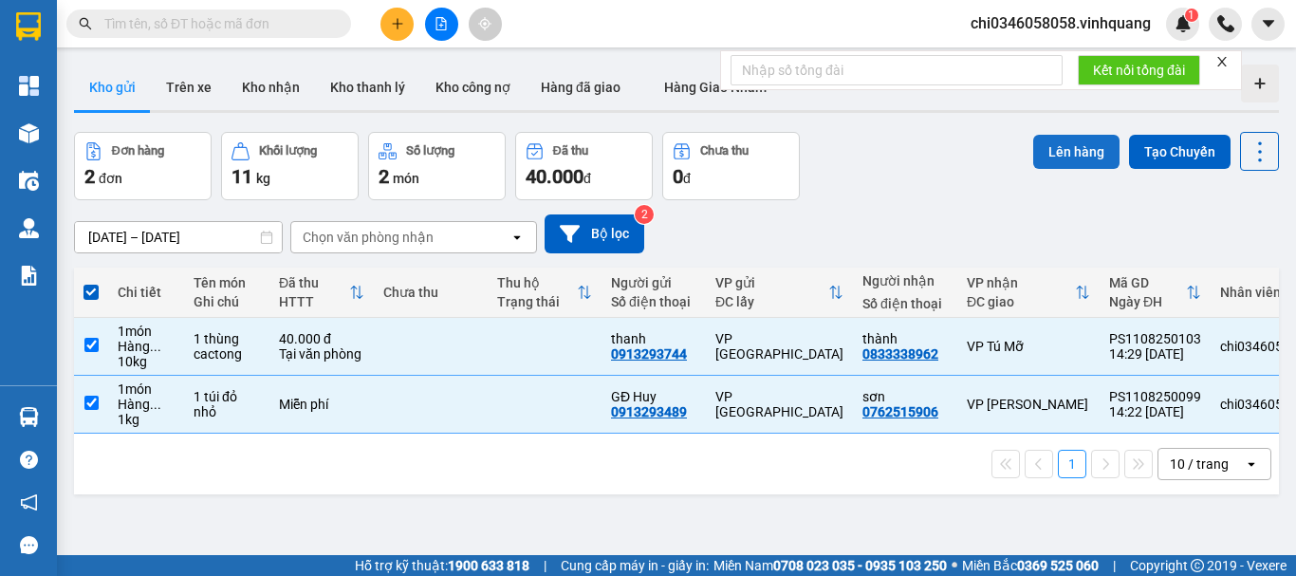
click at [1044, 142] on button "Lên hàng" at bounding box center [1076, 152] width 86 height 34
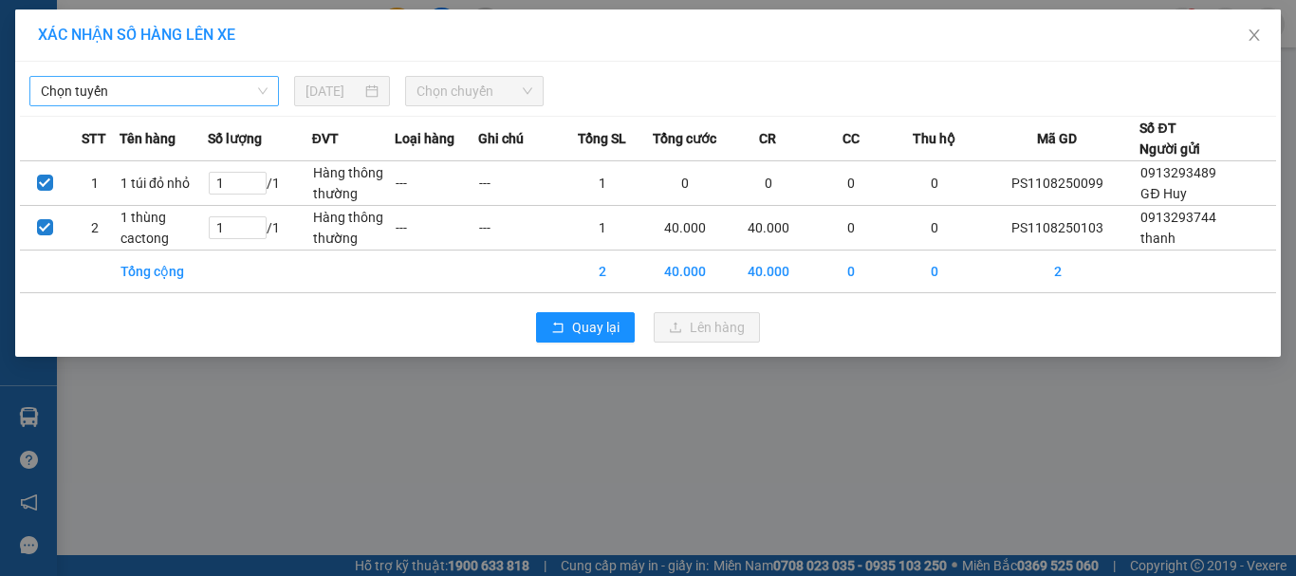
click at [149, 91] on span "Chọn tuyến" at bounding box center [154, 91] width 227 height 28
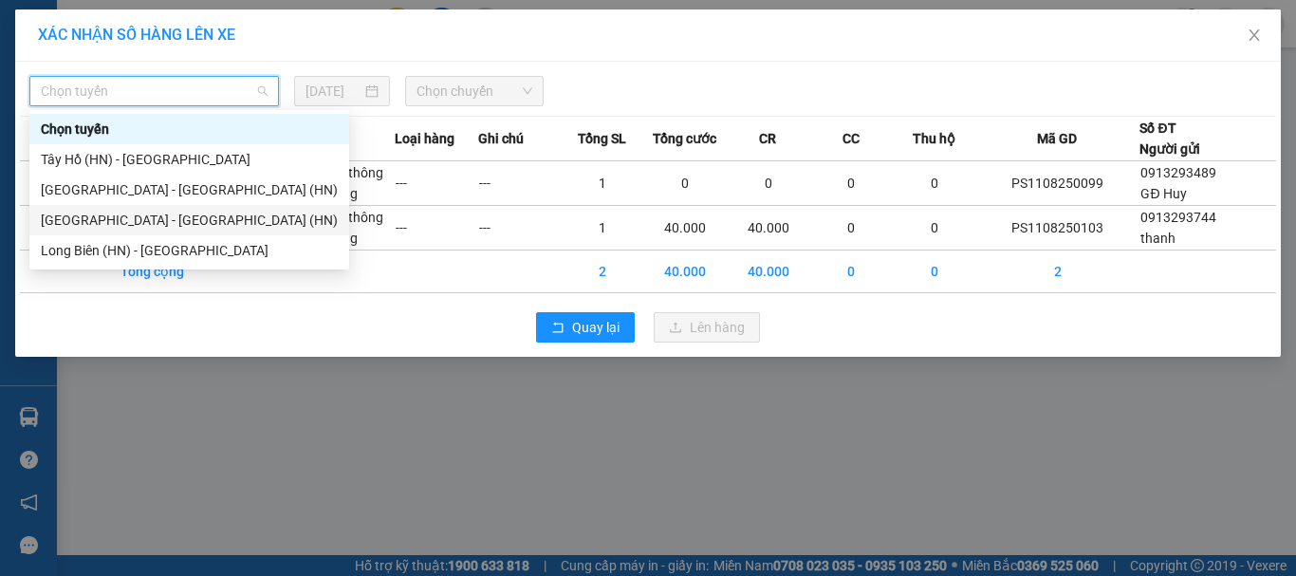
click at [114, 224] on div "[GEOGRAPHIC_DATA] - [GEOGRAPHIC_DATA] (HN)" at bounding box center [189, 220] width 297 height 21
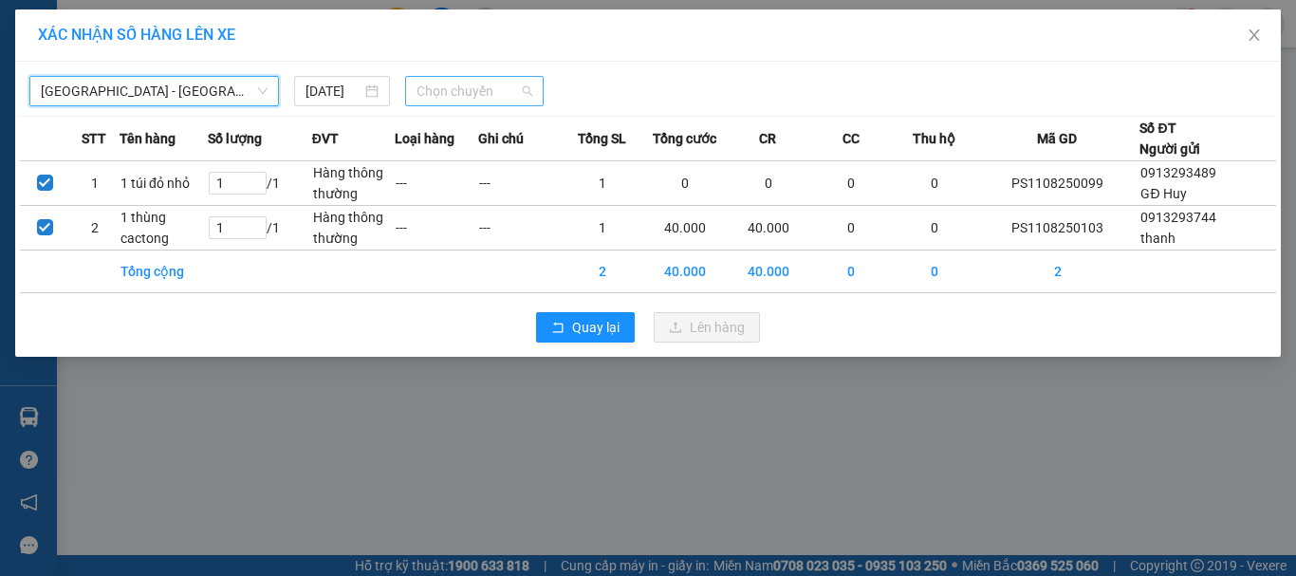
click at [451, 94] on span "Chọn chuyến" at bounding box center [474, 91] width 117 height 28
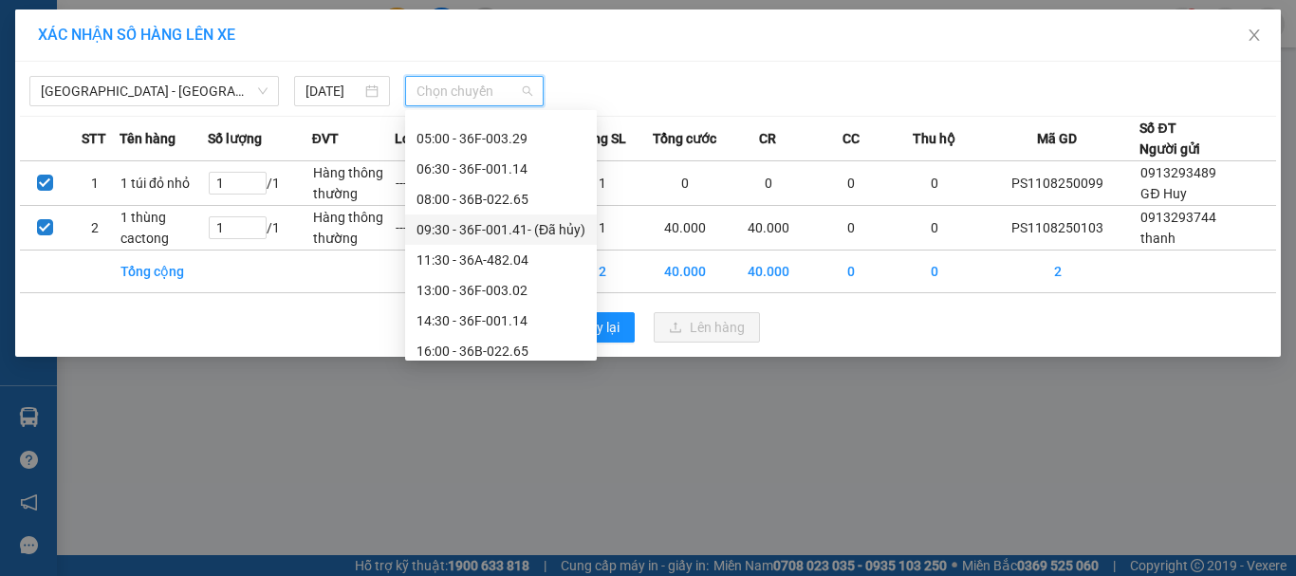
scroll to position [91, 0]
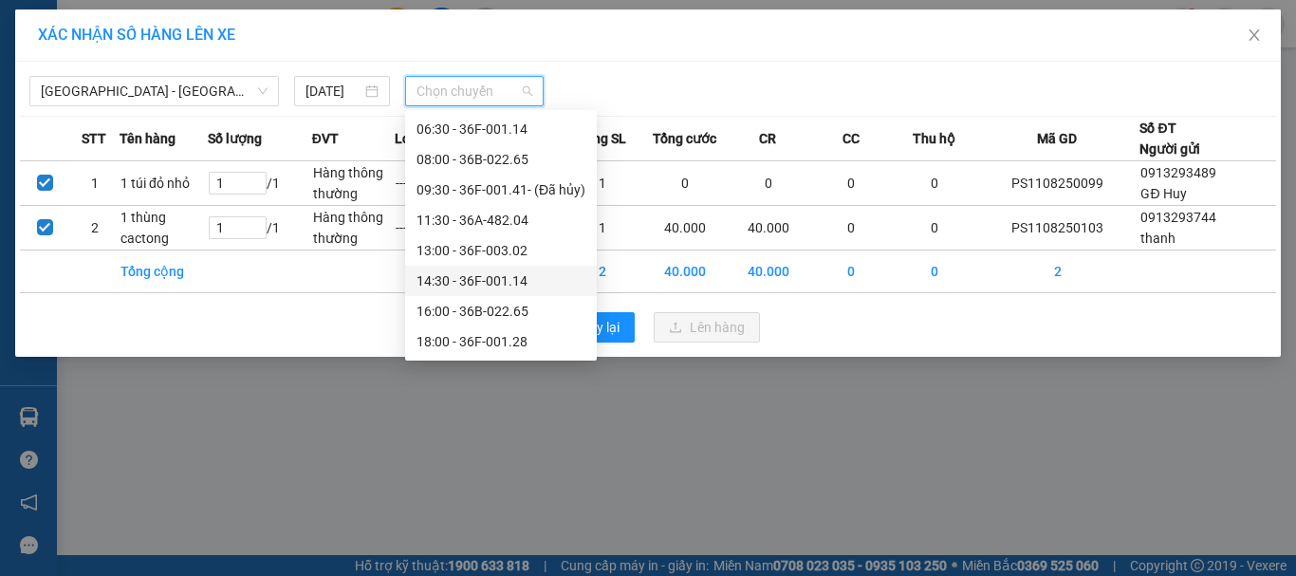
click at [500, 278] on div "14:30 - 36F-001.14" at bounding box center [500, 280] width 169 height 21
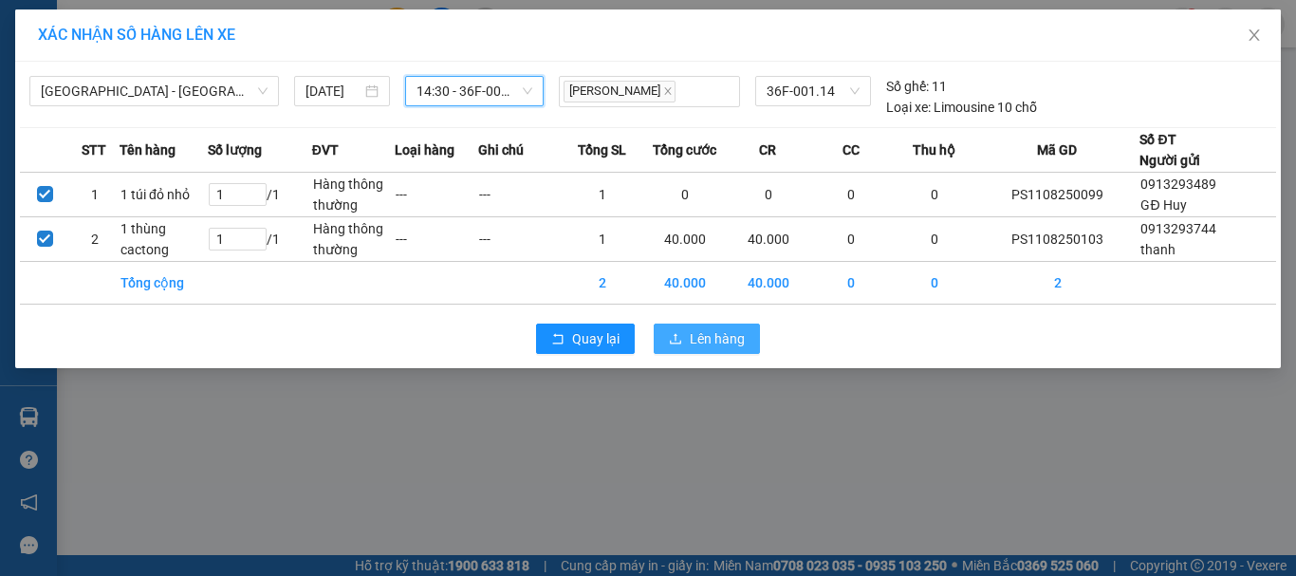
click at [725, 340] on span "Lên hàng" at bounding box center [717, 338] width 55 height 21
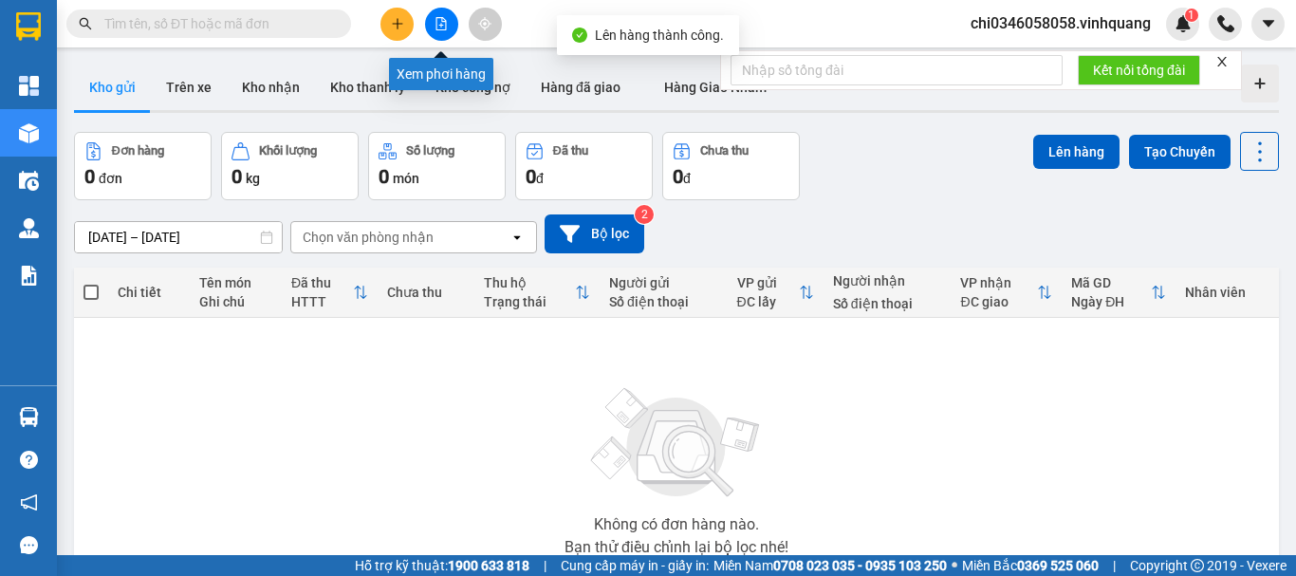
click at [442, 22] on icon "file-add" at bounding box center [441, 23] width 10 height 13
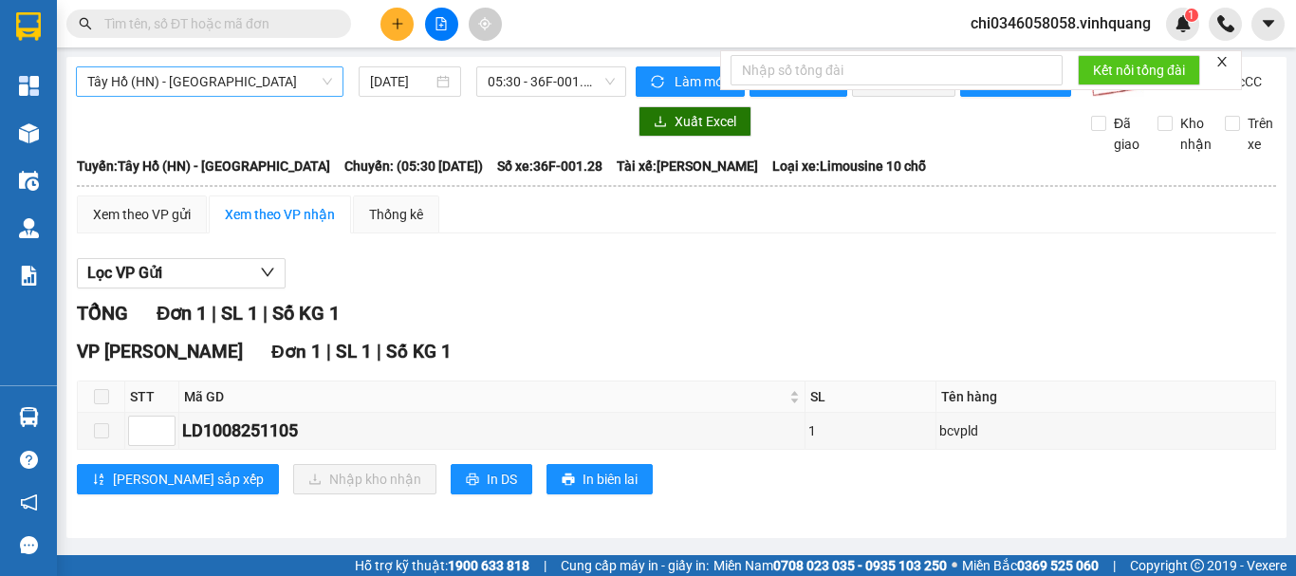
click at [160, 82] on span "Tây Hồ (HN) - [PERSON_NAME][GEOGRAPHIC_DATA][PERSON_NAME]" at bounding box center [209, 81] width 245 height 28
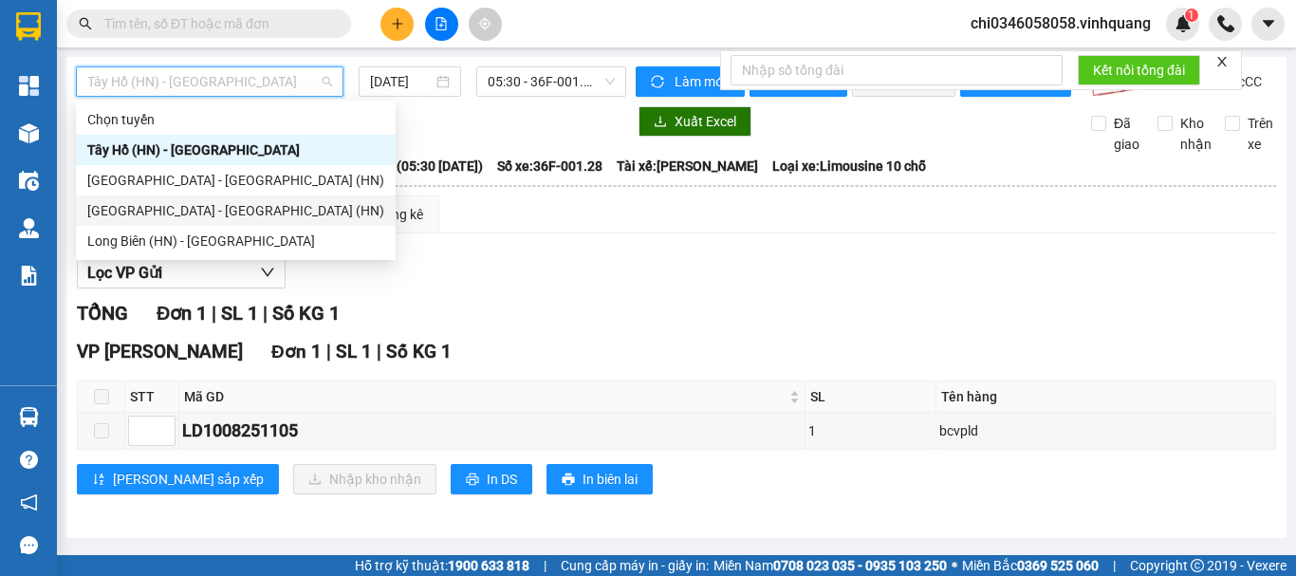
click at [192, 212] on div "[GEOGRAPHIC_DATA] - [GEOGRAPHIC_DATA] (HN)" at bounding box center [235, 210] width 297 height 21
type input "[DATE]"
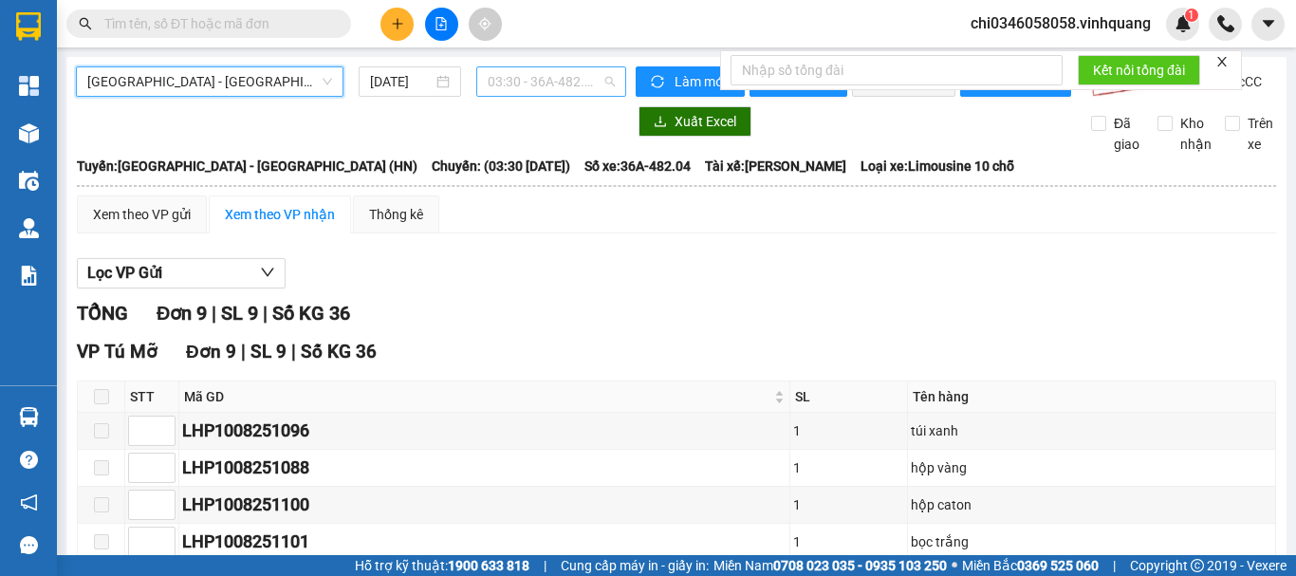
click at [567, 76] on span "03:30 - 36A-482.04" at bounding box center [551, 81] width 127 height 28
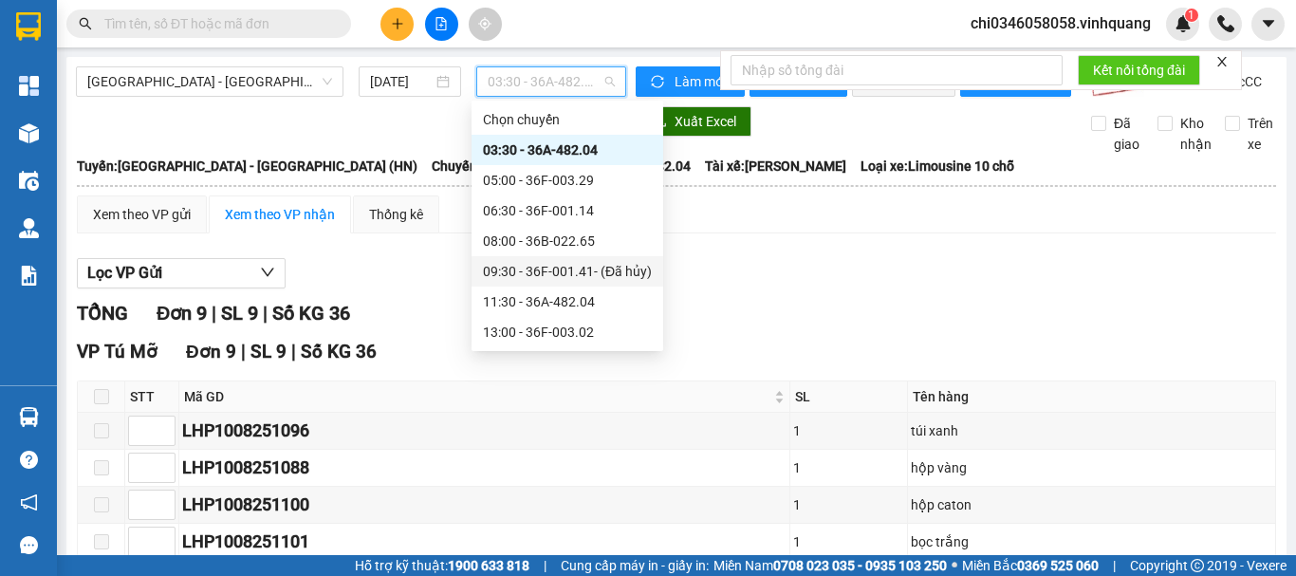
scroll to position [91, 0]
click at [545, 275] on div "14:30 - 36F-001.14" at bounding box center [567, 271] width 169 height 21
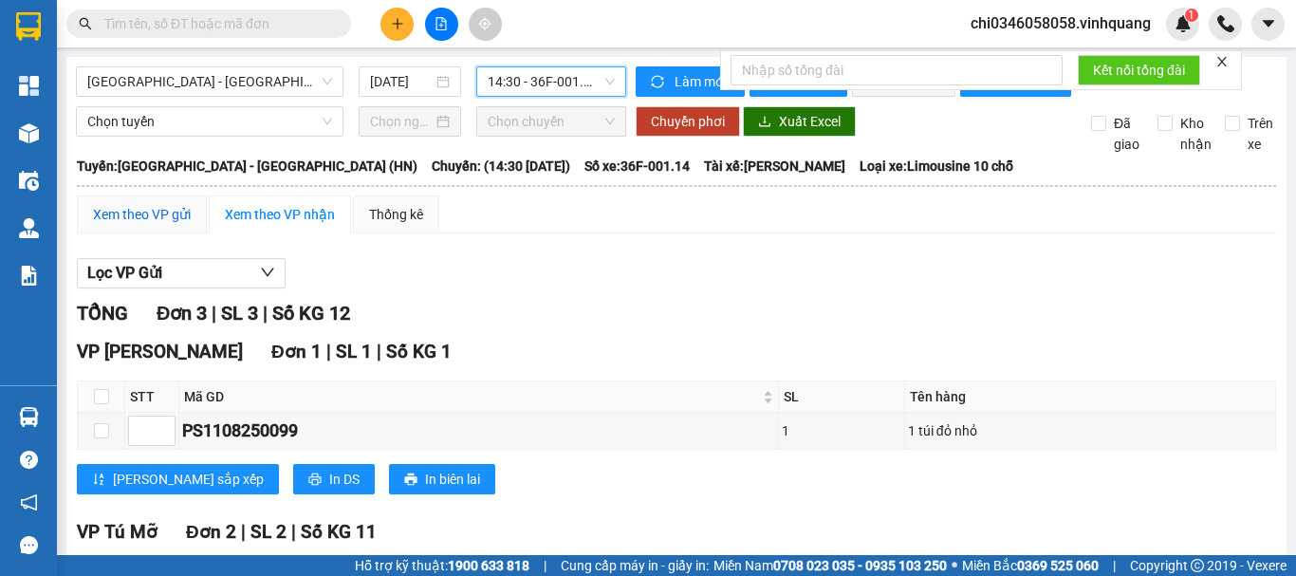
click at [138, 225] on div "Xem theo VP gửi" at bounding box center [142, 214] width 98 height 21
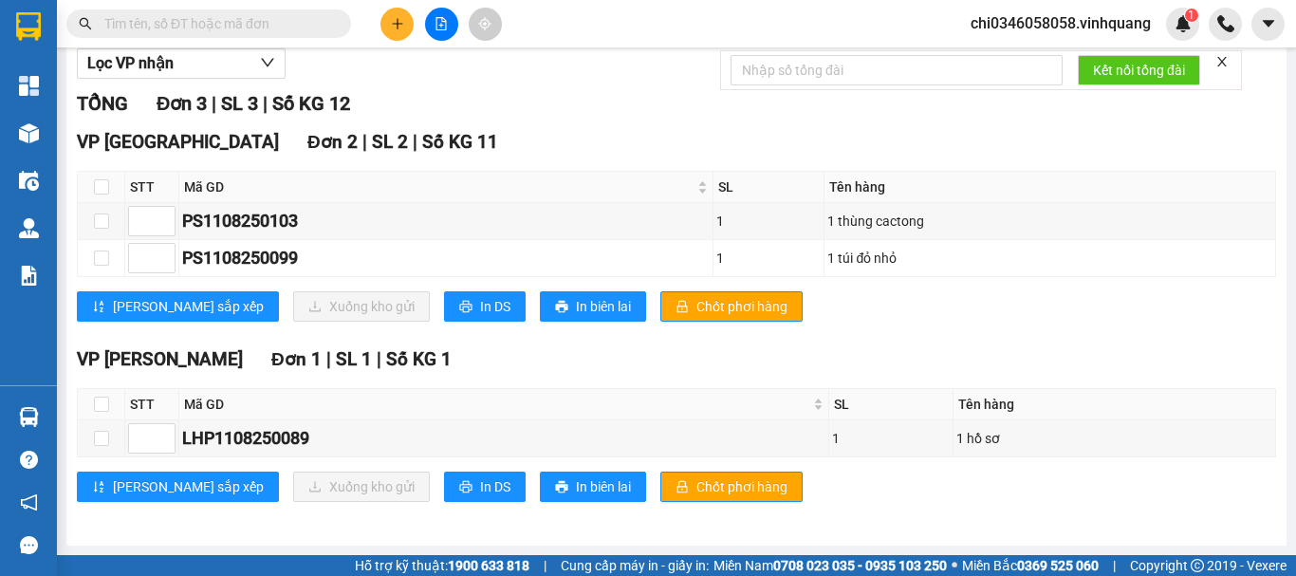
scroll to position [226, 0]
click at [480, 307] on span "In DS" at bounding box center [495, 306] width 30 height 21
